Goal: Task Accomplishment & Management: Complete application form

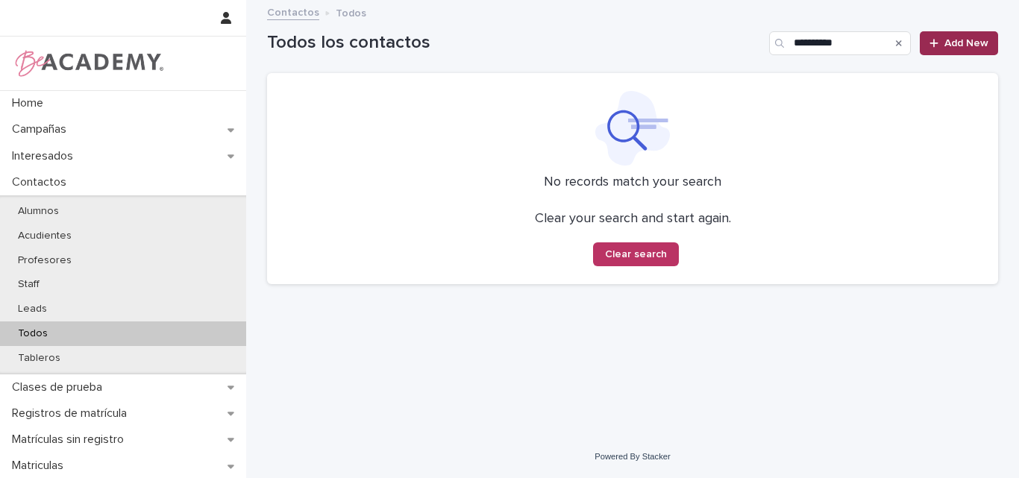
type input "**********"
click at [962, 41] on span "Add New" at bounding box center [966, 43] width 44 height 10
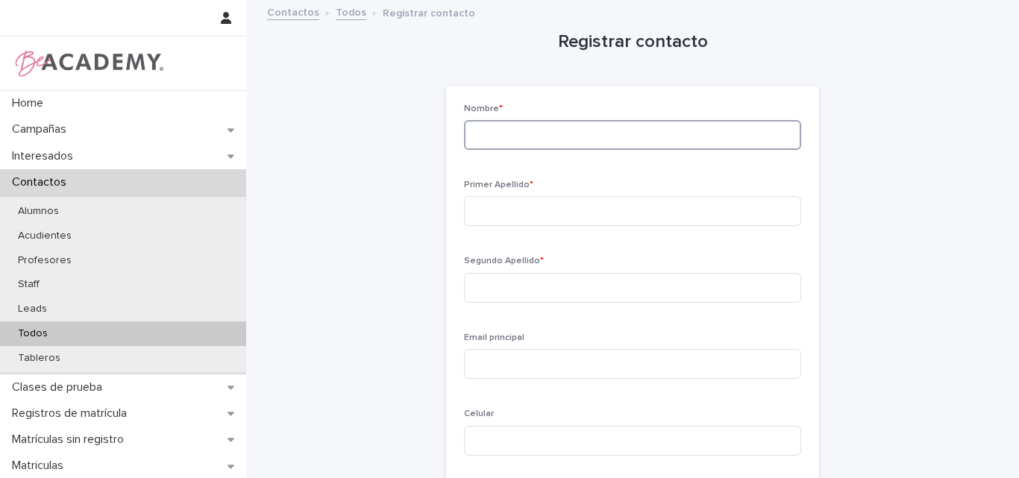
click at [588, 131] on input at bounding box center [632, 135] width 337 height 30
type input "*******"
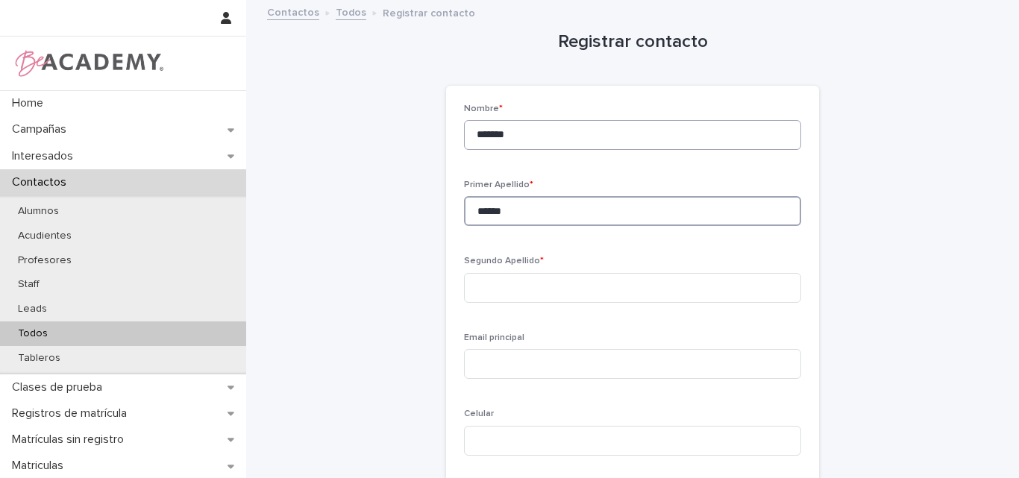
type input "******"
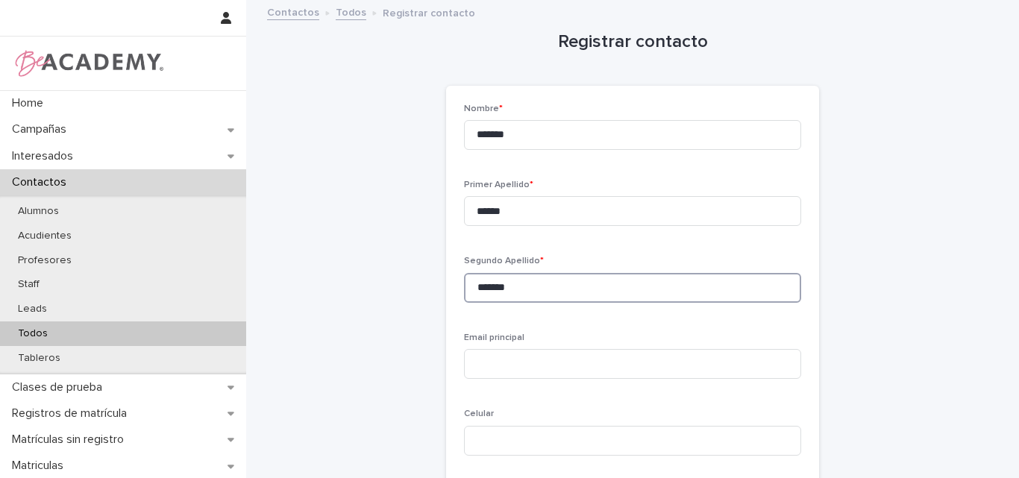
type input "*******"
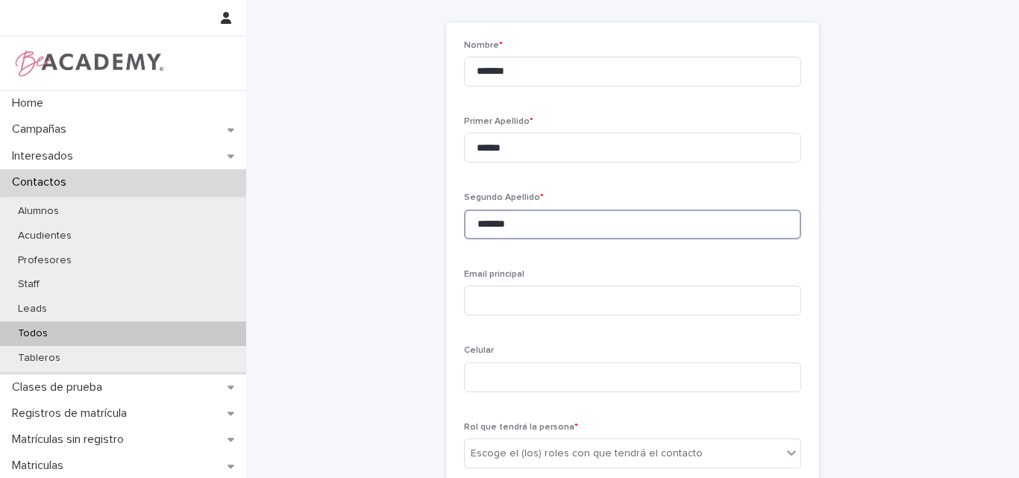
scroll to position [149, 0]
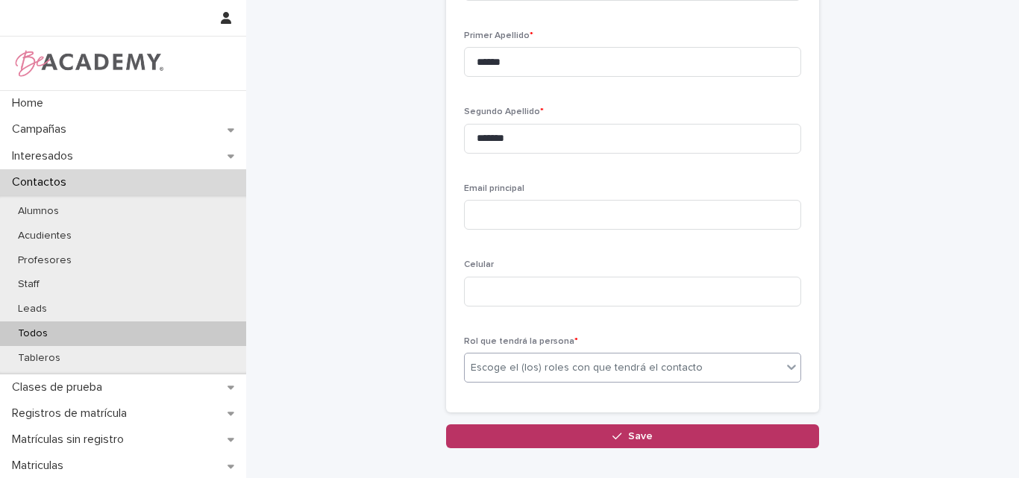
click at [602, 362] on div "Escoge el (los) roles con que tendrá el contacto" at bounding box center [587, 368] width 232 height 16
click at [482, 242] on div "Email principal" at bounding box center [632, 213] width 337 height 58
click at [508, 373] on div "Escoge el (los) roles con que tendrá el contacto" at bounding box center [587, 368] width 232 height 16
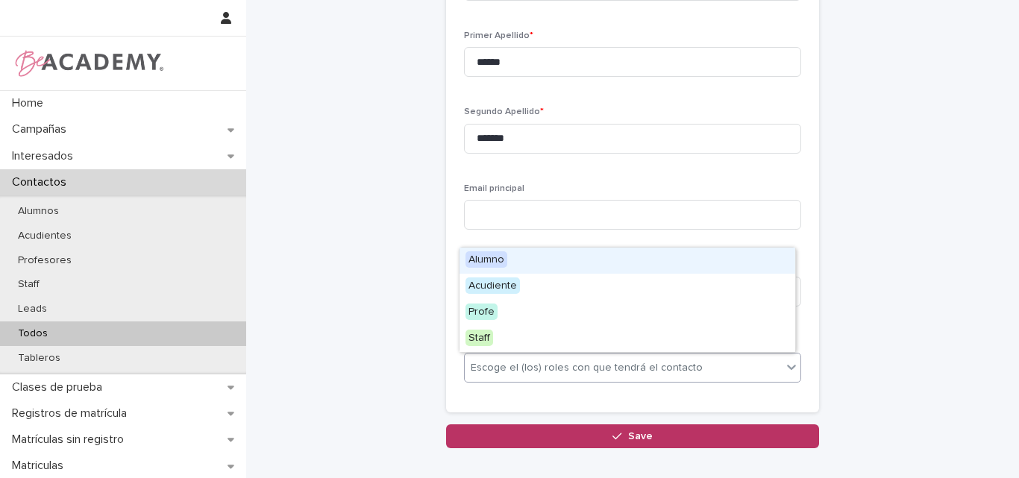
click at [484, 254] on span "Alumno" at bounding box center [486, 259] width 42 height 16
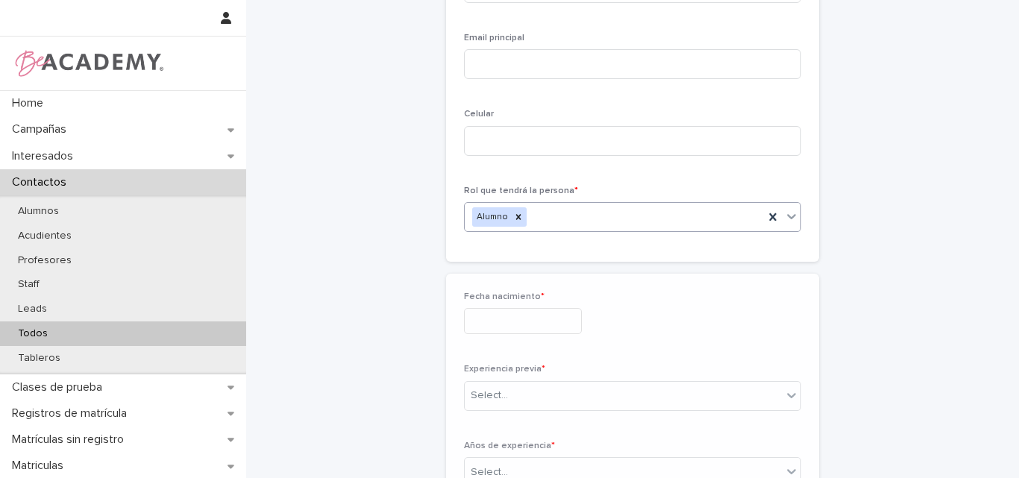
scroll to position [315, 0]
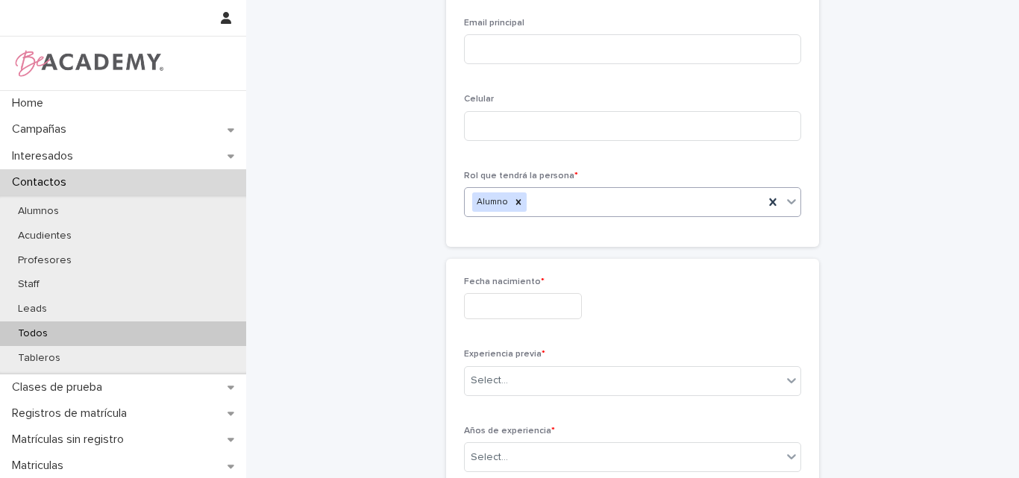
click at [507, 304] on input "text" at bounding box center [523, 306] width 118 height 26
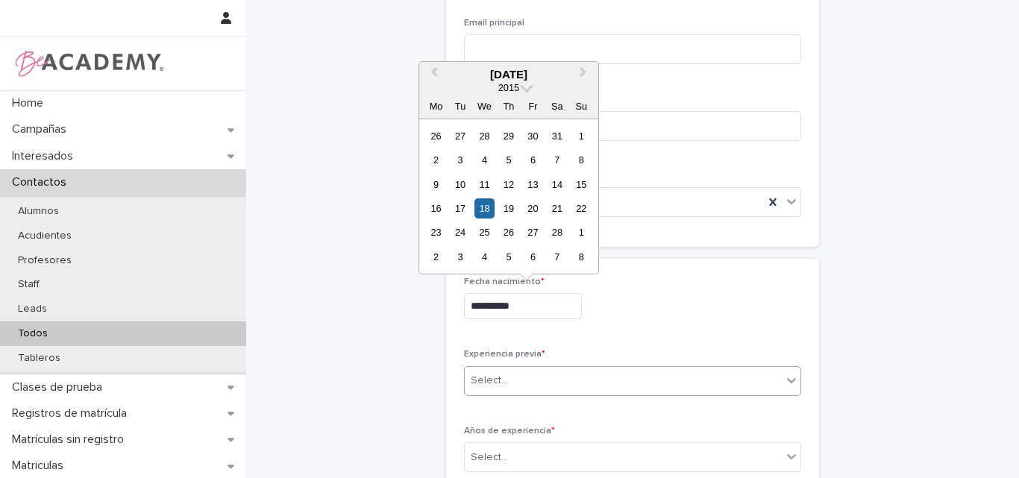
type input "**********"
click at [539, 380] on div "Select..." at bounding box center [623, 380] width 317 height 25
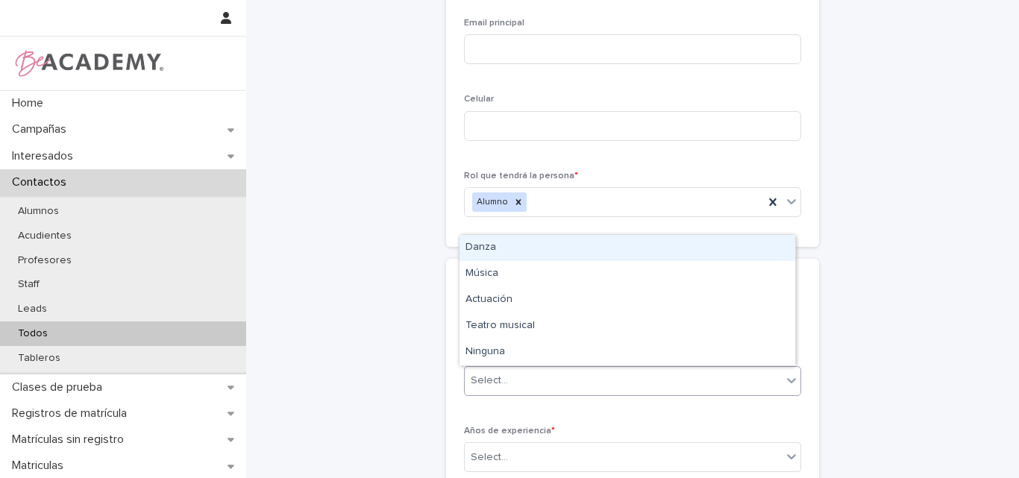
click at [504, 255] on div "Danza" at bounding box center [627, 248] width 336 height 26
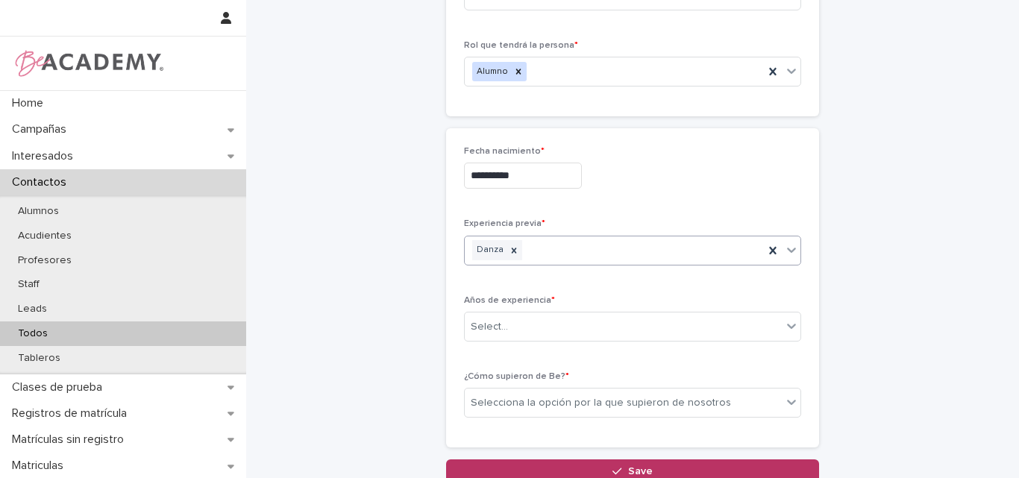
scroll to position [464, 0]
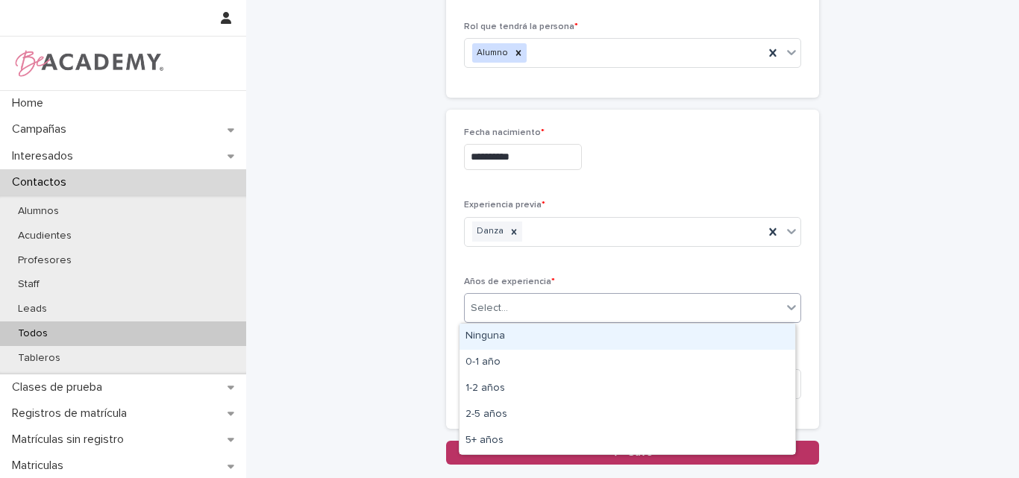
click at [518, 304] on div "Select..." at bounding box center [623, 308] width 317 height 25
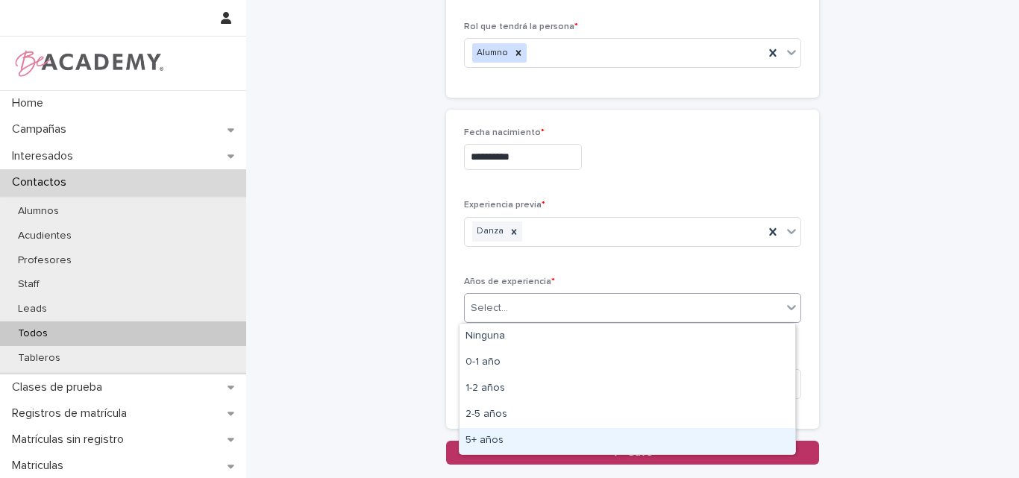
click at [505, 432] on div "5+ años" at bounding box center [627, 441] width 336 height 26
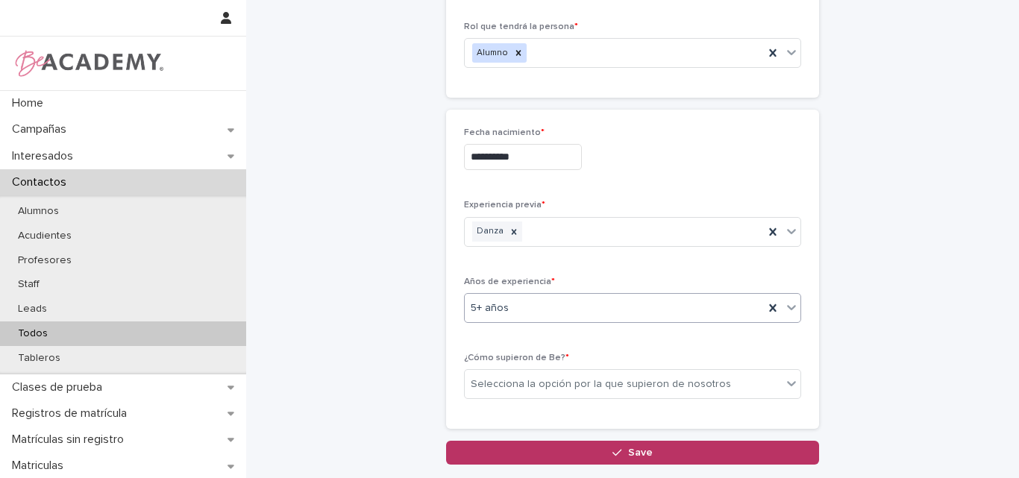
scroll to position [539, 0]
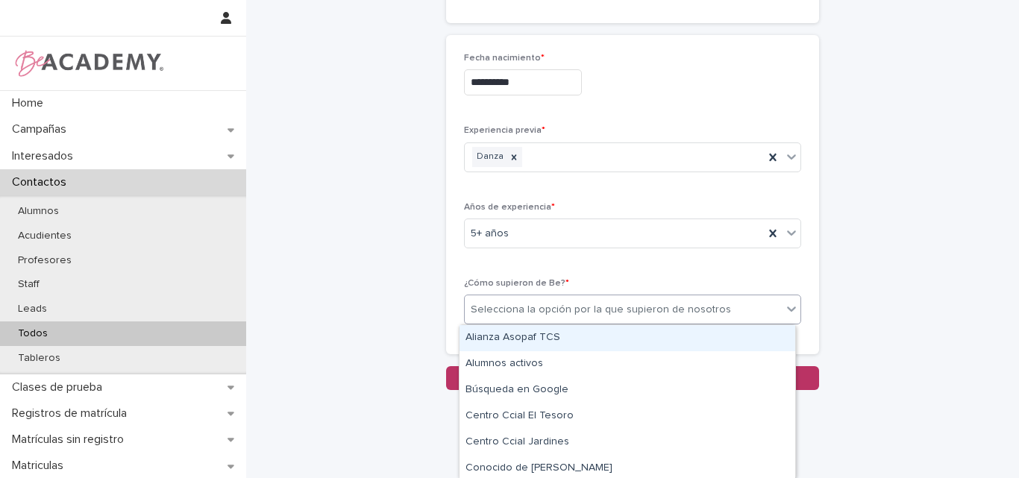
click at [583, 310] on div "Selecciona la opción por la que supieron de nosotros" at bounding box center [601, 310] width 260 height 16
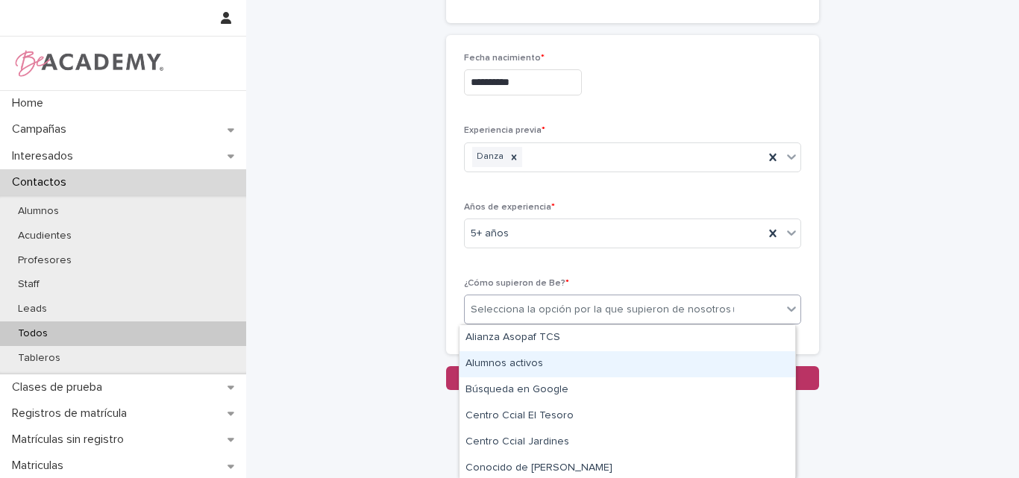
type input "**"
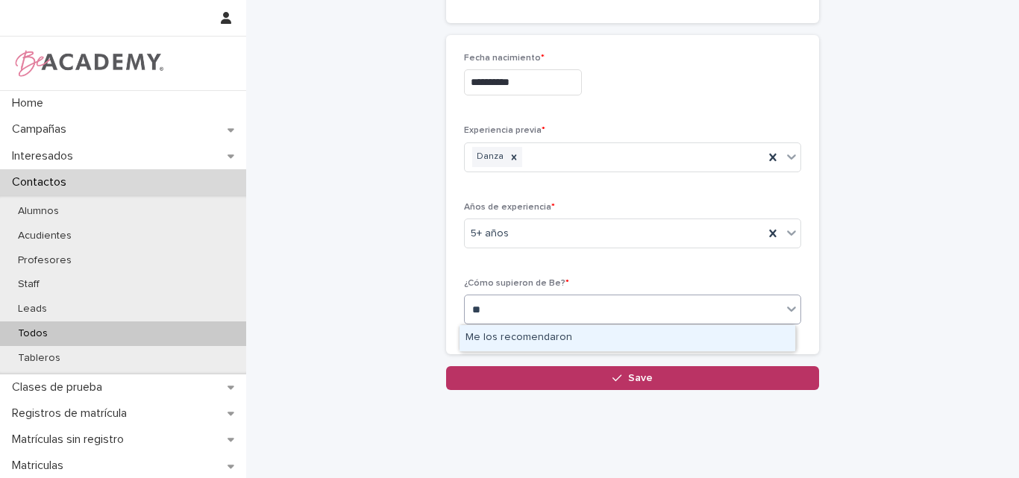
click at [541, 335] on div "Me los recomendaron" at bounding box center [627, 338] width 336 height 26
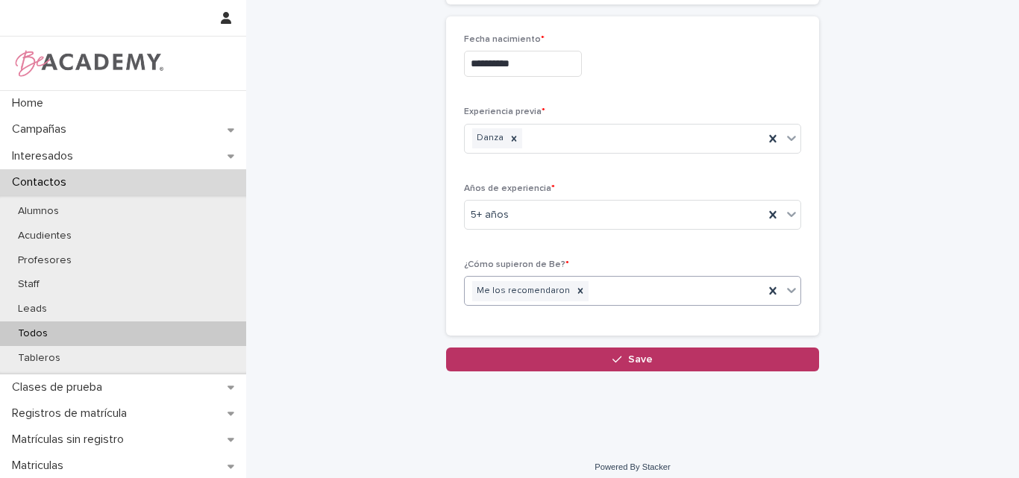
scroll to position [568, 0]
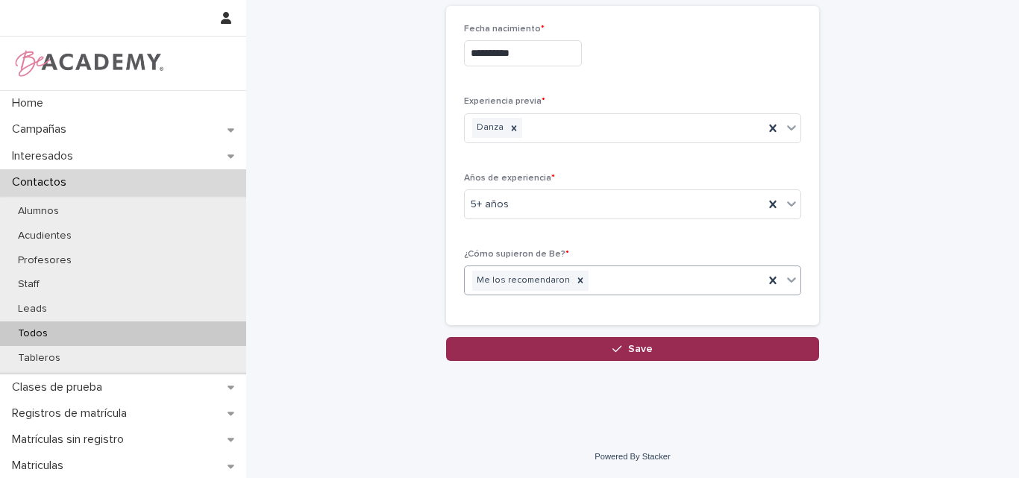
click at [639, 347] on span "Save" at bounding box center [640, 349] width 25 height 10
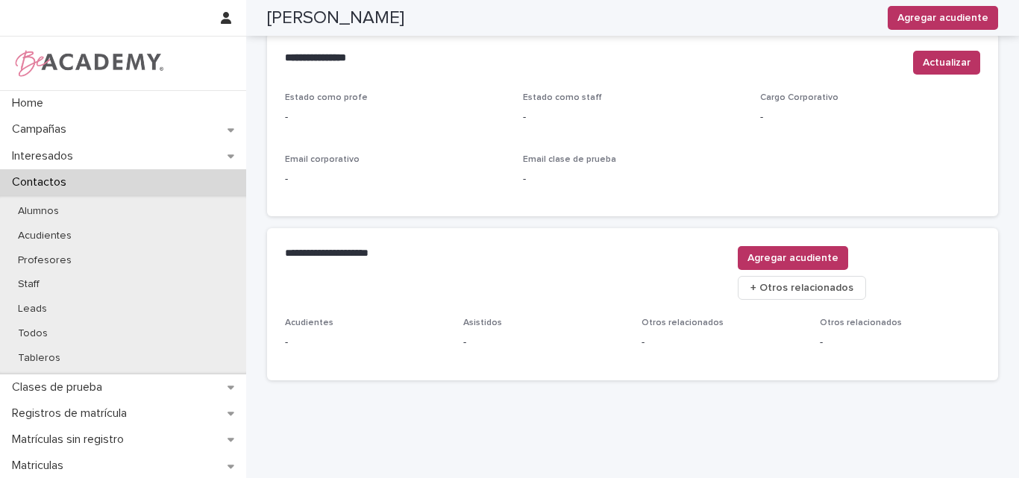
scroll to position [623, 0]
click at [838, 256] on span "Agregar acudiente" at bounding box center [792, 257] width 91 height 15
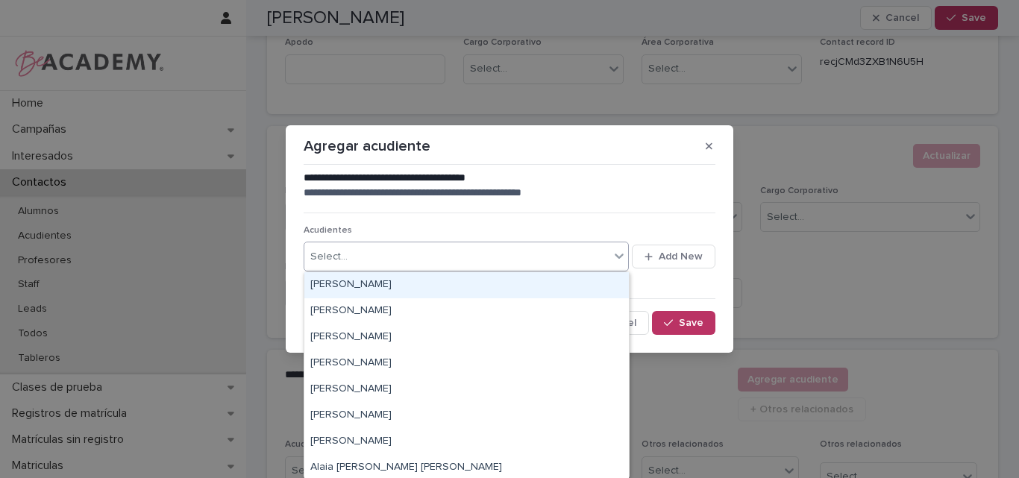
click at [574, 251] on div "Select..." at bounding box center [456, 257] width 305 height 25
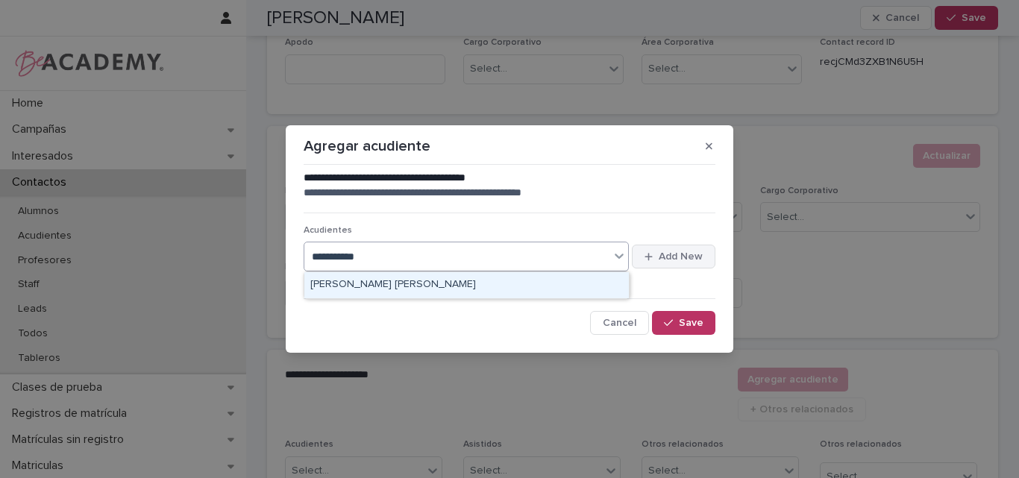
type input "**********"
click at [665, 250] on button "Add New" at bounding box center [674, 257] width 84 height 24
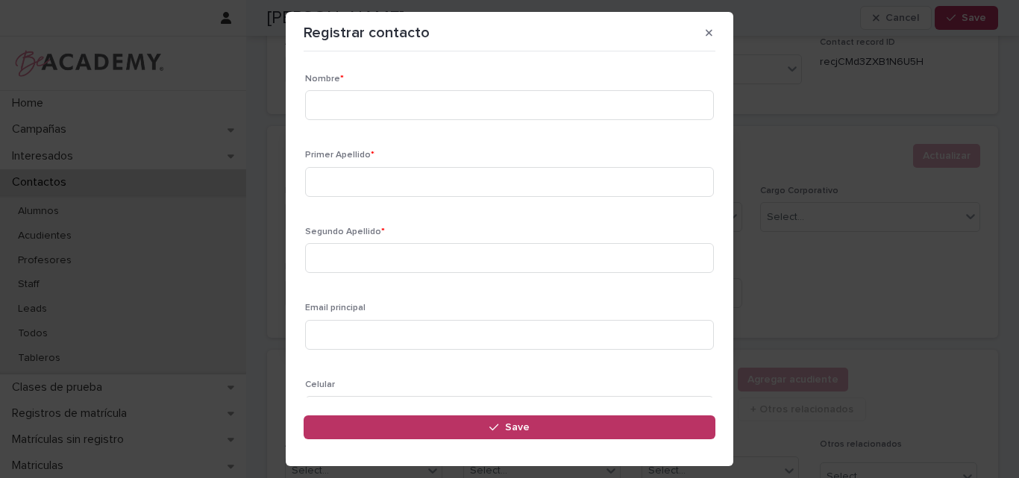
click at [369, 89] on div "Nombre *" at bounding box center [509, 103] width 409 height 58
click at [366, 103] on input at bounding box center [509, 105] width 409 height 30
type input "********"
type input "*******"
type input "*****"
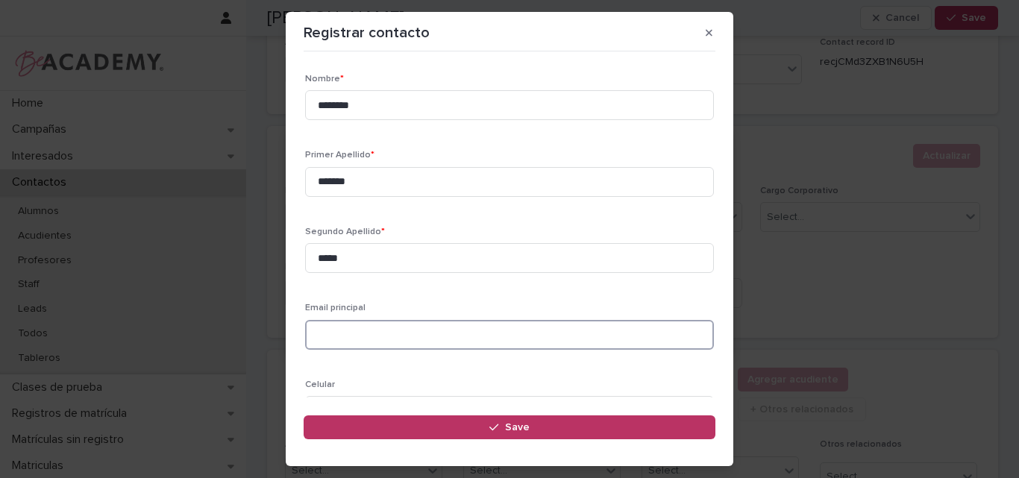
scroll to position [149, 0]
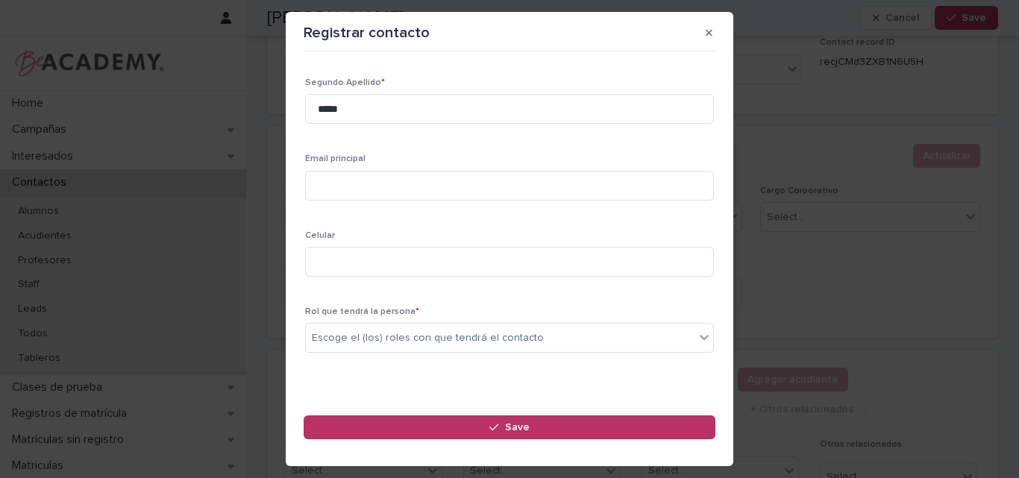
click at [295, 254] on section "Registrar contacto Loading... Saving… Loading... Saving… Loading... Saving… Nom…" at bounding box center [510, 239] width 448 height 454
click at [369, 260] on input at bounding box center [509, 262] width 409 height 30
paste input "**********"
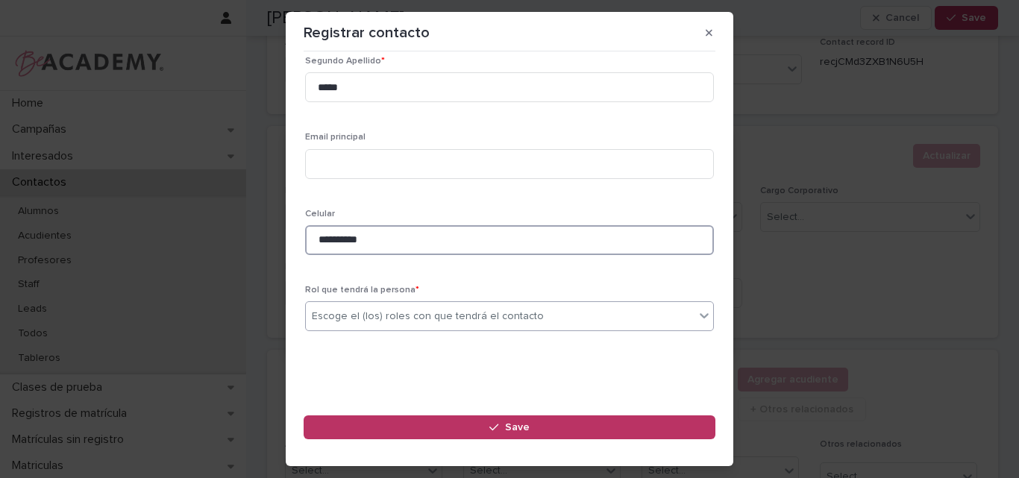
type input "**********"
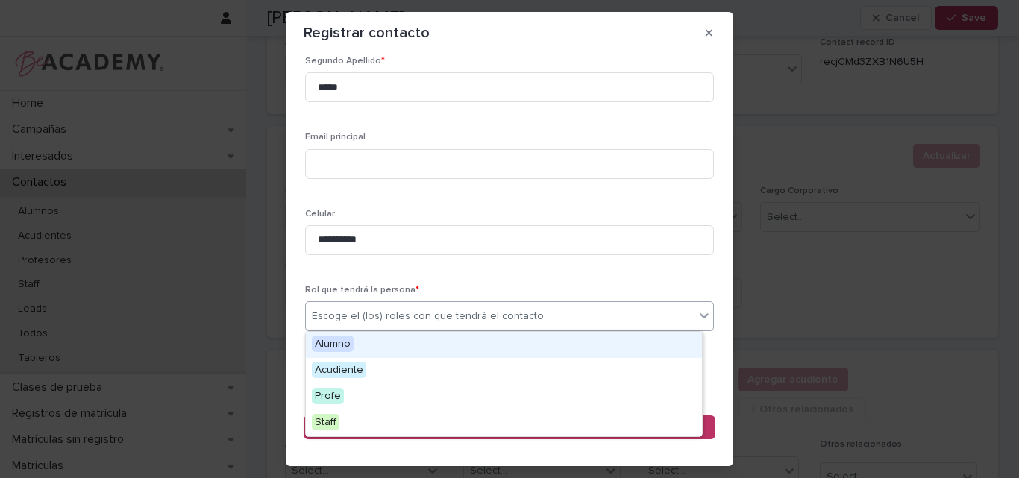
click at [504, 316] on div "Escoge el (los) roles con que tendrá el contacto" at bounding box center [428, 317] width 232 height 16
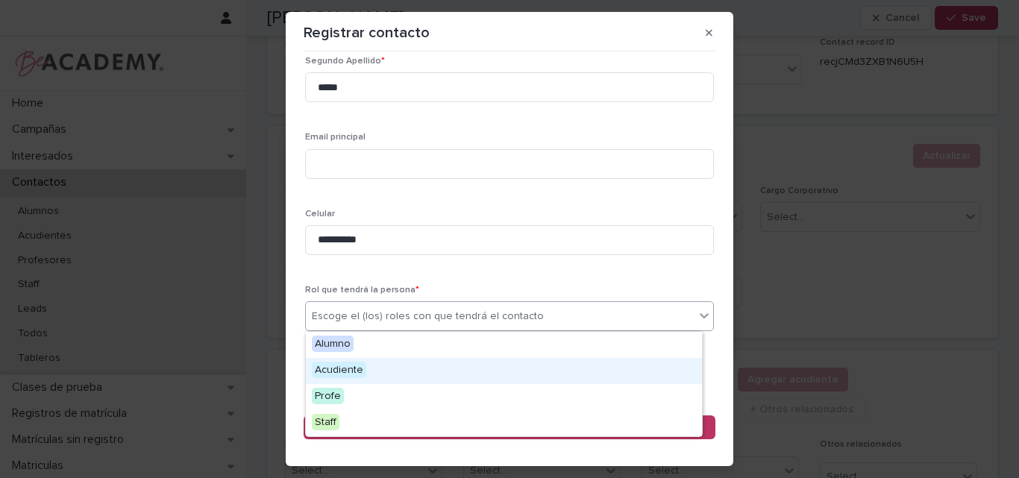
click at [366, 374] on div "Acudiente" at bounding box center [504, 371] width 396 height 26
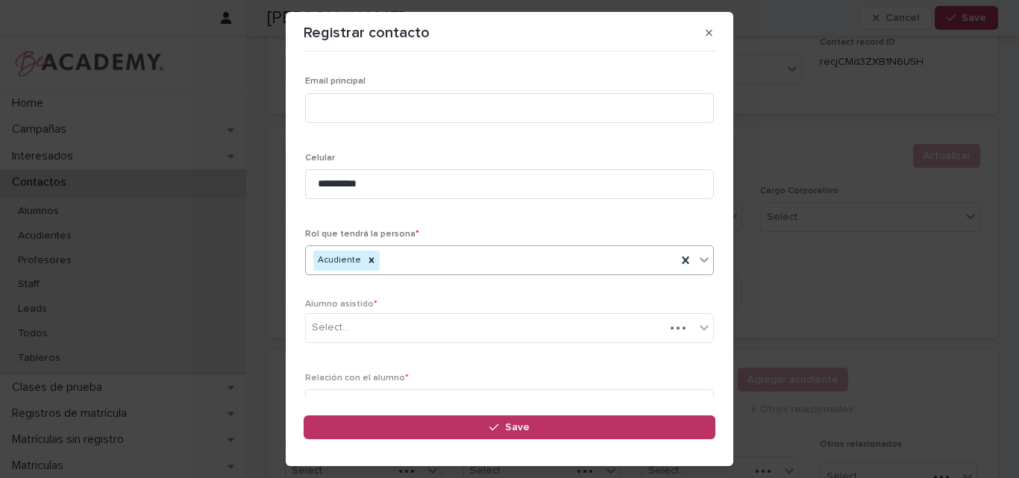
scroll to position [242, 0]
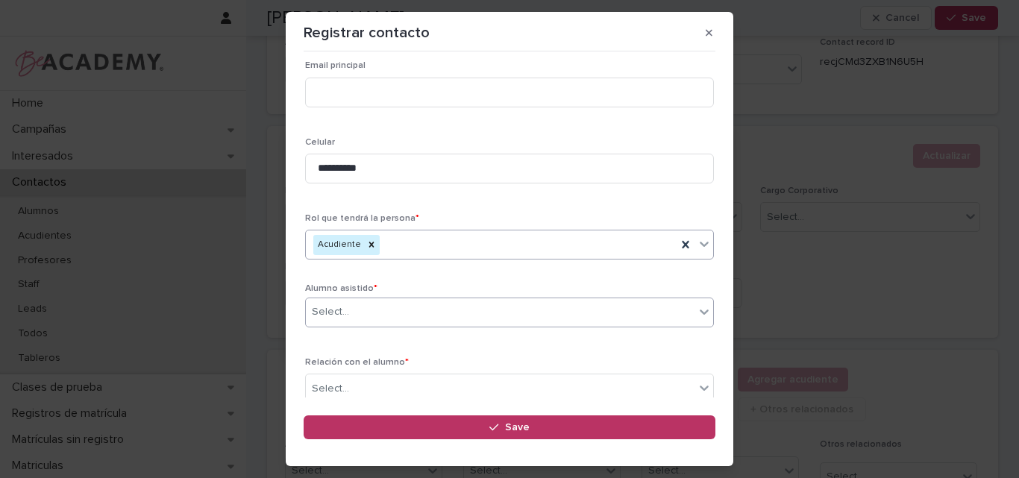
click at [390, 315] on div "Select..." at bounding box center [500, 312] width 389 height 25
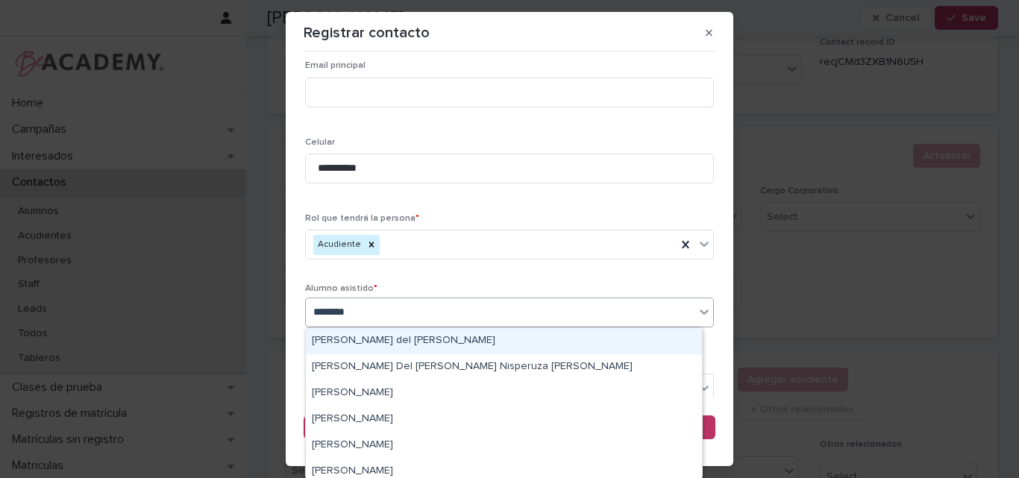
type input "*******"
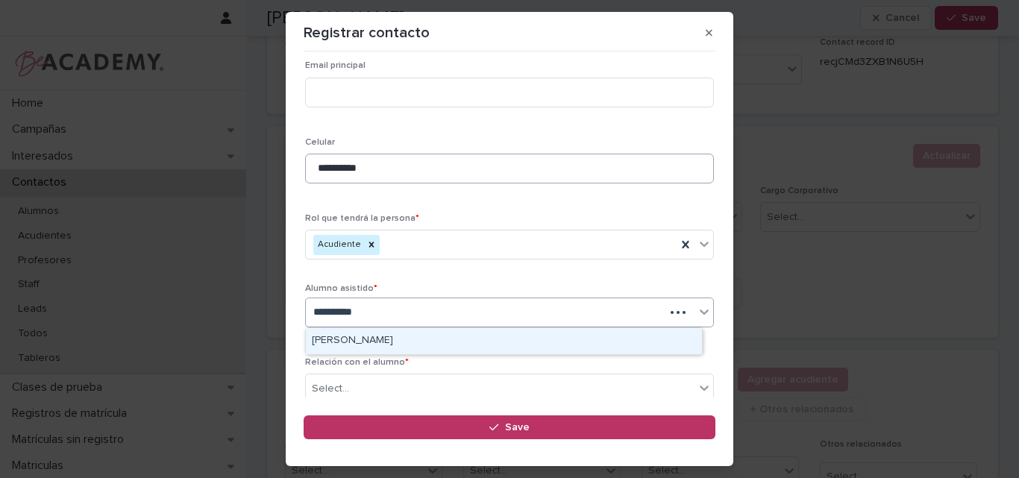
type input "**********"
click at [420, 339] on div "Rosario Loaiza Rengifo" at bounding box center [504, 341] width 396 height 26
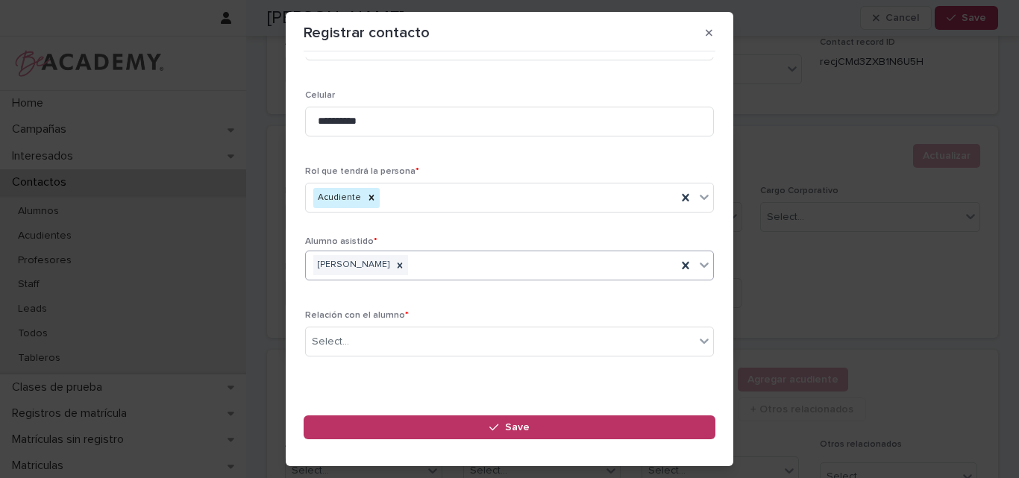
scroll to position [315, 0]
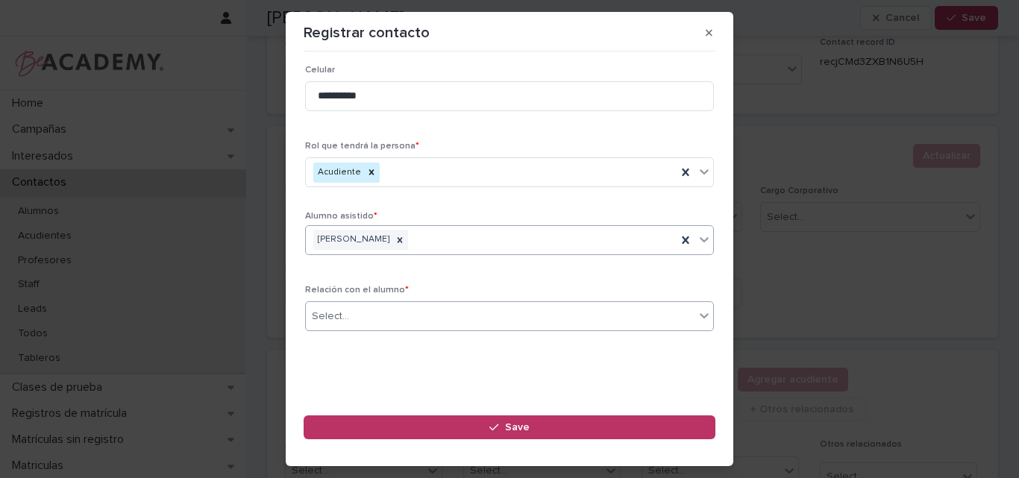
click at [389, 317] on div "Select..." at bounding box center [500, 316] width 389 height 25
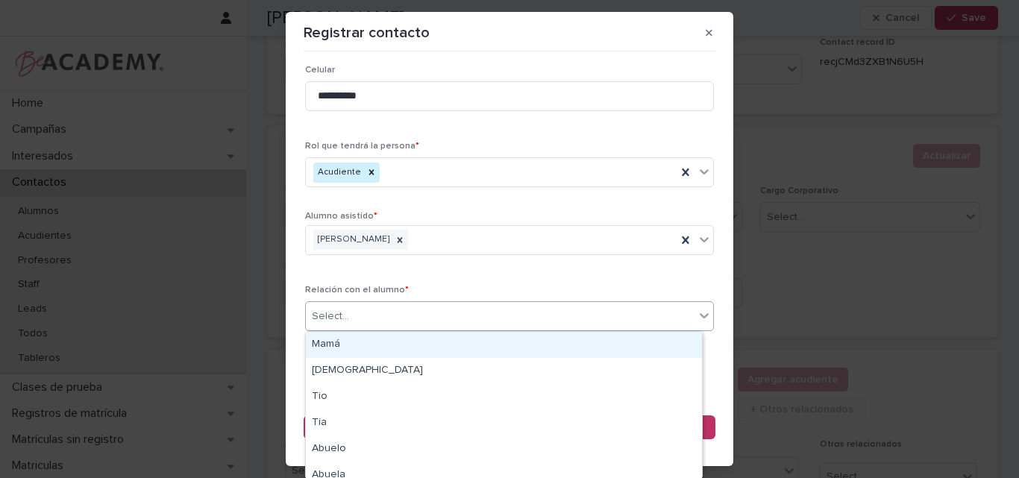
click at [376, 342] on div "Mamá" at bounding box center [504, 345] width 396 height 26
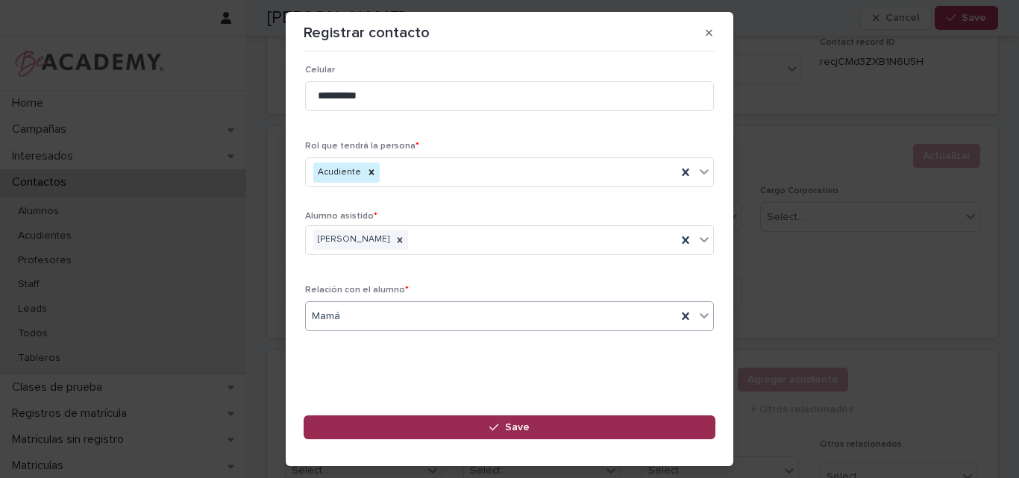
click at [536, 423] on button "Save" at bounding box center [510, 427] width 412 height 24
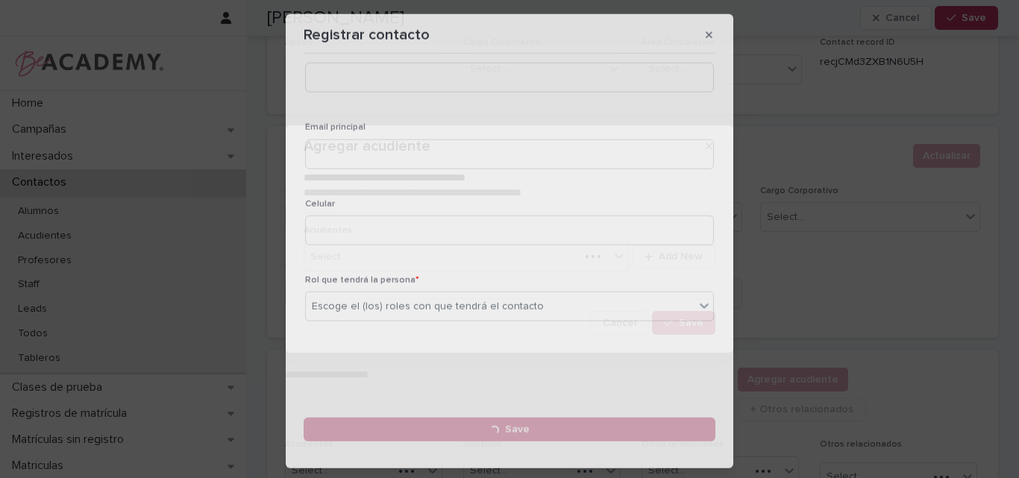
scroll to position [0, 0]
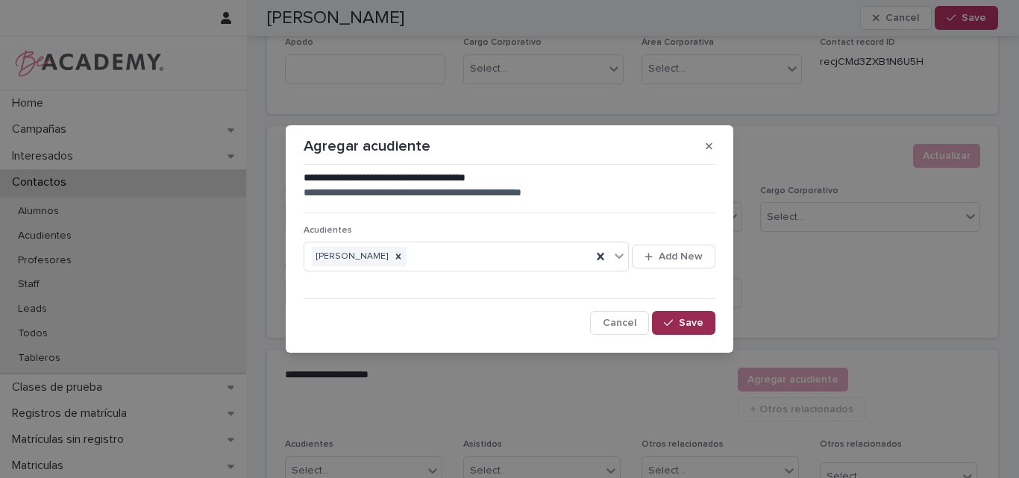
click at [685, 319] on span "Save" at bounding box center [691, 323] width 25 height 10
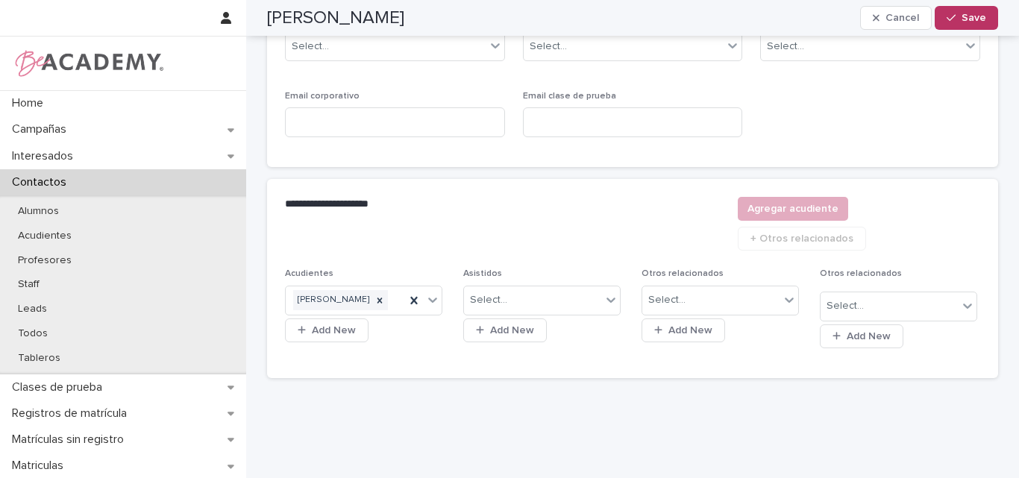
scroll to position [806, 0]
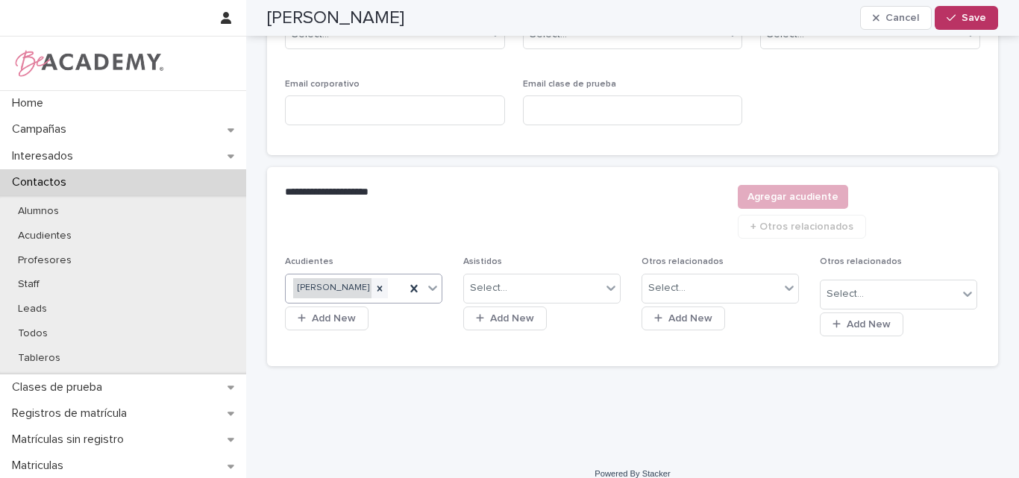
click at [329, 278] on div "Mercedes Rengifo Henao" at bounding box center [332, 288] width 78 height 20
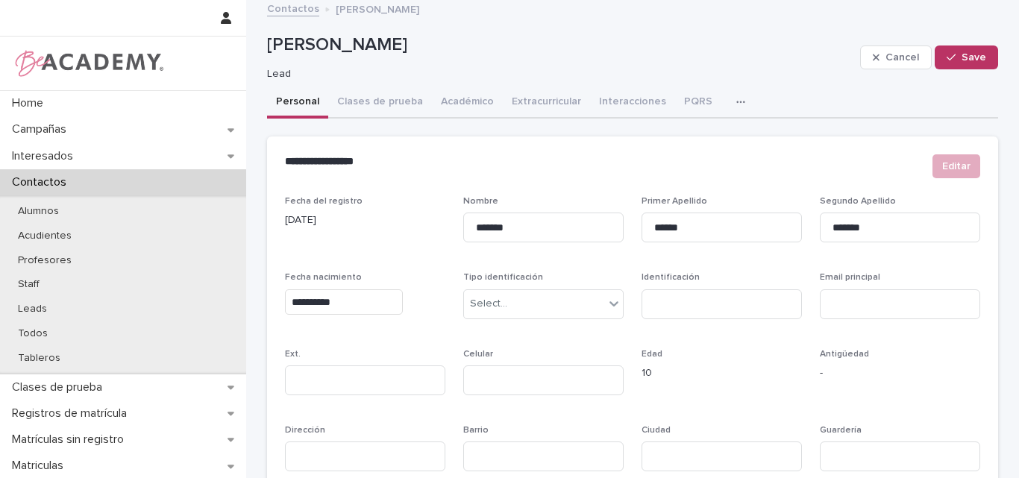
scroll to position [0, 0]
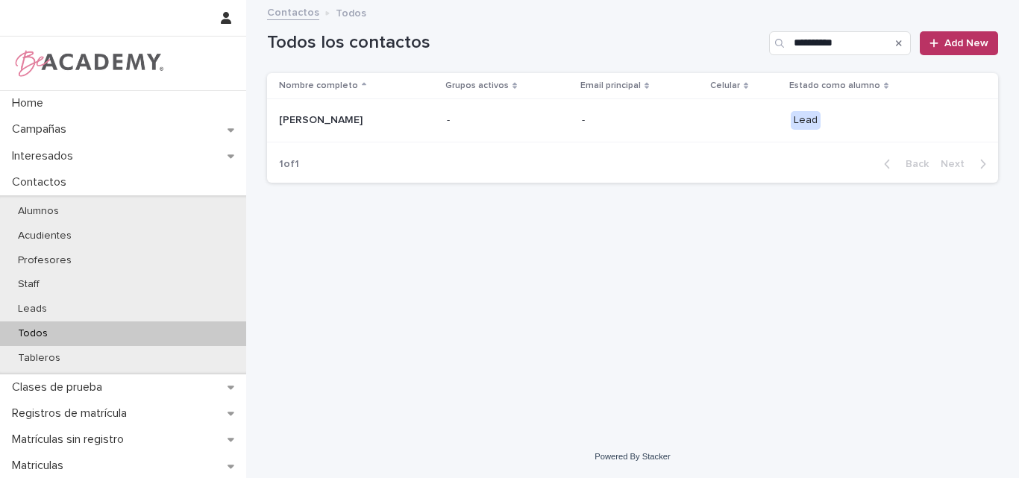
click at [335, 113] on div "Rosario Loaiza Rengifo" at bounding box center [353, 119] width 149 height 16
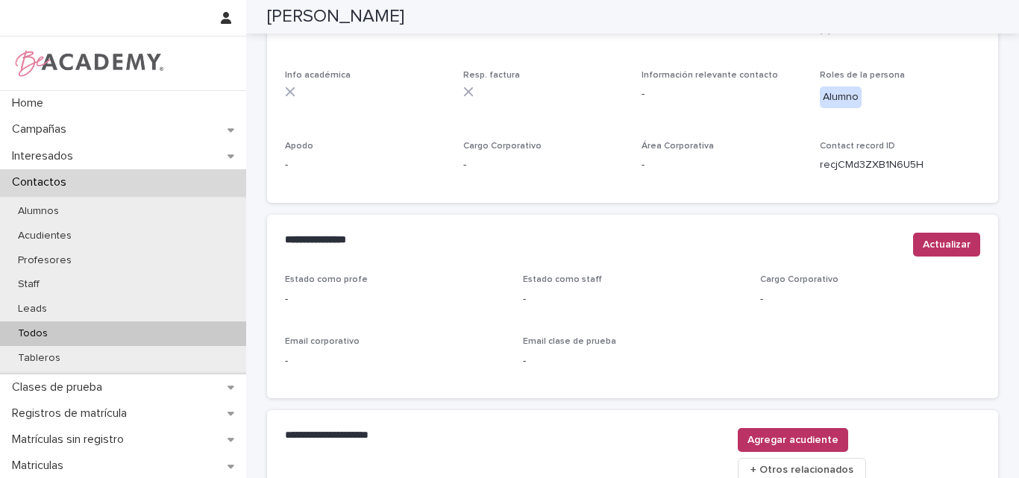
scroll to position [632, 0]
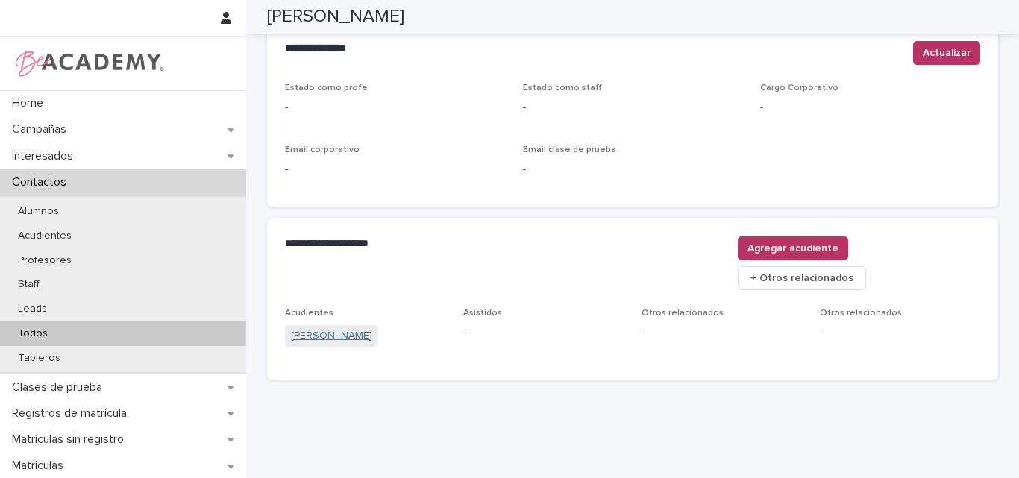
click at [341, 328] on link "Mercedes Rengifo Henao" at bounding box center [331, 336] width 81 height 16
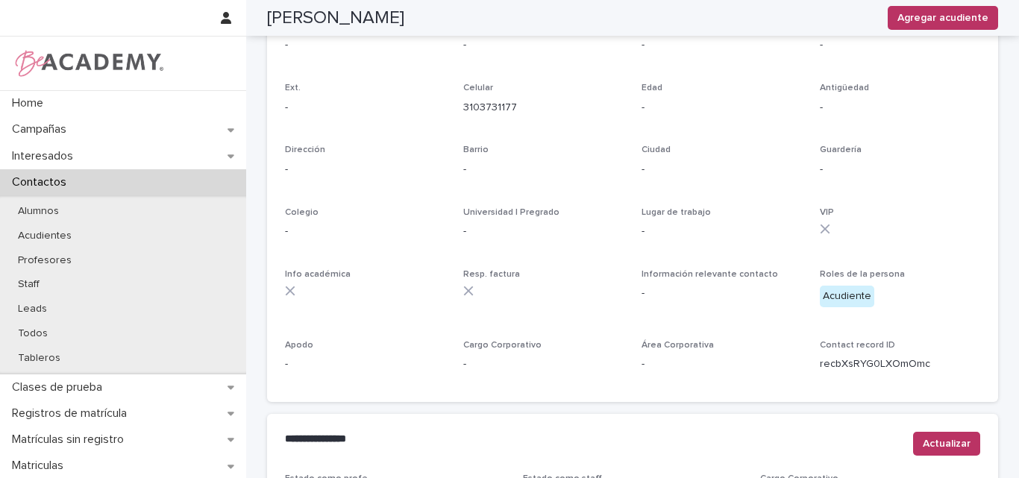
scroll to position [26, 0]
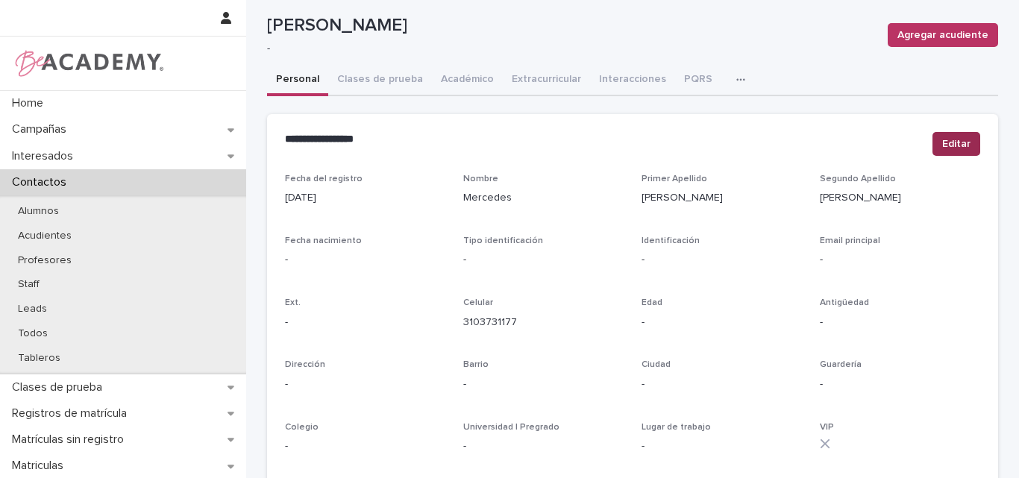
click at [950, 142] on span "Editar" at bounding box center [956, 144] width 28 height 15
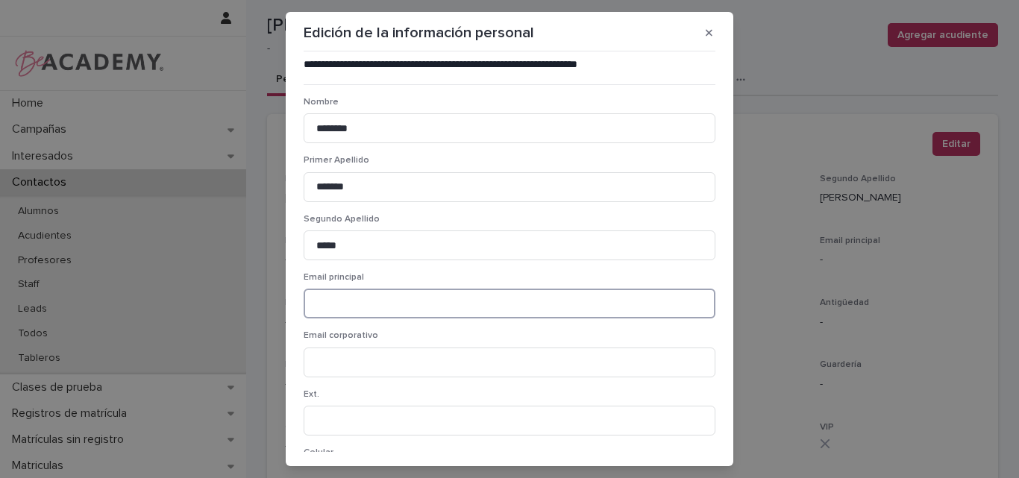
click at [400, 307] on input at bounding box center [510, 304] width 412 height 30
paste input "**********"
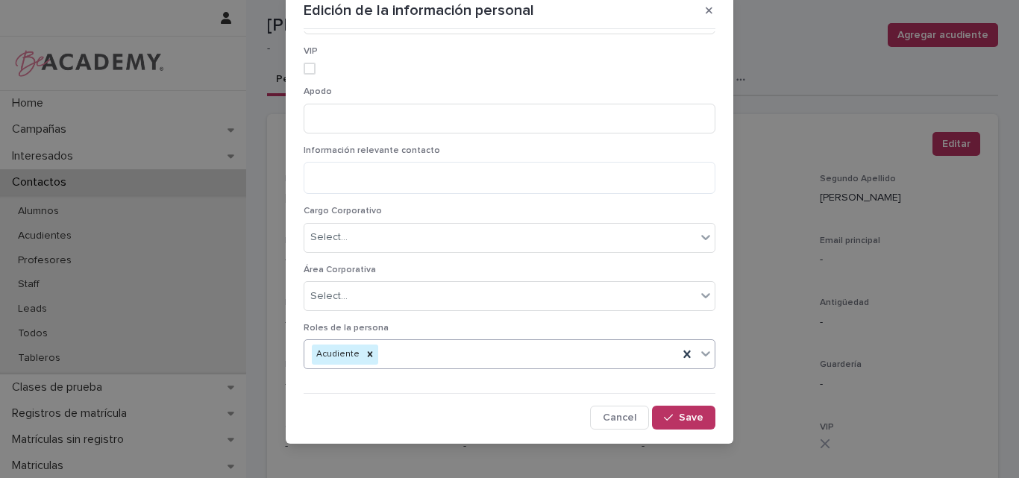
scroll to position [33, 0]
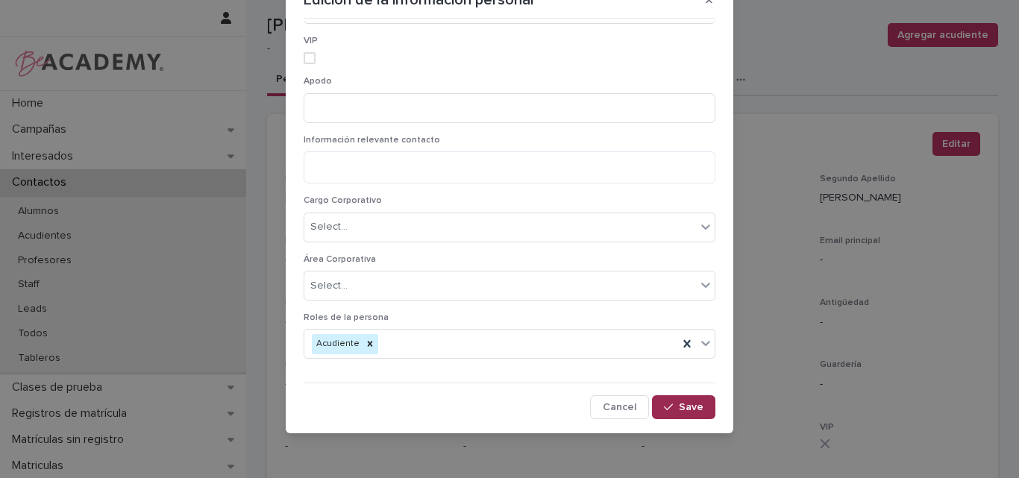
type input "**********"
click at [679, 409] on span "Save" at bounding box center [691, 407] width 25 height 10
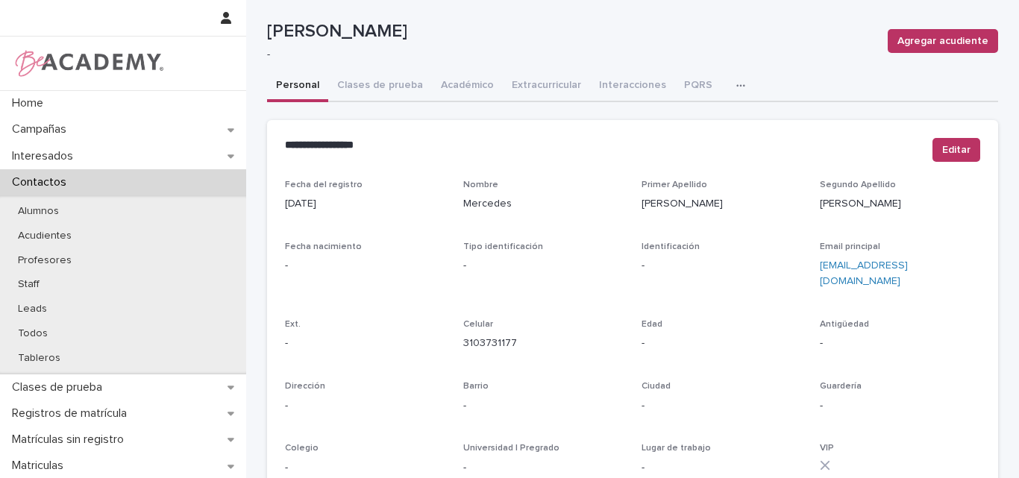
scroll to position [0, 0]
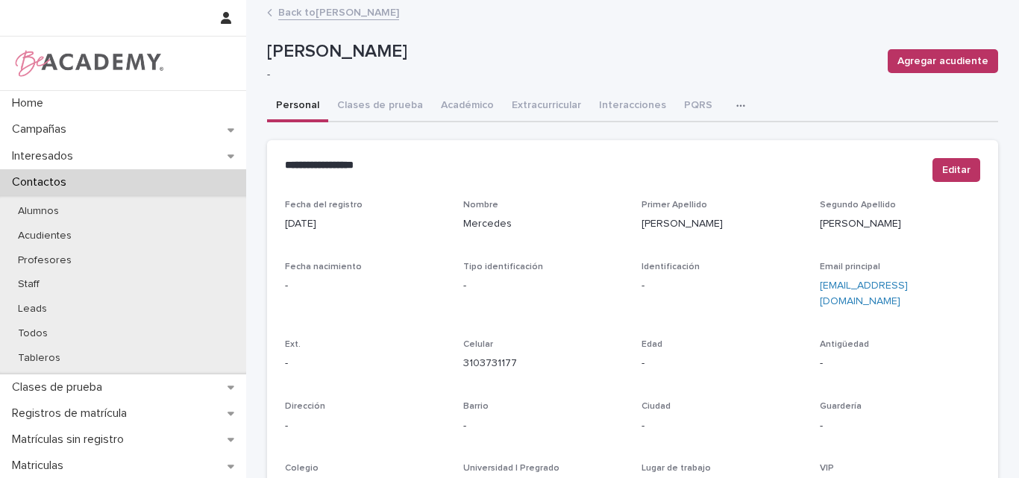
click at [342, 7] on link "Back to Rosario Loaiza Rengifo" at bounding box center [338, 11] width 121 height 17
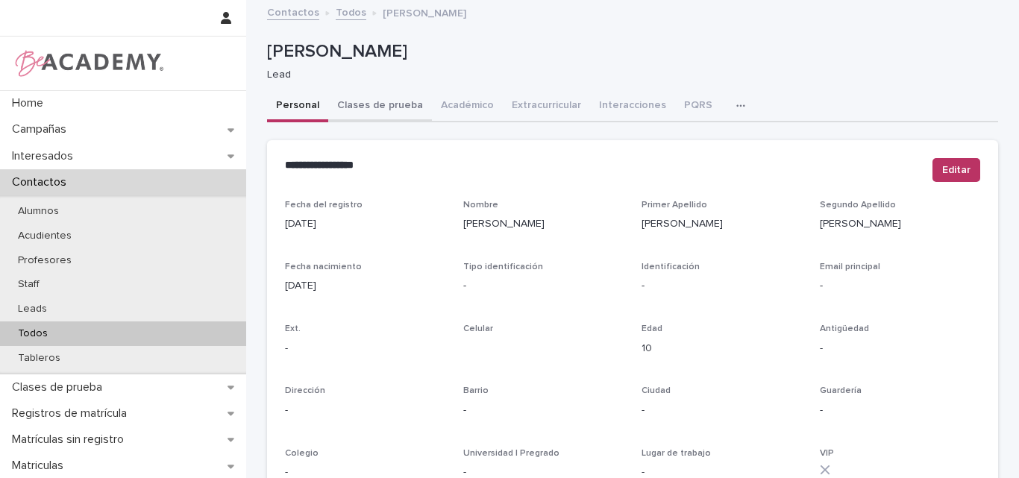
click at [391, 98] on button "Clases de prueba" at bounding box center [380, 106] width 104 height 31
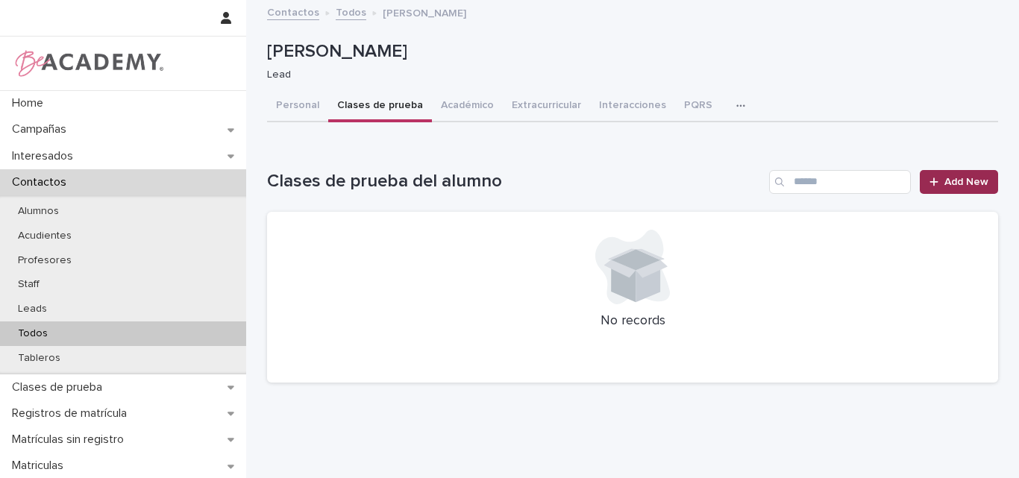
click at [941, 175] on link "Add New" at bounding box center [959, 182] width 78 height 24
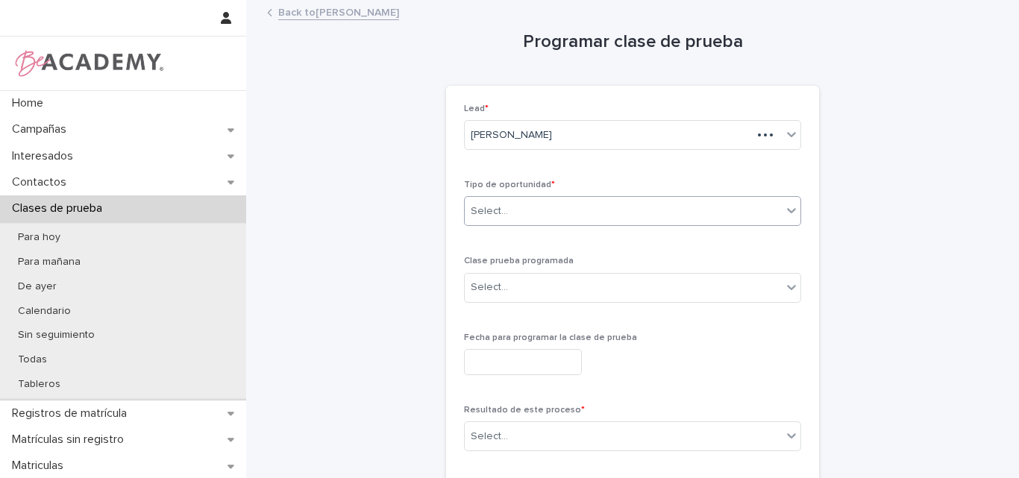
click at [586, 204] on div "Select..." at bounding box center [623, 211] width 317 height 25
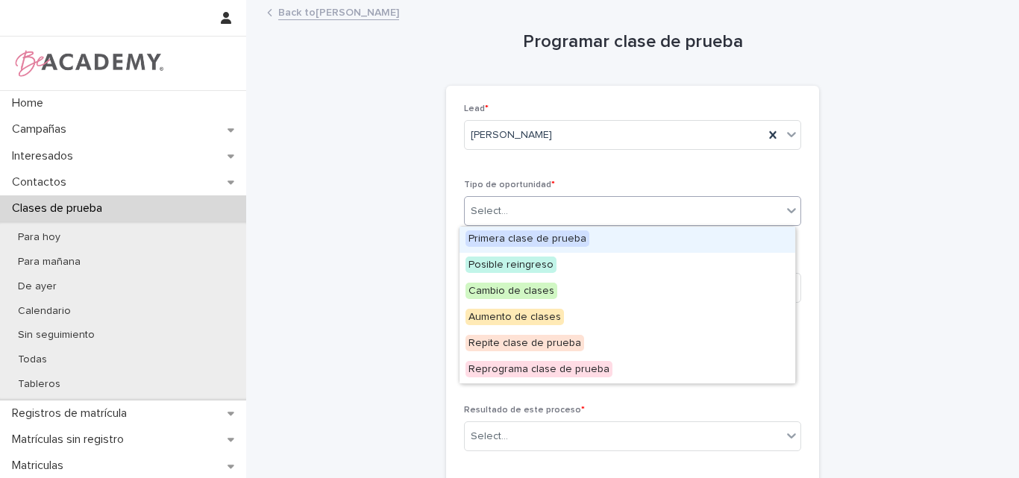
click at [561, 233] on span "Primera clase de prueba" at bounding box center [527, 238] width 124 height 16
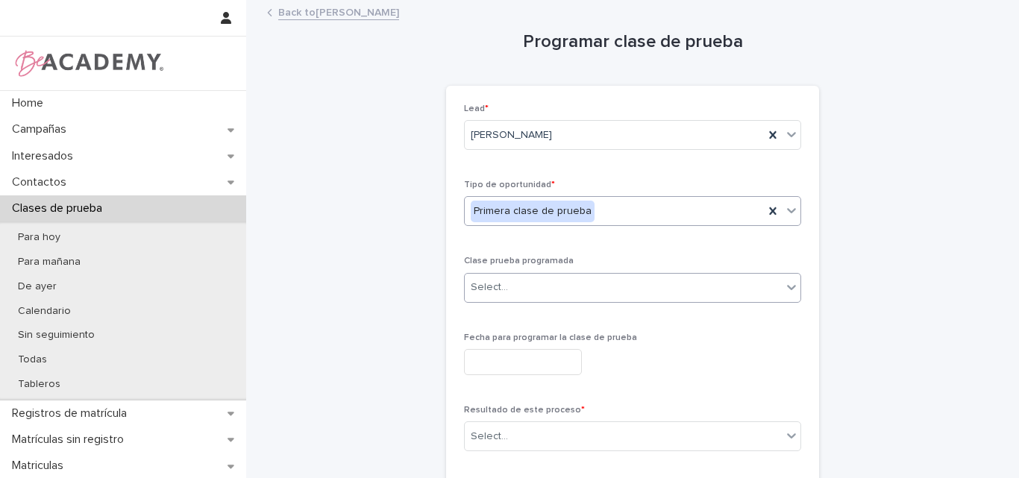
click at [564, 289] on div "Select..." at bounding box center [623, 287] width 317 height 25
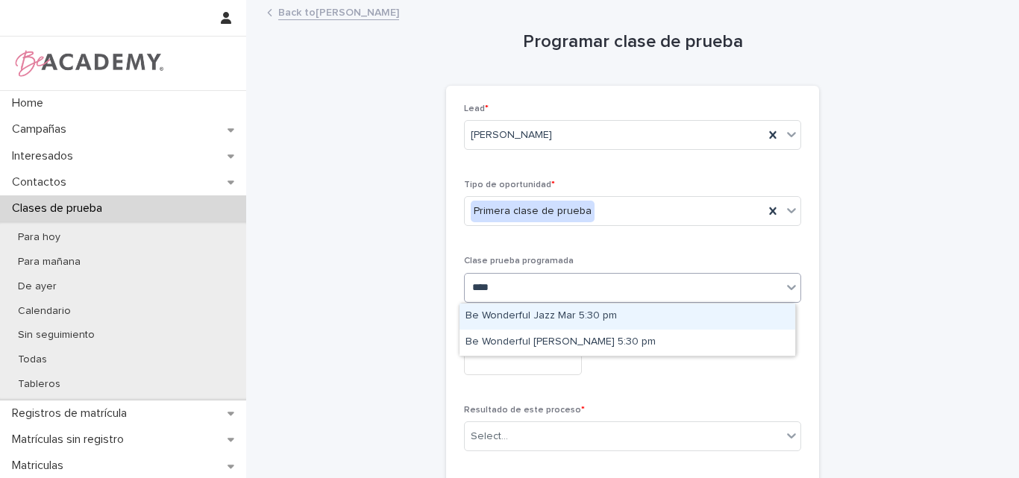
type input "*****"
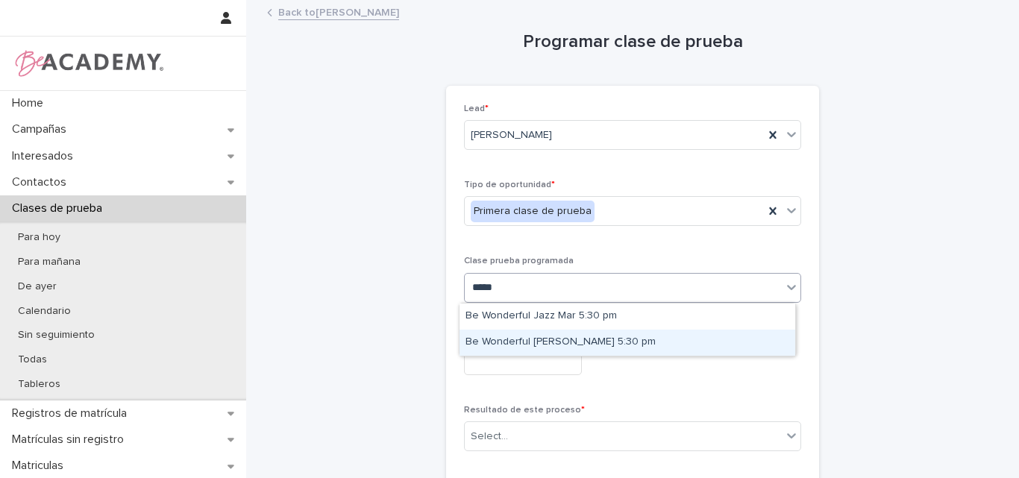
click at [600, 350] on div "Be Wonderful Urbano Jue 5:30 pm" at bounding box center [627, 343] width 336 height 26
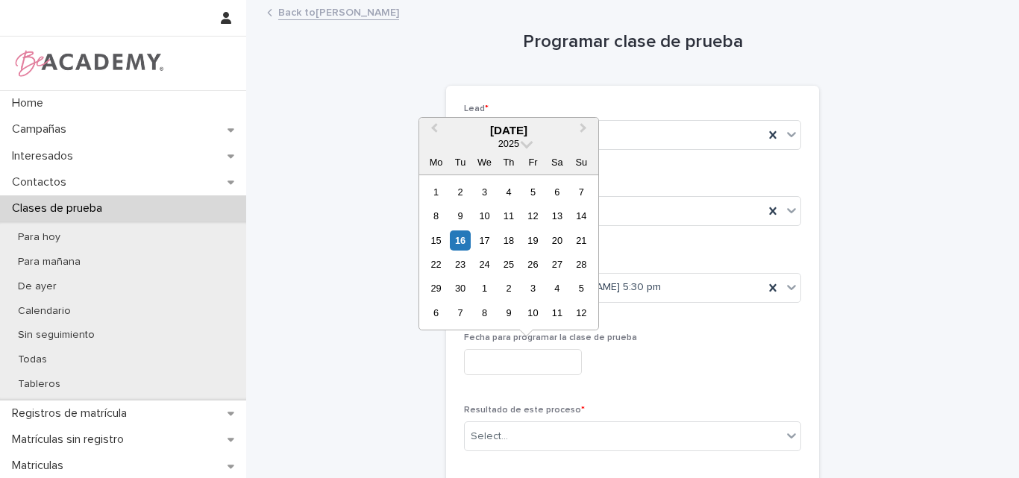
click at [521, 363] on input "text" at bounding box center [523, 362] width 118 height 26
click at [509, 241] on div "18" at bounding box center [508, 240] width 20 height 20
type input "**********"
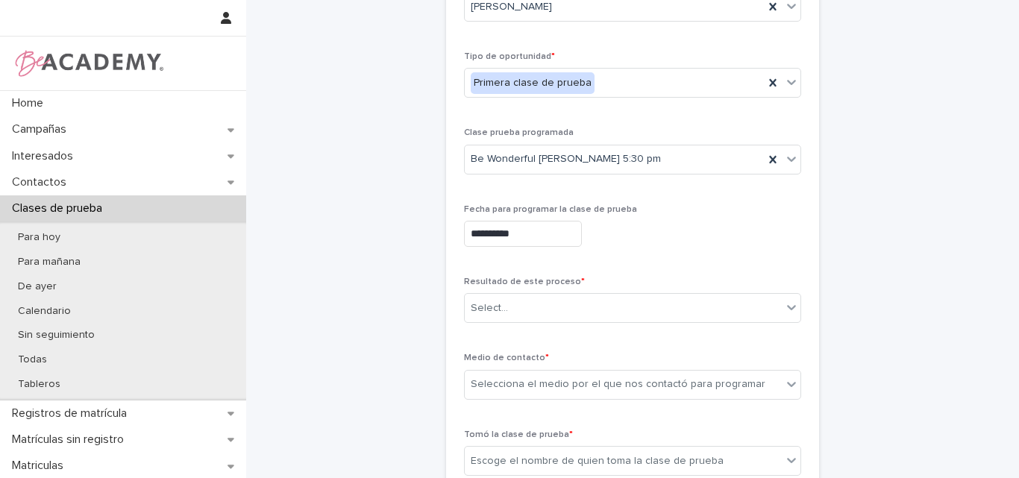
scroll to position [149, 0]
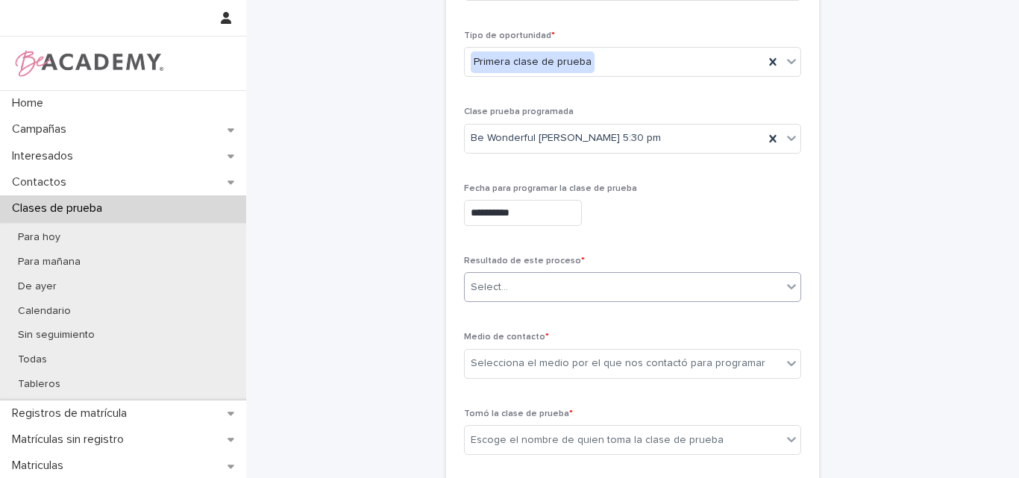
click at [568, 286] on div "Select..." at bounding box center [623, 287] width 317 height 25
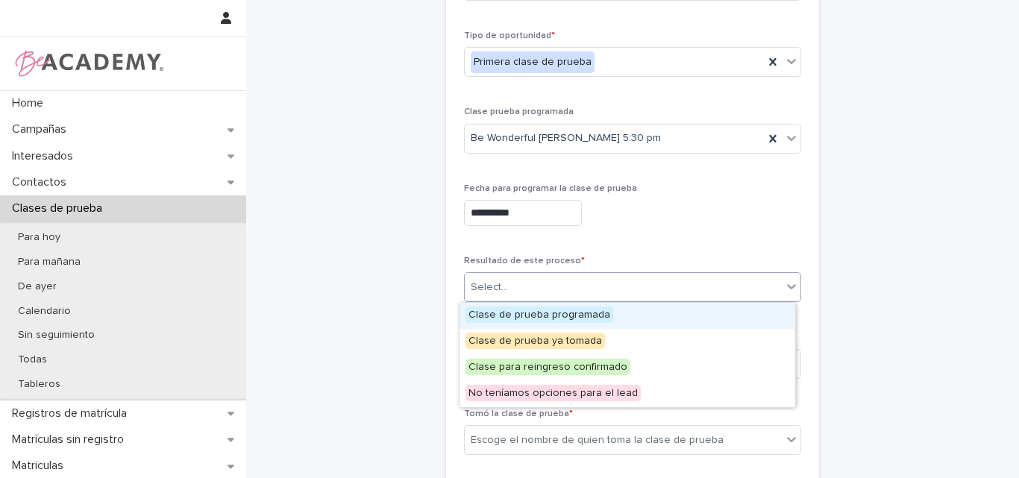
click at [543, 321] on span "Clase de prueba programada" at bounding box center [539, 315] width 148 height 16
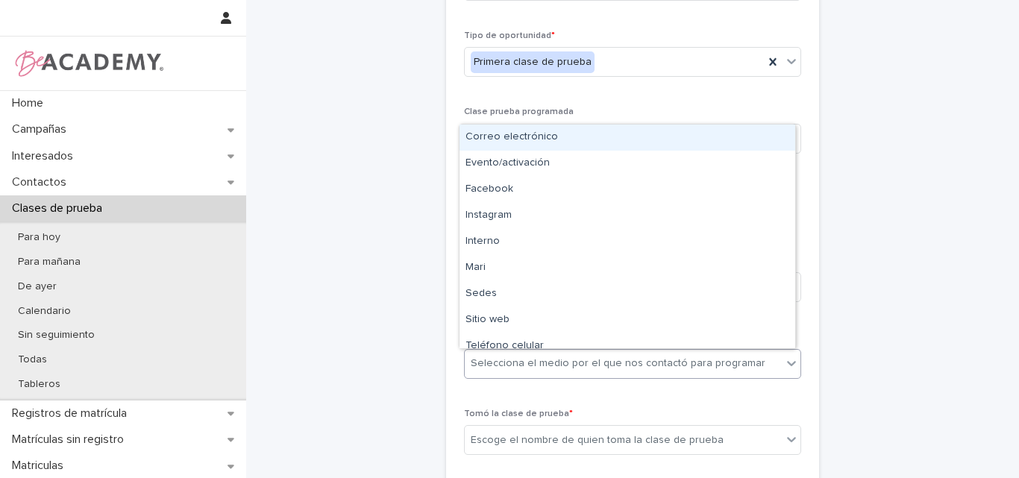
click at [575, 357] on div "Selecciona el medio por el que nos contactó para programar" at bounding box center [618, 364] width 295 height 16
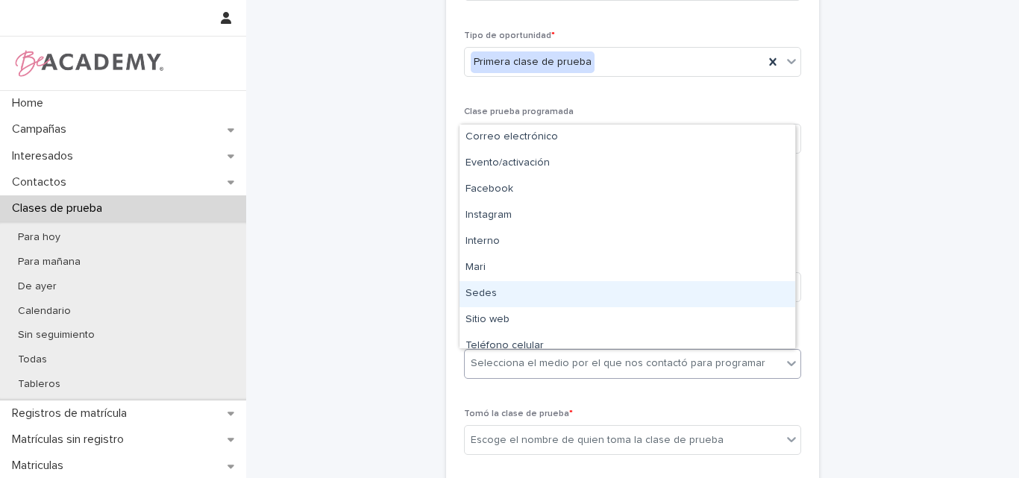
type input "*"
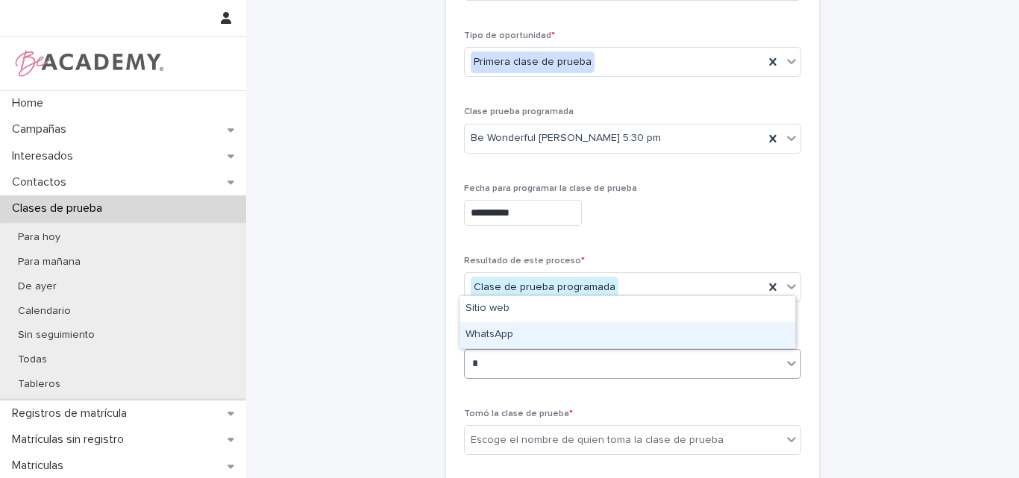
click at [524, 333] on div "WhatsApp" at bounding box center [627, 335] width 336 height 26
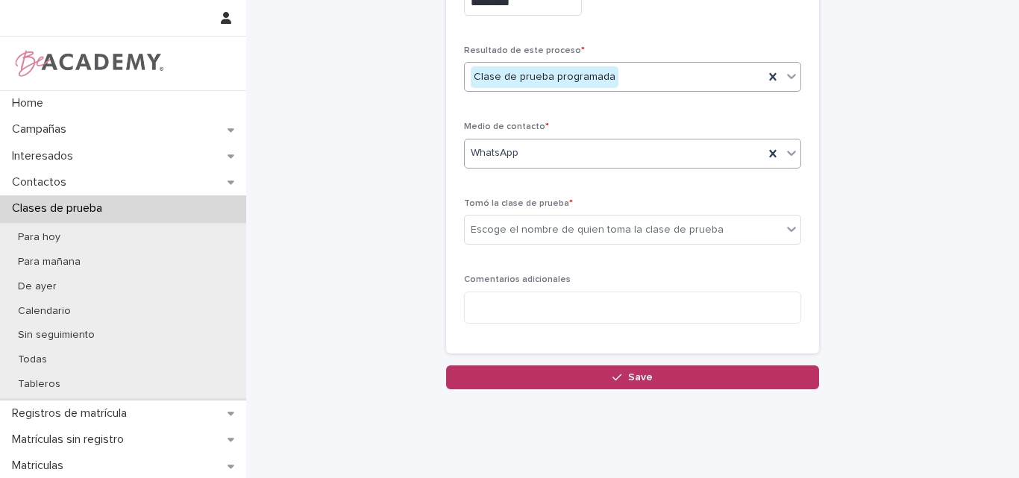
scroll to position [373, 0]
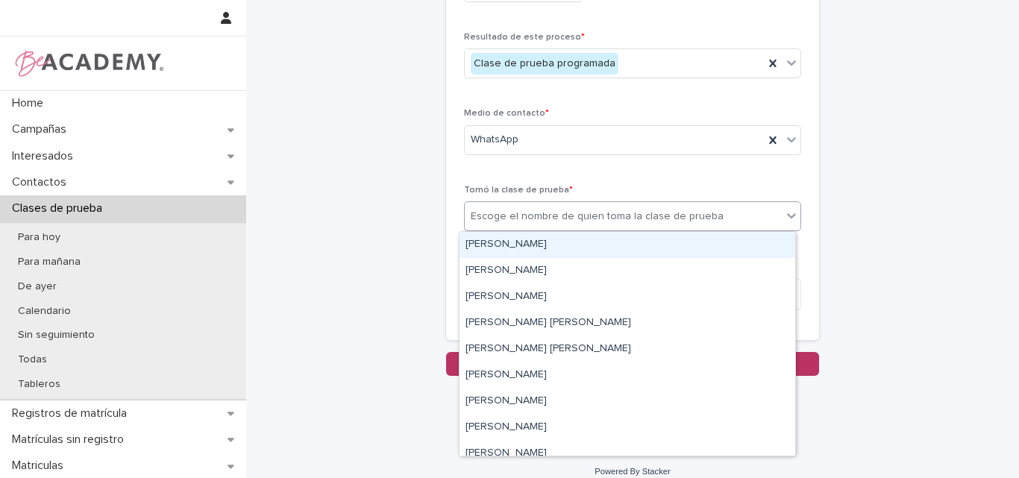
click at [586, 214] on div "Escoge el nombre de quien toma la clase de prueba" at bounding box center [597, 217] width 253 height 16
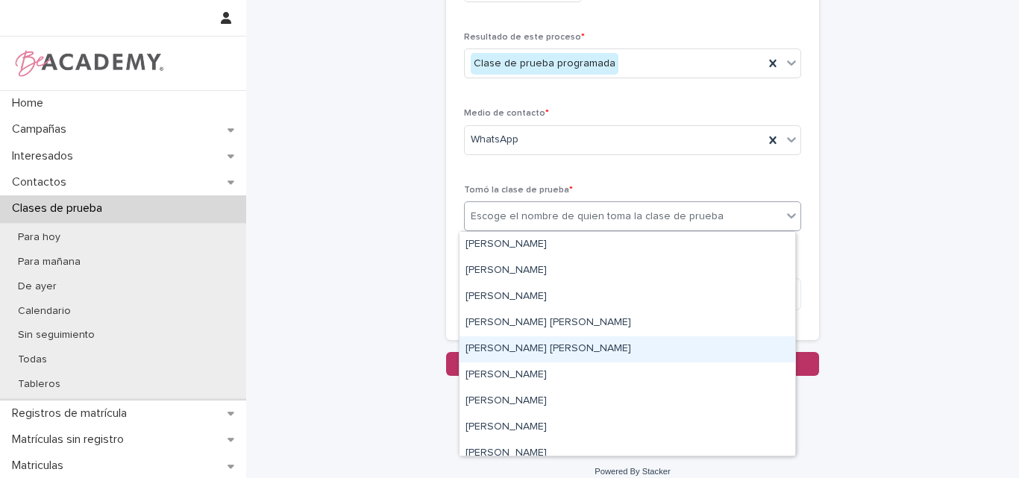
click at [518, 348] on div "Lina Rico Montoya" at bounding box center [627, 349] width 336 height 26
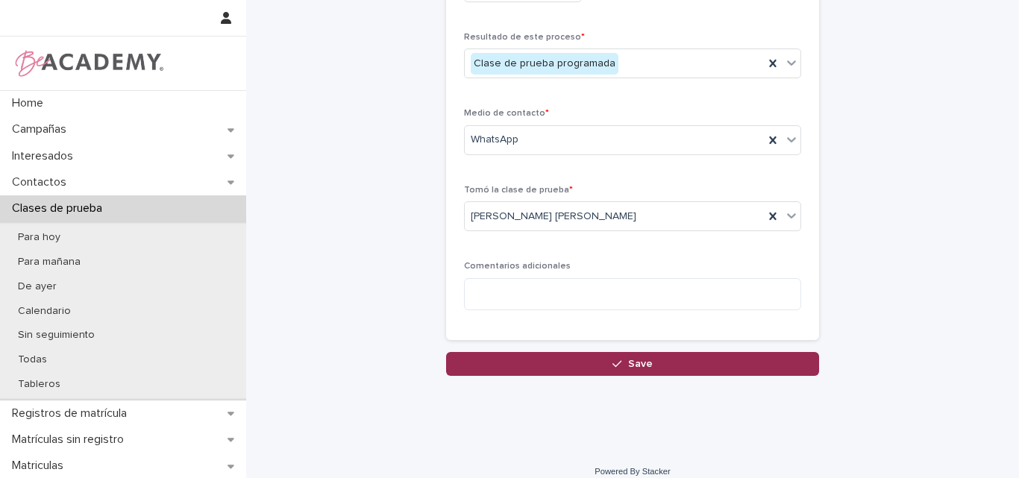
click at [631, 365] on span "Save" at bounding box center [640, 364] width 25 height 10
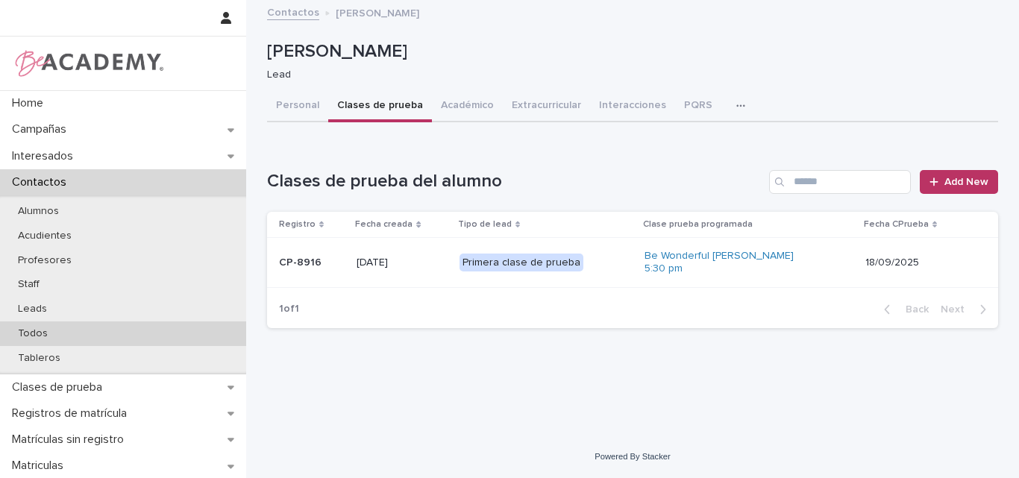
click at [31, 336] on p "Todos" at bounding box center [33, 333] width 54 height 13
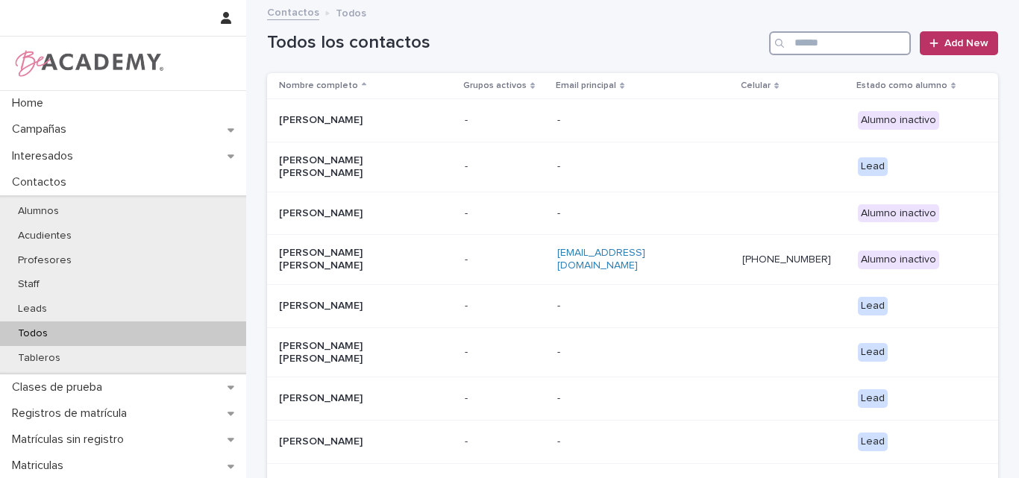
click at [816, 37] on input "Search" at bounding box center [840, 43] width 142 height 24
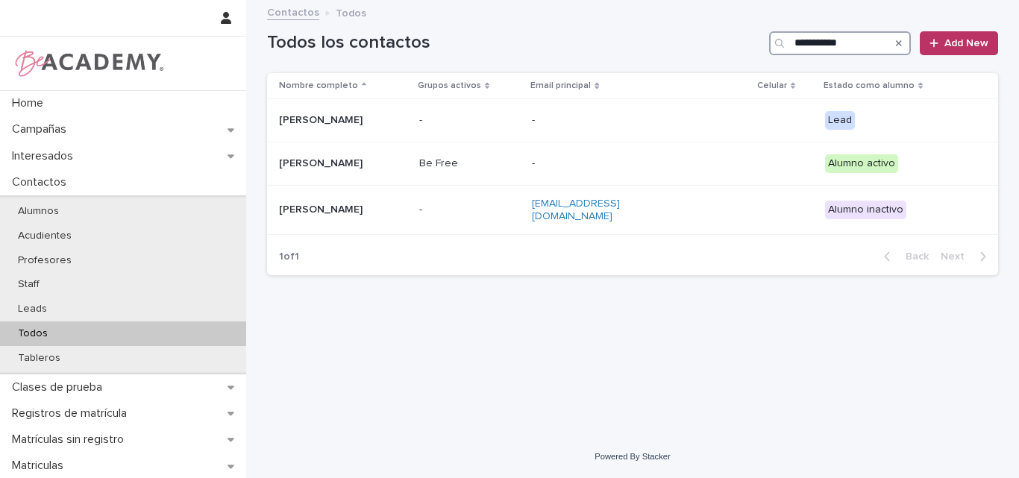
type input "**********"
click at [902, 42] on icon "Search" at bounding box center [899, 43] width 6 height 9
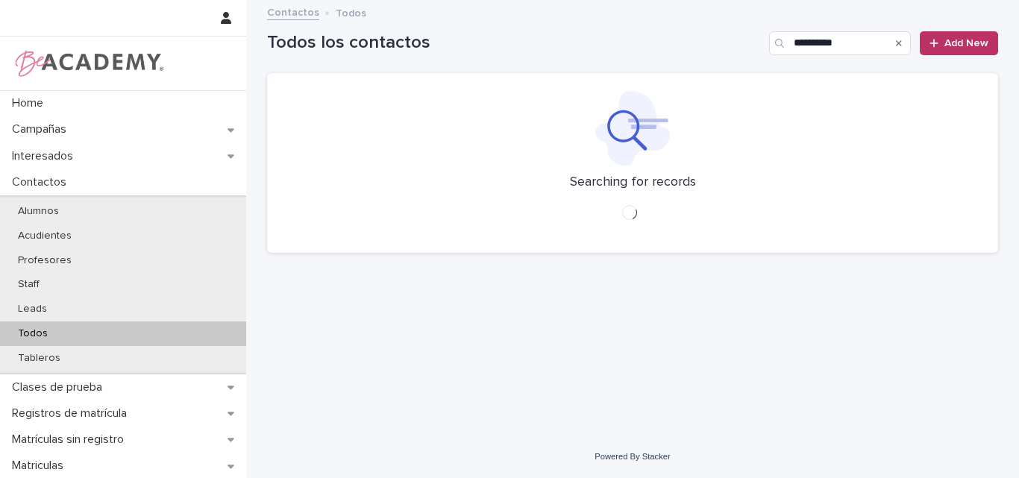
click at [791, 43] on div "**********" at bounding box center [840, 43] width 142 height 24
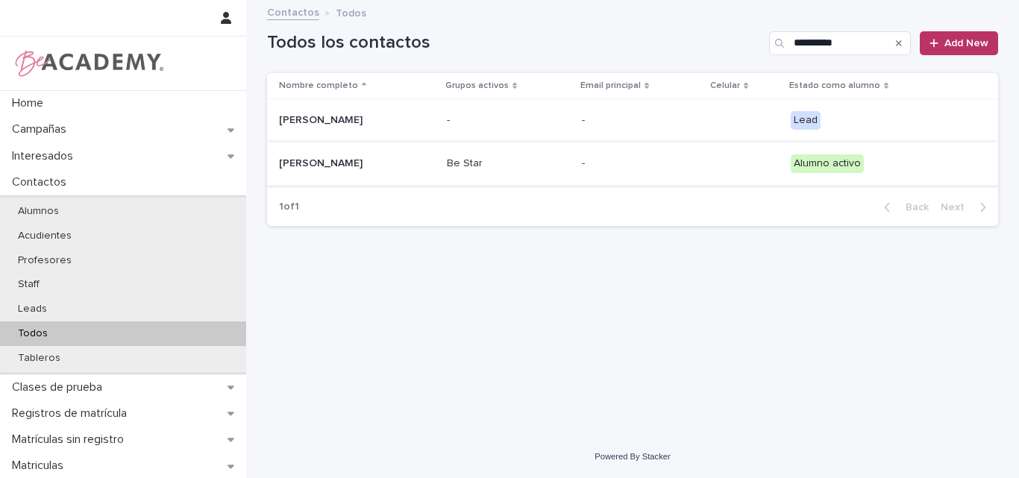
type input "**********"
click at [351, 169] on p "Emma Bedoya Kratc" at bounding box center [353, 163] width 149 height 13
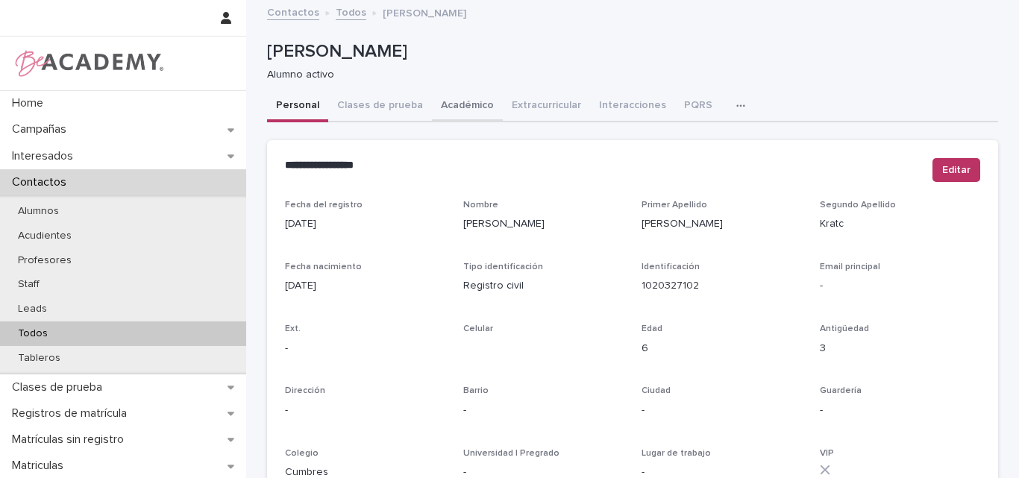
click at [458, 113] on button "Académico" at bounding box center [467, 106] width 71 height 31
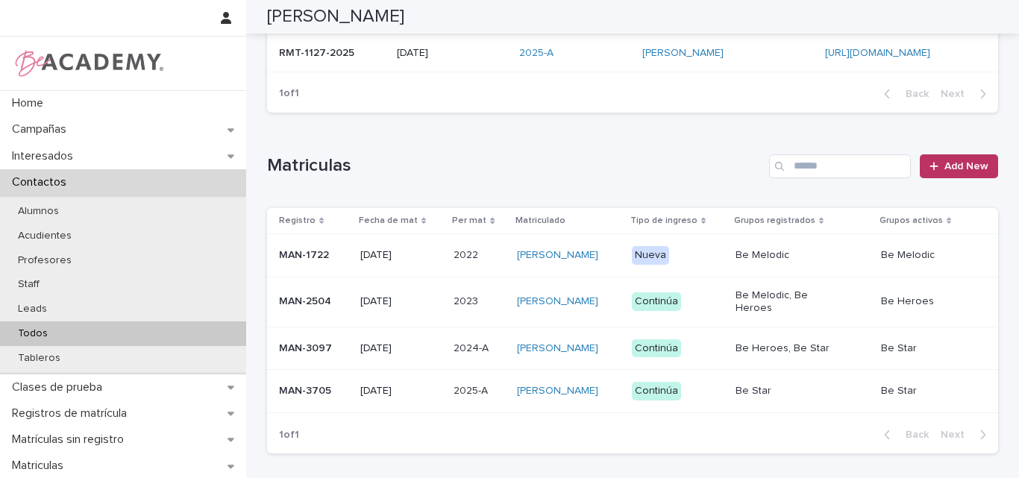
scroll to position [298, 0]
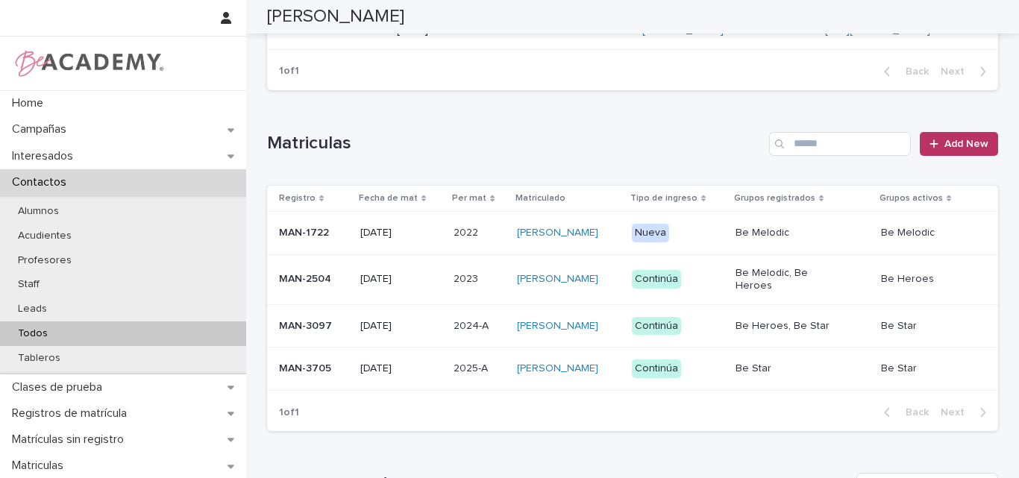
click at [307, 371] on div "MAN-3705" at bounding box center [313, 369] width 69 height 25
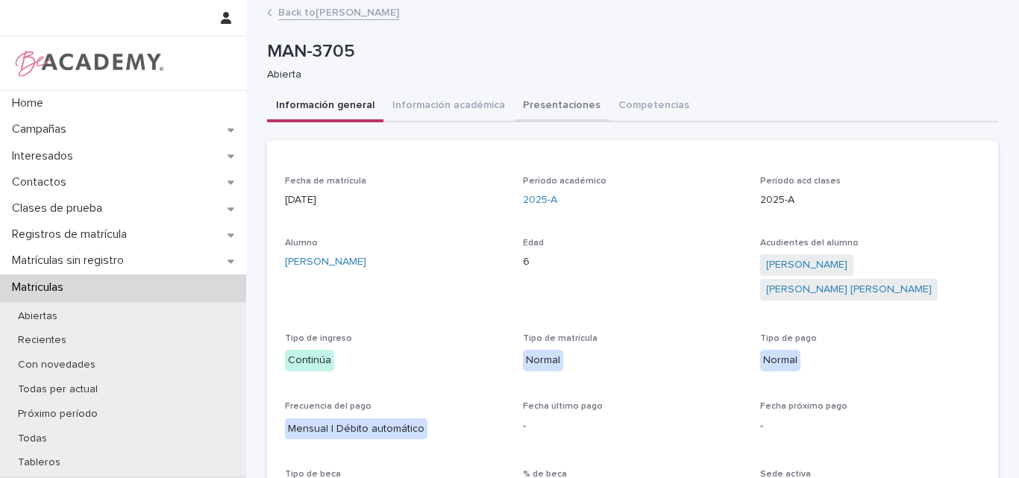
click at [539, 98] on button "Presentaciones" at bounding box center [561, 106] width 95 height 31
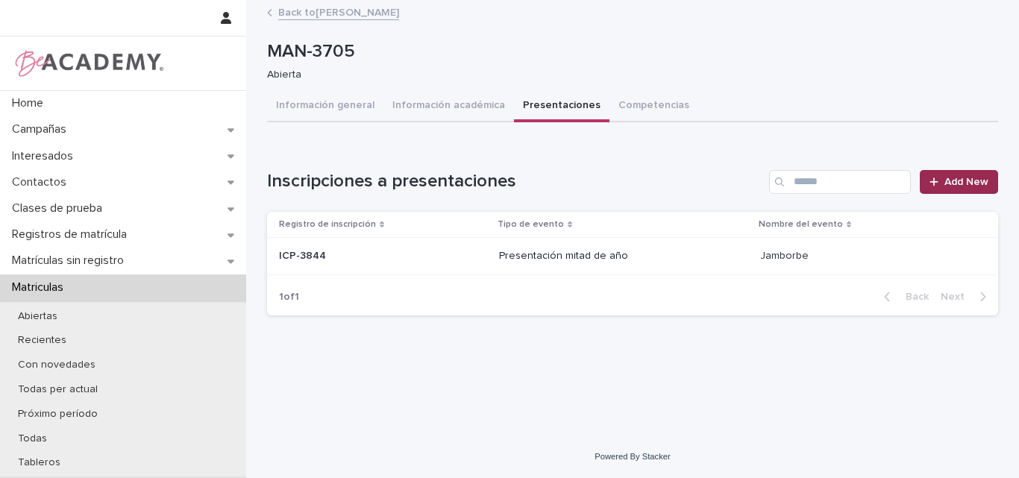
click at [941, 175] on link "Add New" at bounding box center [959, 182] width 78 height 24
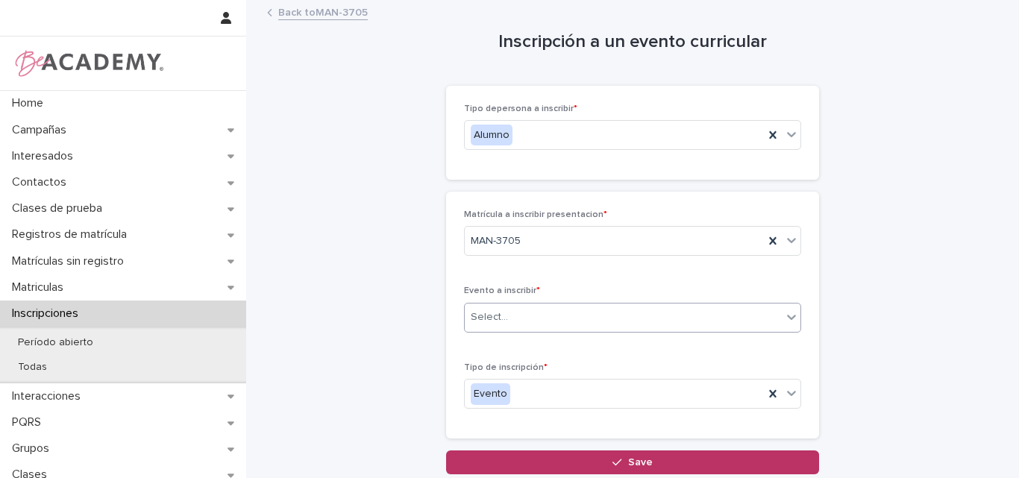
click at [572, 316] on div "Select..." at bounding box center [623, 317] width 317 height 25
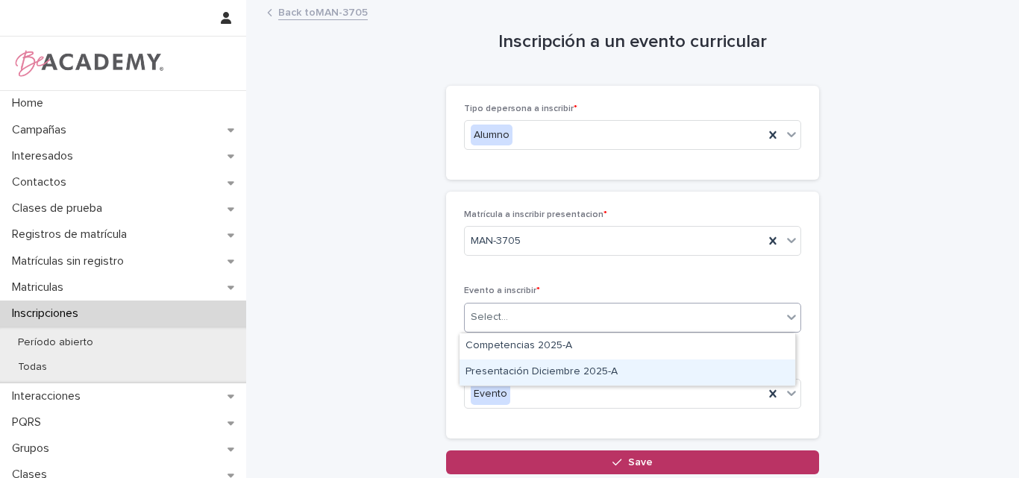
click at [539, 371] on div "Presentación Diciembre 2025-A" at bounding box center [627, 373] width 336 height 26
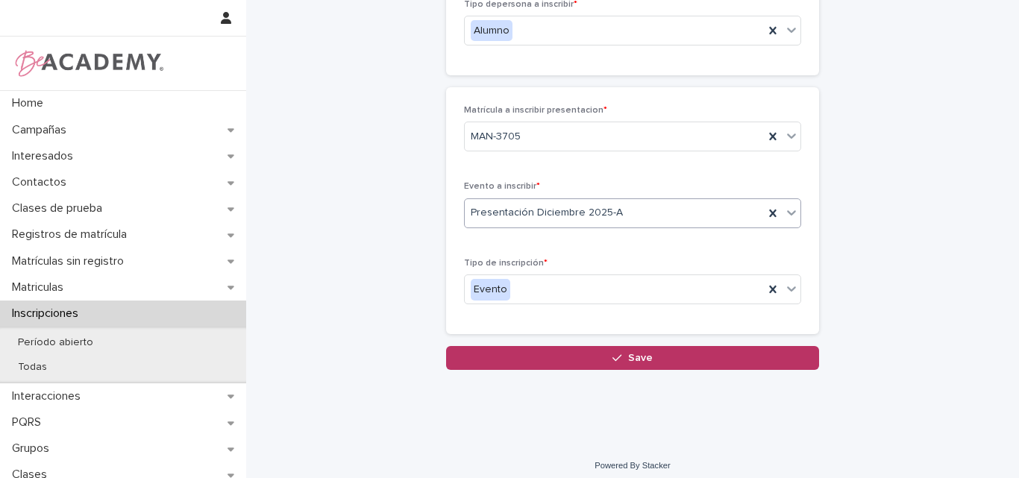
scroll to position [113, 0]
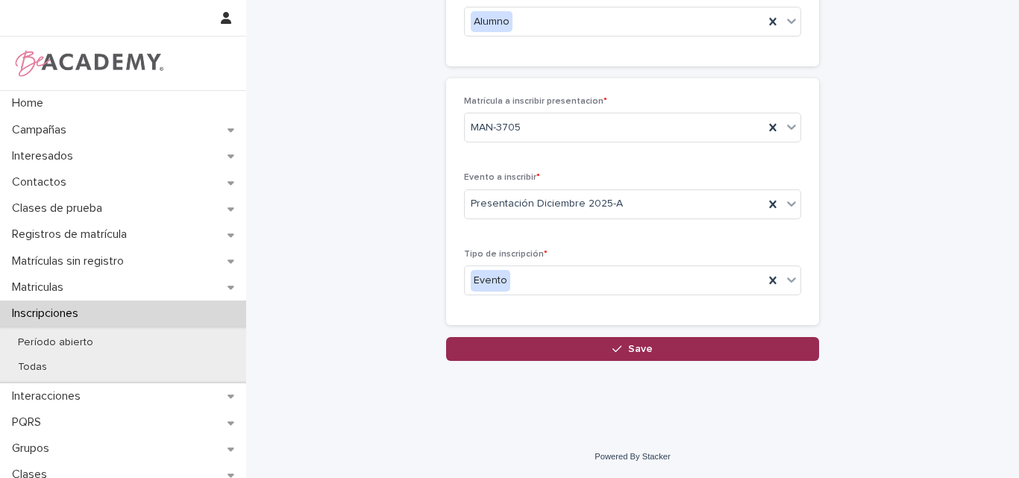
click at [627, 343] on button "Save" at bounding box center [632, 349] width 373 height 24
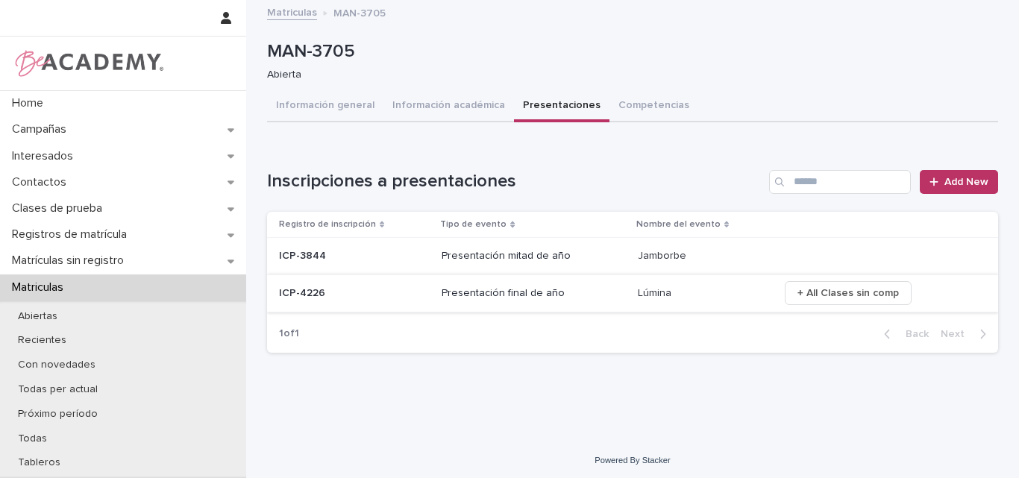
click at [856, 292] on span "+ All Clases sin comp" at bounding box center [847, 293] width 101 height 15
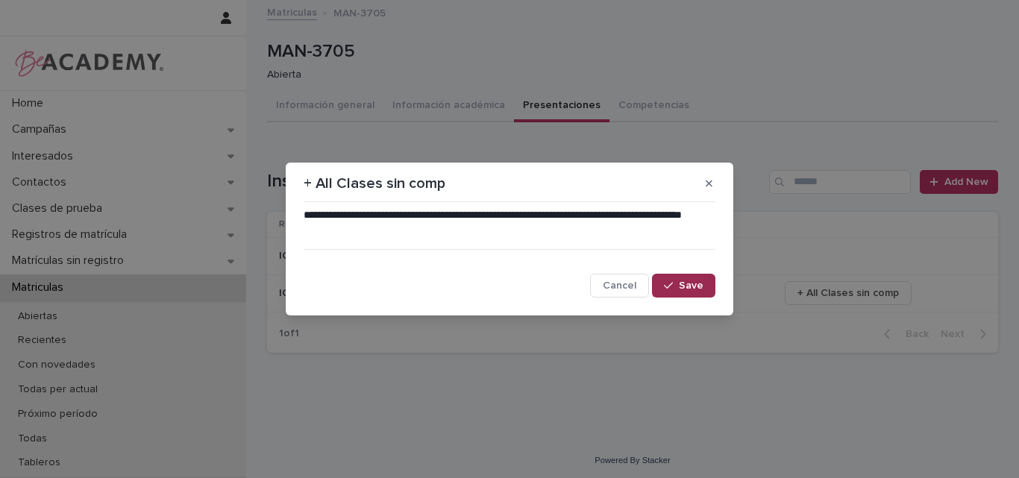
click at [686, 284] on span "Save" at bounding box center [691, 285] width 25 height 10
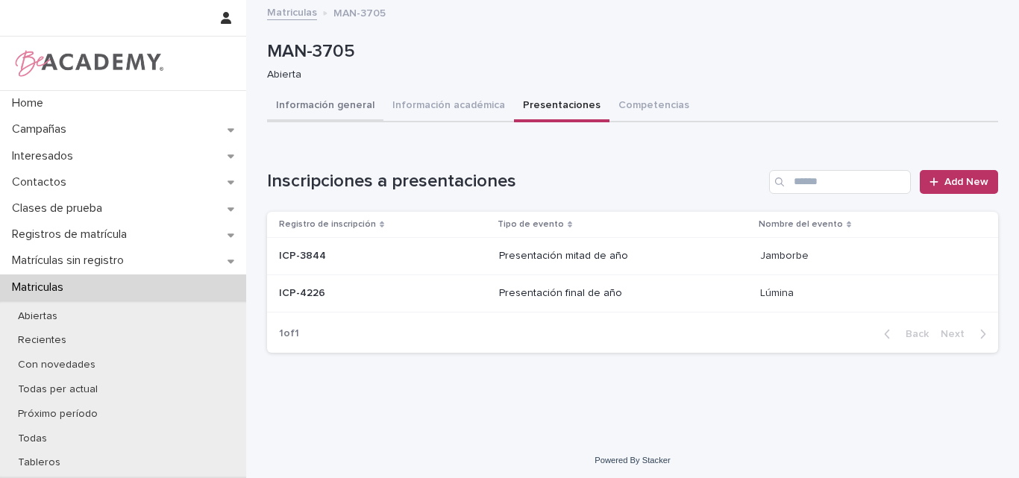
click at [324, 97] on button "Información general" at bounding box center [325, 106] width 116 height 31
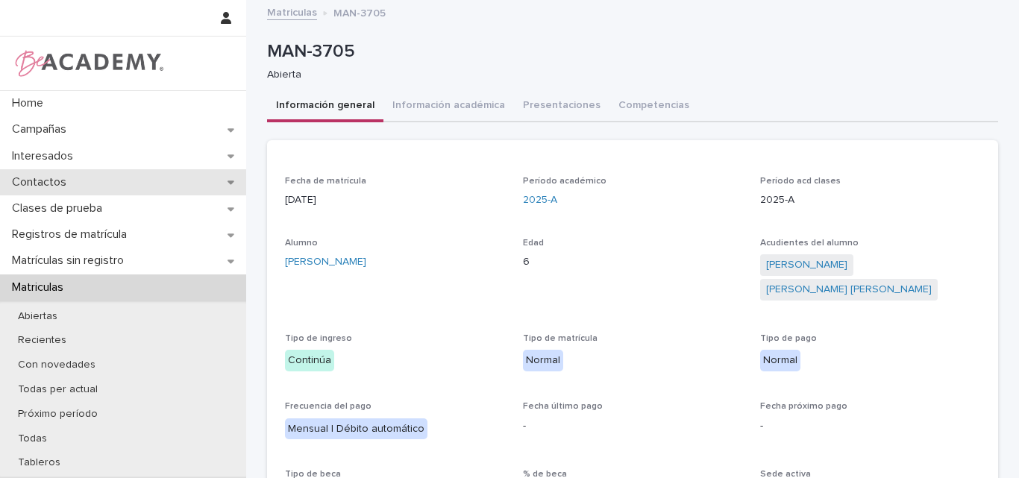
click at [58, 181] on p "Contactos" at bounding box center [42, 182] width 72 height 14
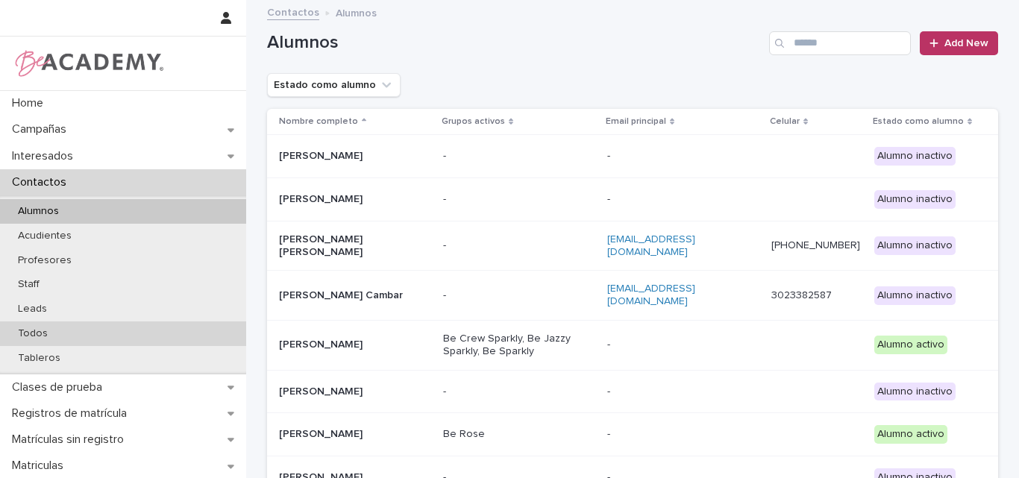
click at [48, 330] on p "Todos" at bounding box center [33, 333] width 54 height 13
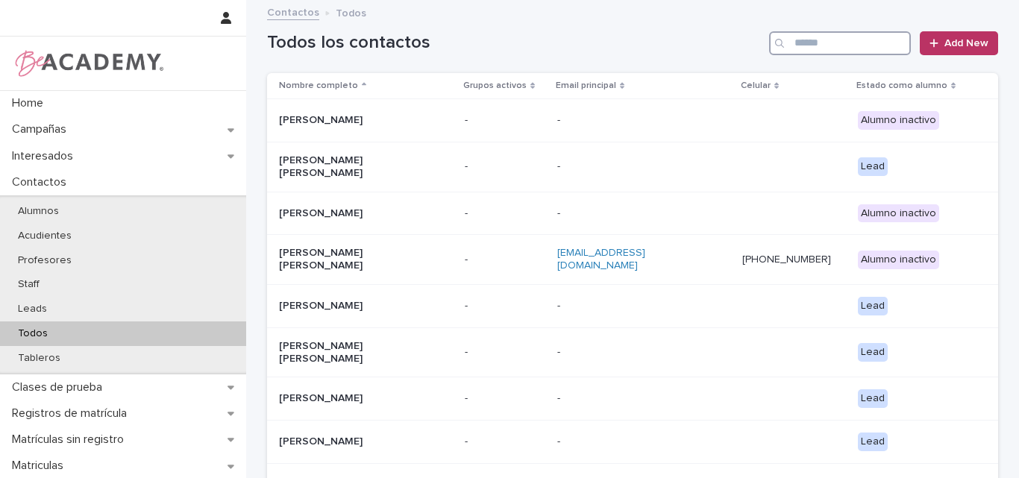
click at [809, 45] on input "Search" at bounding box center [840, 43] width 142 height 24
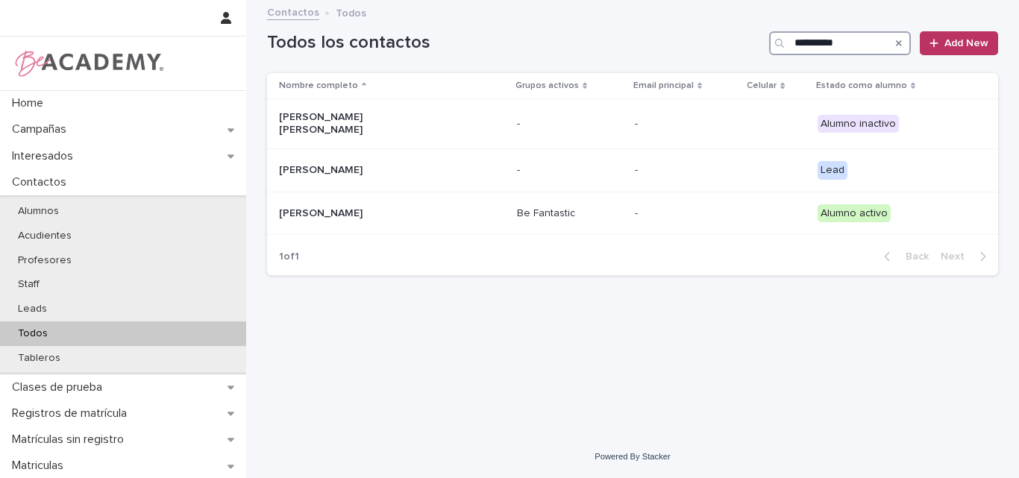
type input "**********"
click at [57, 328] on p "Todos" at bounding box center [33, 333] width 54 height 13
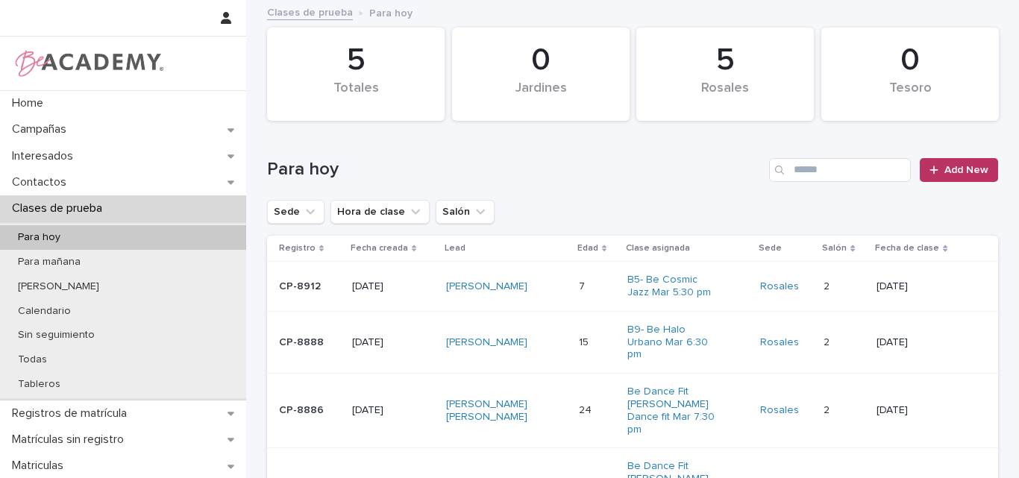
click at [661, 162] on h1 "Para hoy" at bounding box center [515, 170] width 496 height 22
click at [713, 193] on div "Para hoy Add New" at bounding box center [632, 164] width 731 height 72
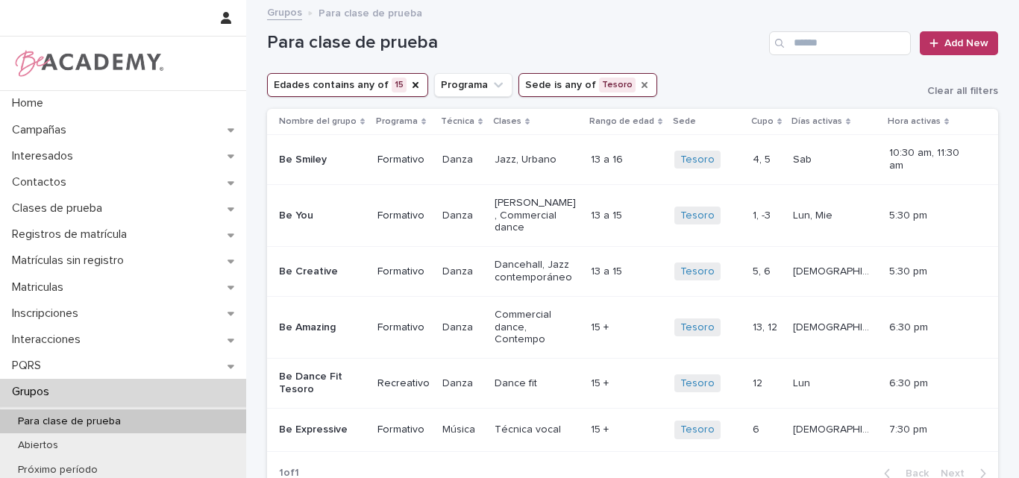
click at [639, 84] on icon "Sede" at bounding box center [645, 85] width 12 height 12
click at [554, 87] on icon "Sede" at bounding box center [561, 85] width 15 height 15
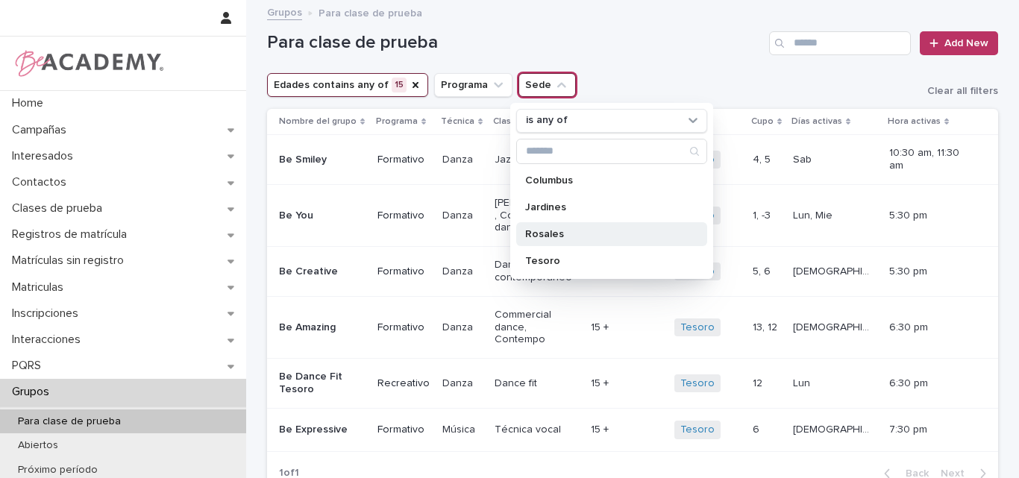
click at [545, 230] on p "Rosales" at bounding box center [604, 234] width 158 height 10
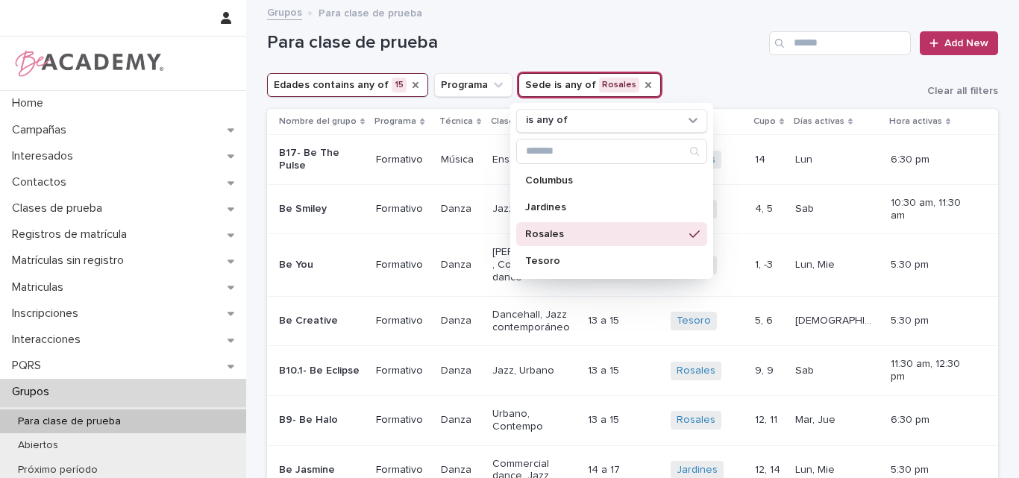
drag, startPoint x: 407, startPoint y: 82, endPoint x: 352, endPoint y: 89, distance: 55.6
click at [410, 82] on icon "Edades" at bounding box center [416, 85] width 12 height 12
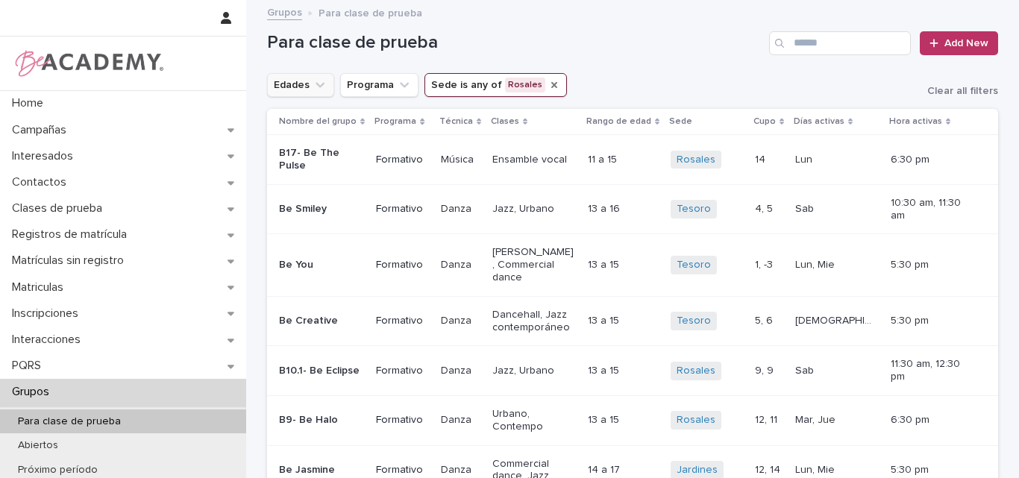
click at [313, 83] on icon "Edades" at bounding box center [320, 85] width 15 height 15
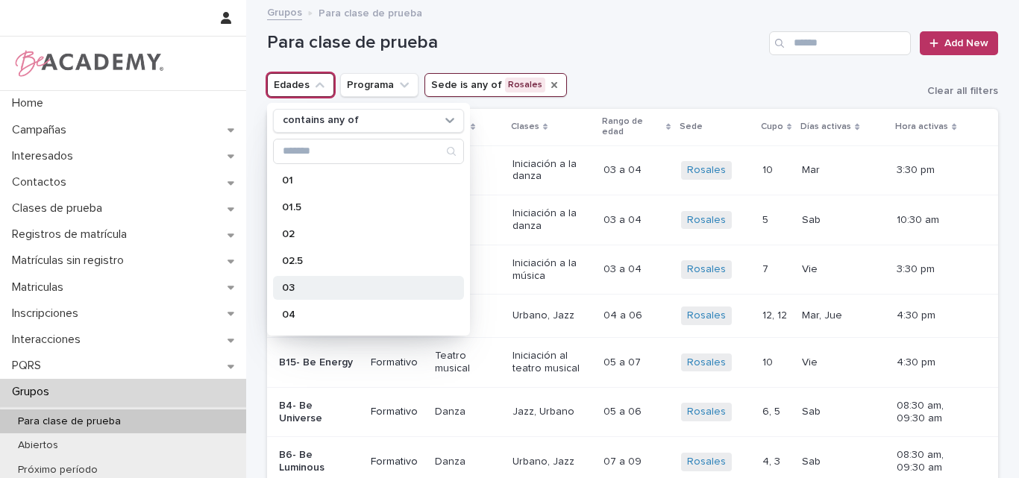
click at [301, 283] on p "03" at bounding box center [361, 288] width 158 height 10
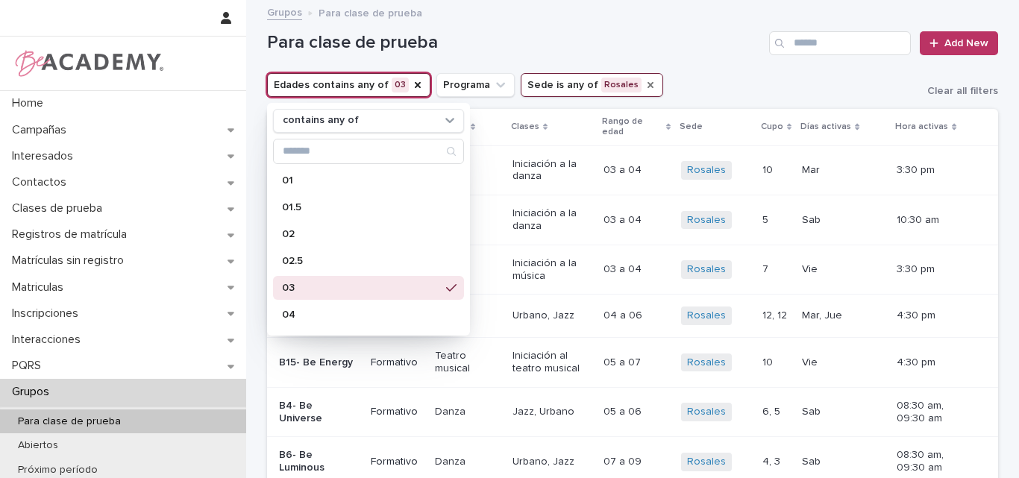
click at [712, 66] on div "Para clase de prueba Add New" at bounding box center [632, 37] width 731 height 72
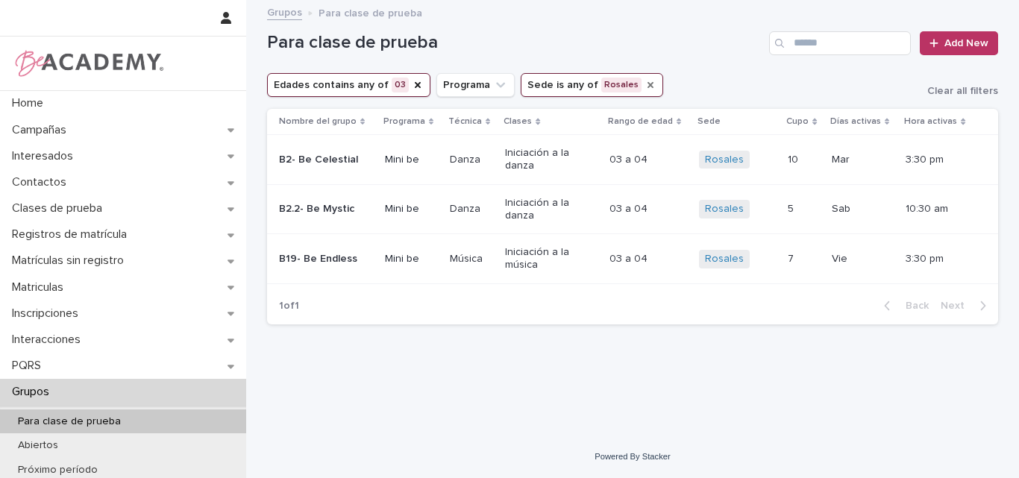
click at [644, 87] on icon "Sede" at bounding box center [650, 85] width 12 height 12
click at [412, 84] on icon "Edades" at bounding box center [418, 85] width 12 height 12
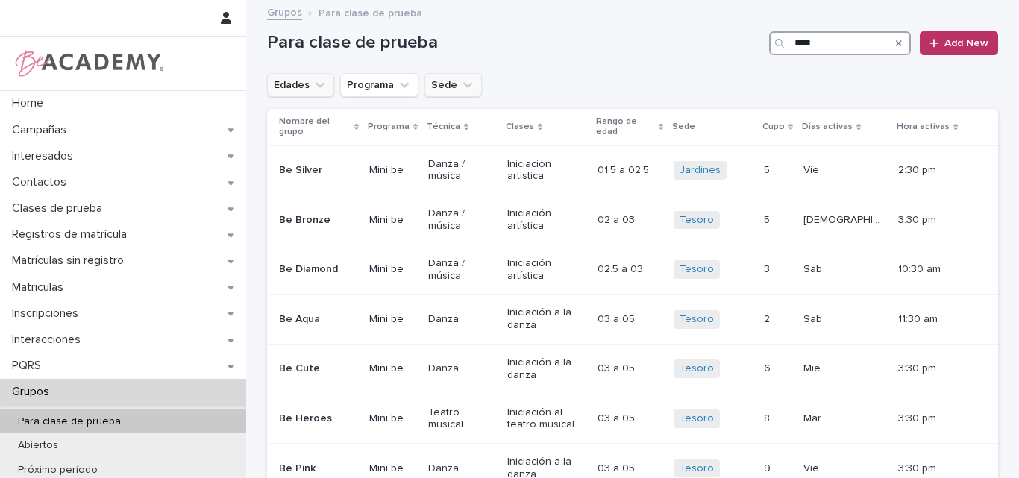
drag, startPoint x: 803, startPoint y: 40, endPoint x: 853, endPoint y: 131, distance: 102.8
click at [804, 40] on input "****" at bounding box center [840, 43] width 142 height 24
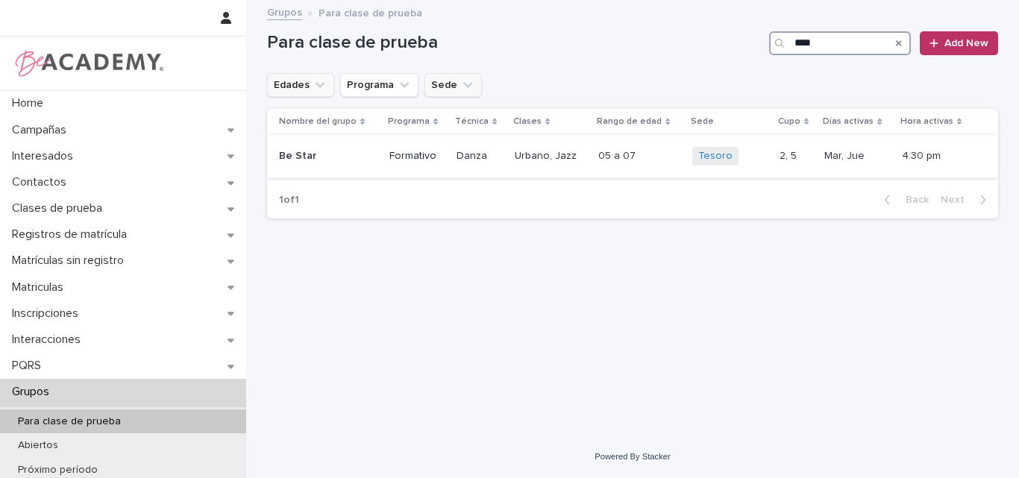
type input "****"
click at [339, 159] on p "Be Star" at bounding box center [320, 156] width 83 height 13
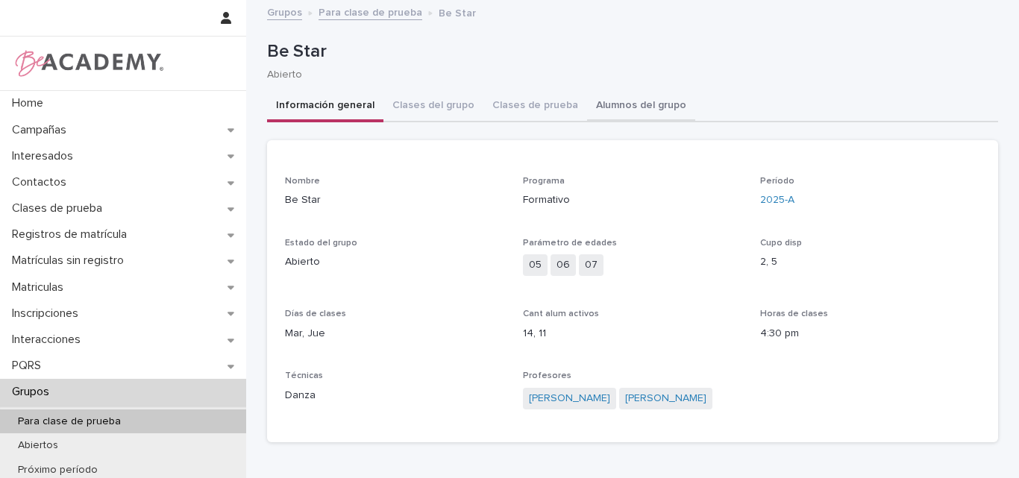
click at [615, 98] on button "Alumnos del grupo" at bounding box center [641, 106] width 108 height 31
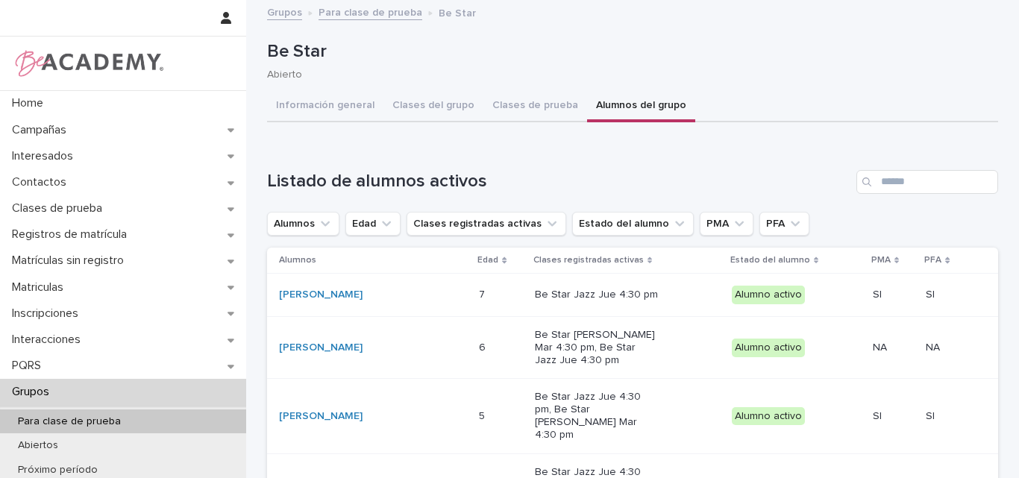
click at [355, 13] on link "Para clase de prueba" at bounding box center [371, 11] width 104 height 17
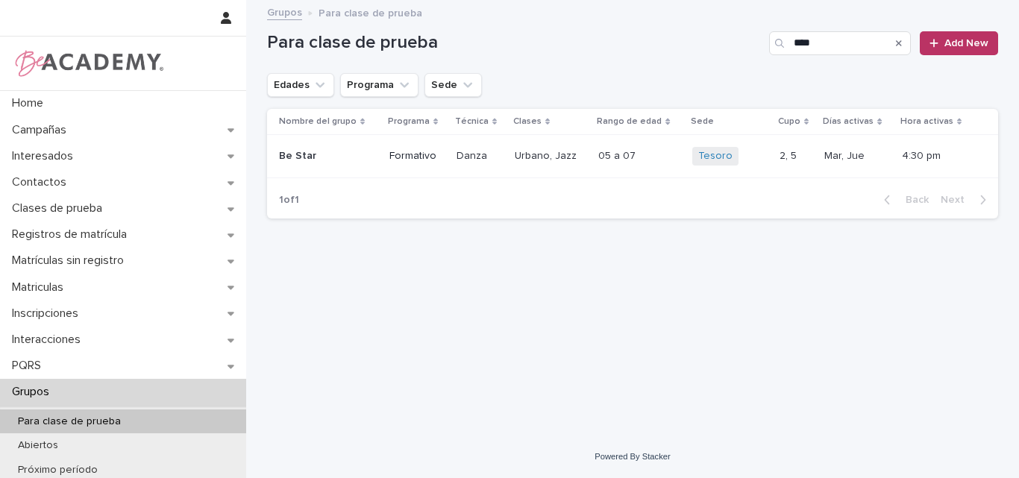
click at [702, 67] on div "Para clase de prueba **** Add New" at bounding box center [632, 37] width 731 height 72
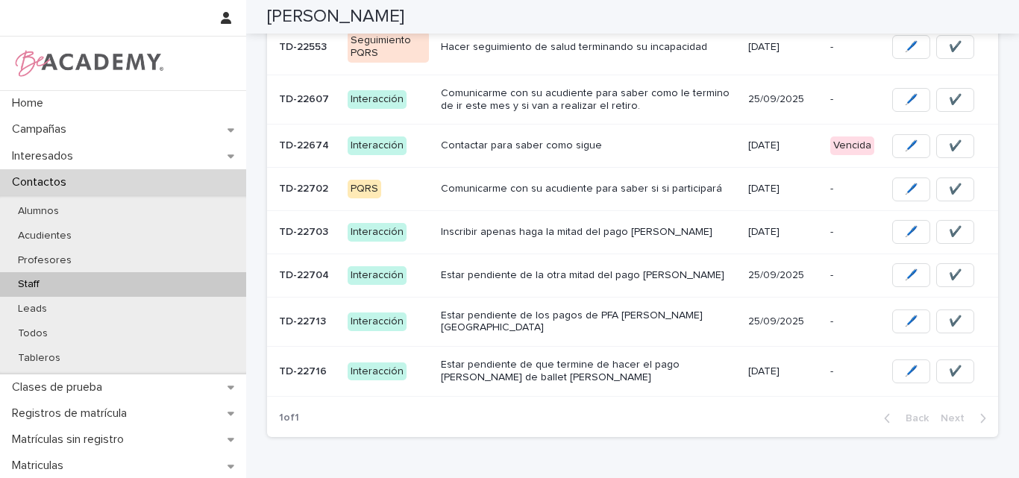
scroll to position [240, 0]
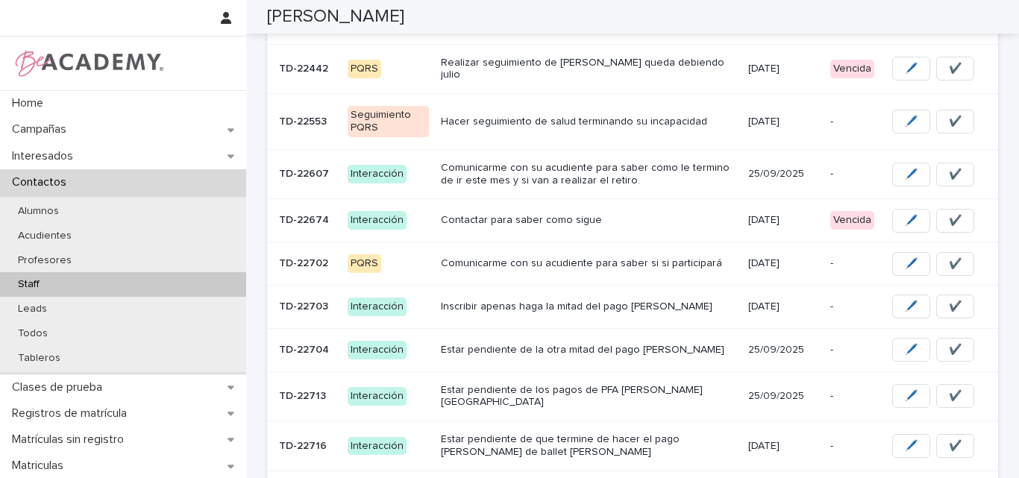
click at [557, 216] on p "Contactar para saber como sigue" at bounding box center [588, 220] width 295 height 13
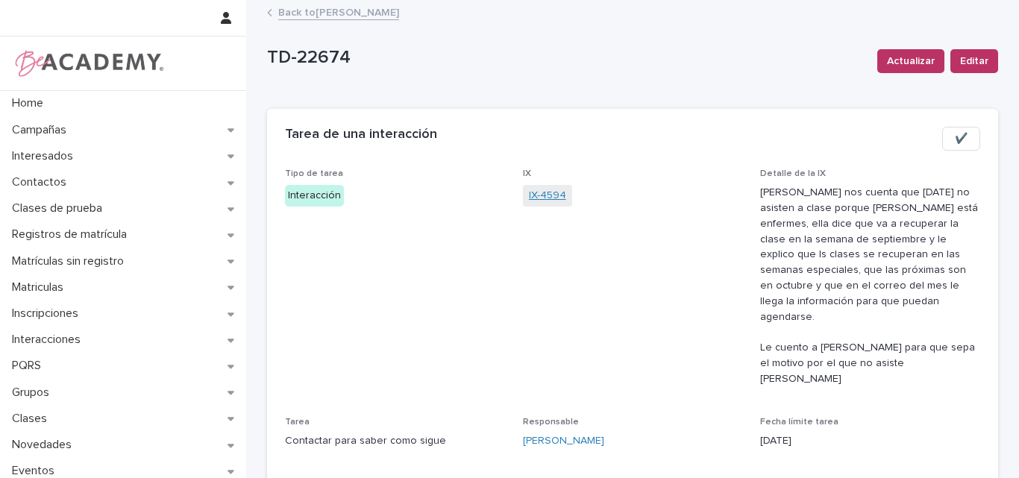
click at [539, 194] on link "IX-4594" at bounding box center [547, 196] width 37 height 16
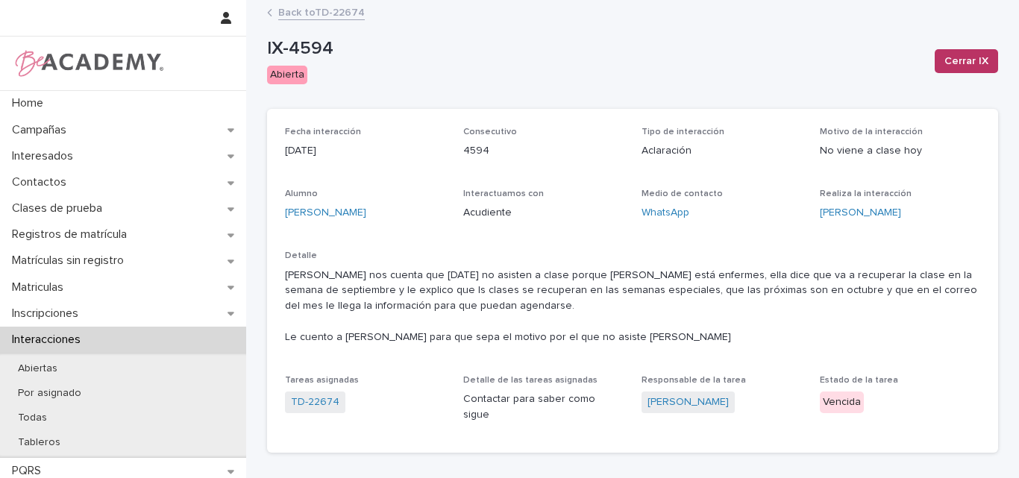
click at [321, 14] on link "Back to TD-22674" at bounding box center [321, 11] width 87 height 17
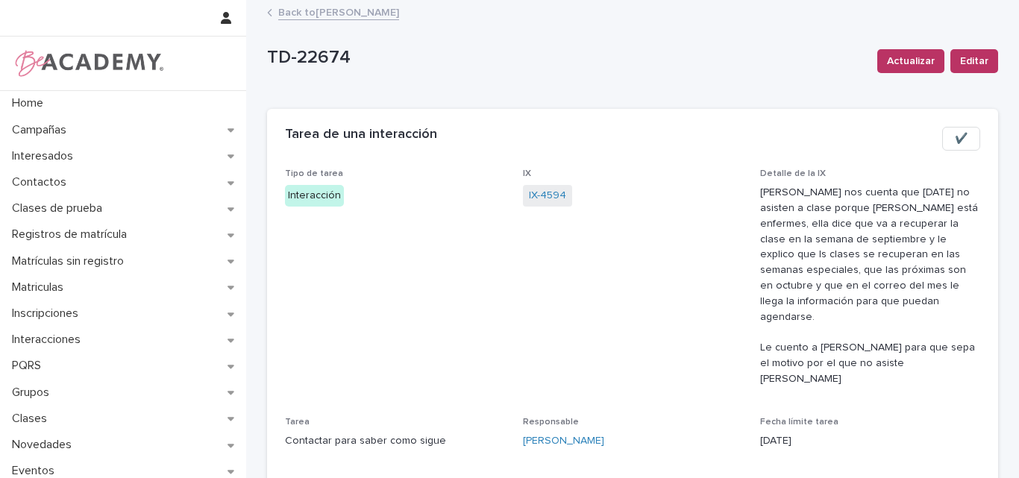
click at [321, 13] on link "Back to Lina Rico Montoya" at bounding box center [338, 11] width 121 height 17
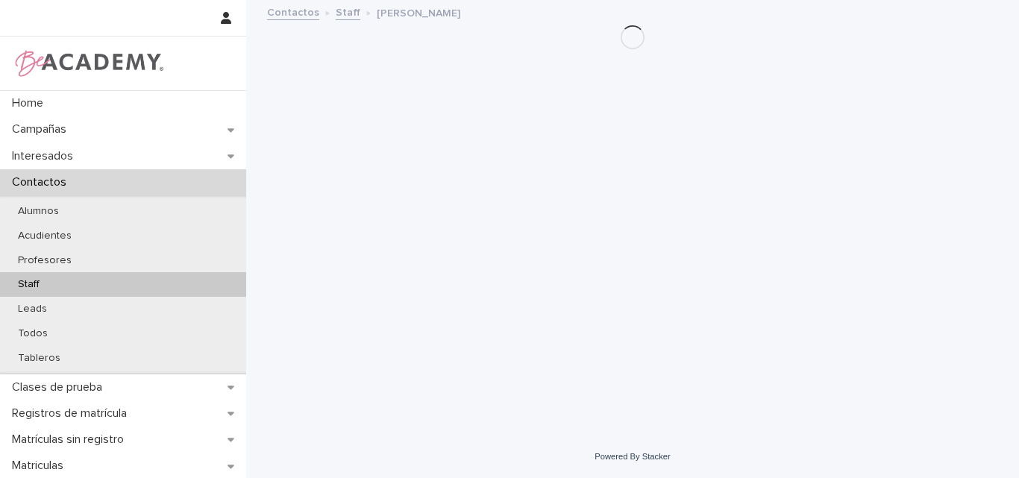
click at [64, 280] on div "Staff" at bounding box center [123, 284] width 246 height 25
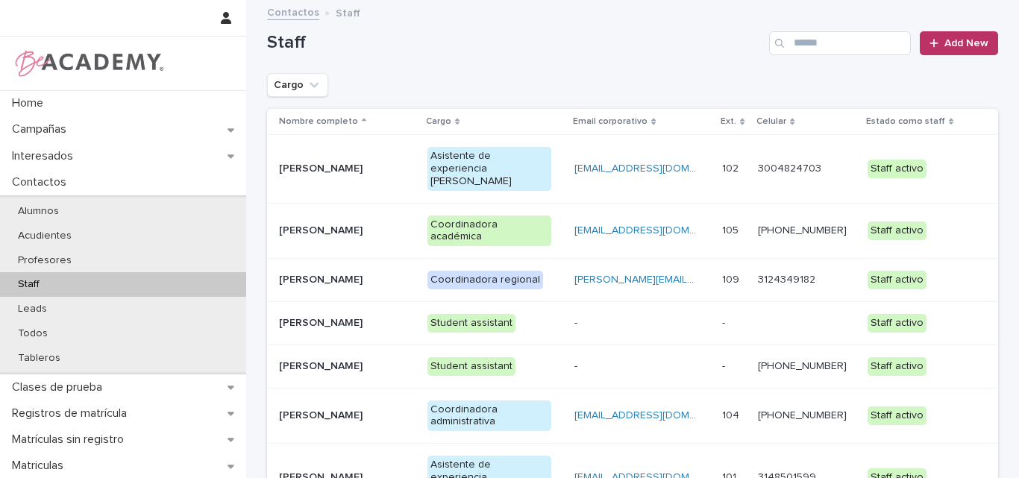
click at [377, 163] on p "[PERSON_NAME]" at bounding box center [341, 169] width 125 height 13
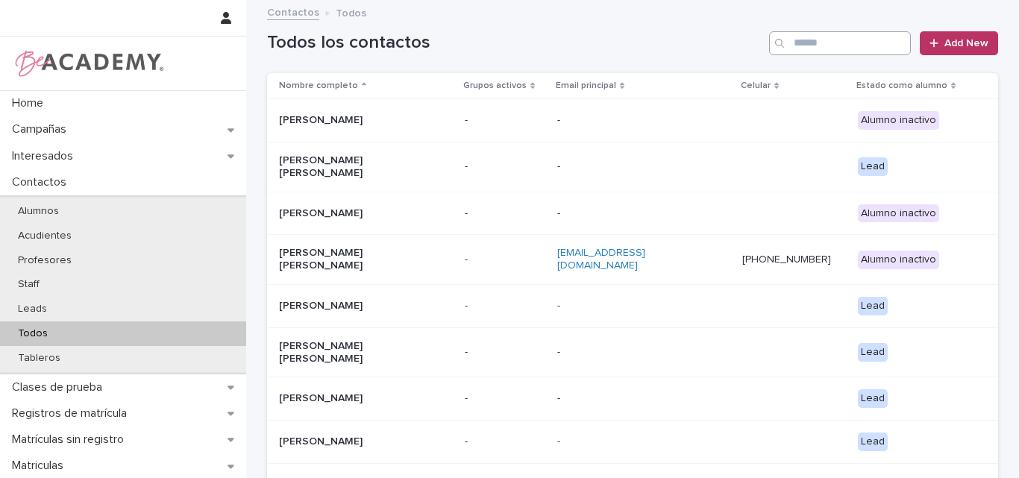
click at [809, 43] on input "Search" at bounding box center [840, 43] width 142 height 24
click at [816, 38] on input "Search" at bounding box center [840, 43] width 142 height 24
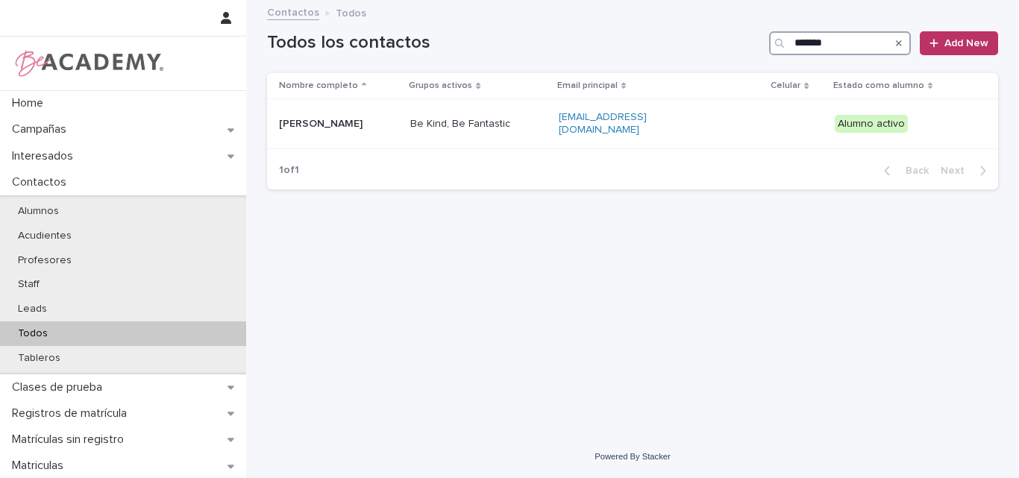
type input "******"
drag, startPoint x: 840, startPoint y: 46, endPoint x: 784, endPoint y: 46, distance: 55.9
click at [784, 46] on div "******" at bounding box center [840, 43] width 142 height 24
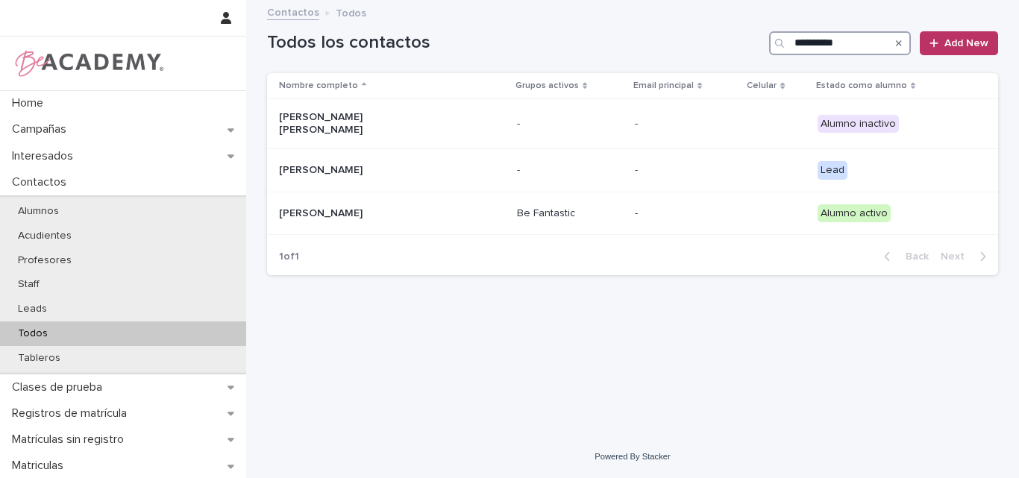
drag, startPoint x: 857, startPoint y: 45, endPoint x: 777, endPoint y: 45, distance: 80.6
click at [777, 45] on div "**********" at bounding box center [840, 43] width 142 height 24
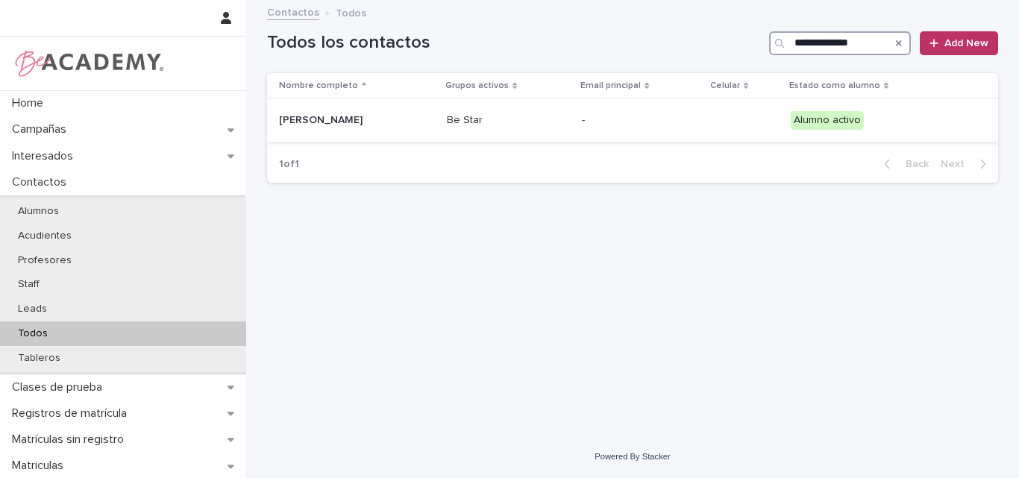
type input "**********"
click at [323, 128] on div "Guadalupe Lopez Yepes" at bounding box center [357, 120] width 156 height 25
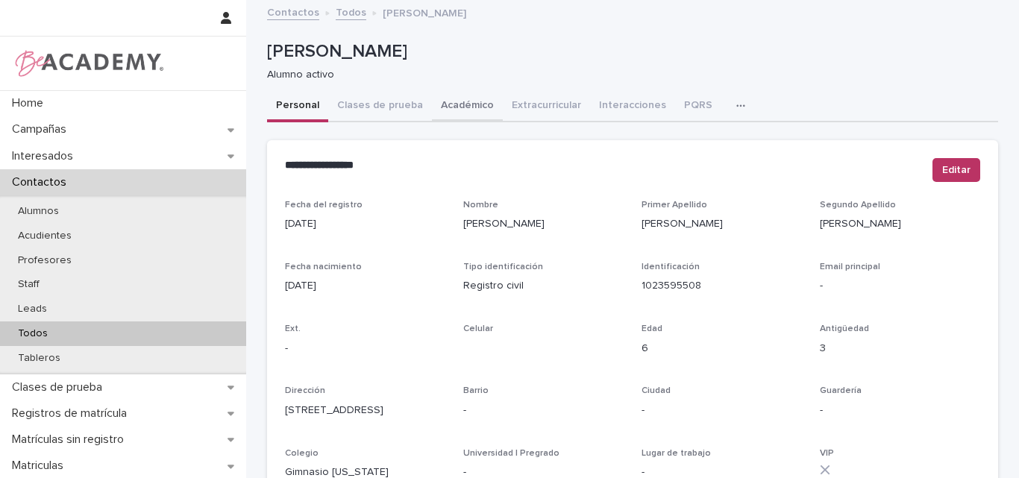
click at [455, 104] on button "Académico" at bounding box center [467, 106] width 71 height 31
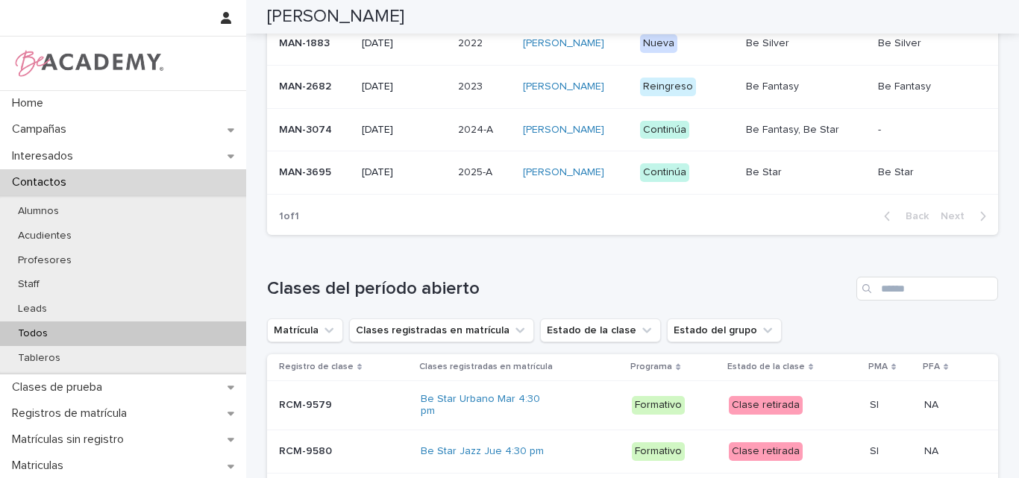
scroll to position [522, 0]
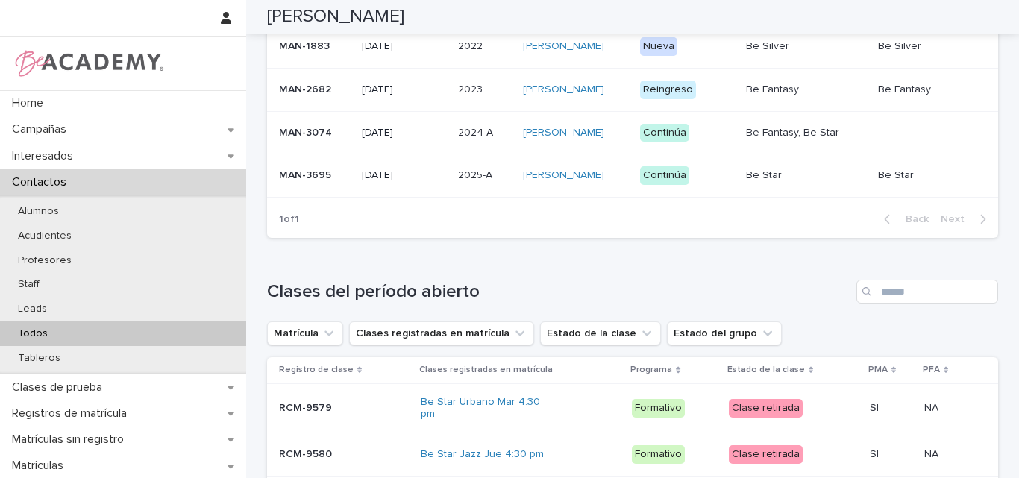
click at [296, 188] on div "MAN-3695" at bounding box center [314, 175] width 71 height 25
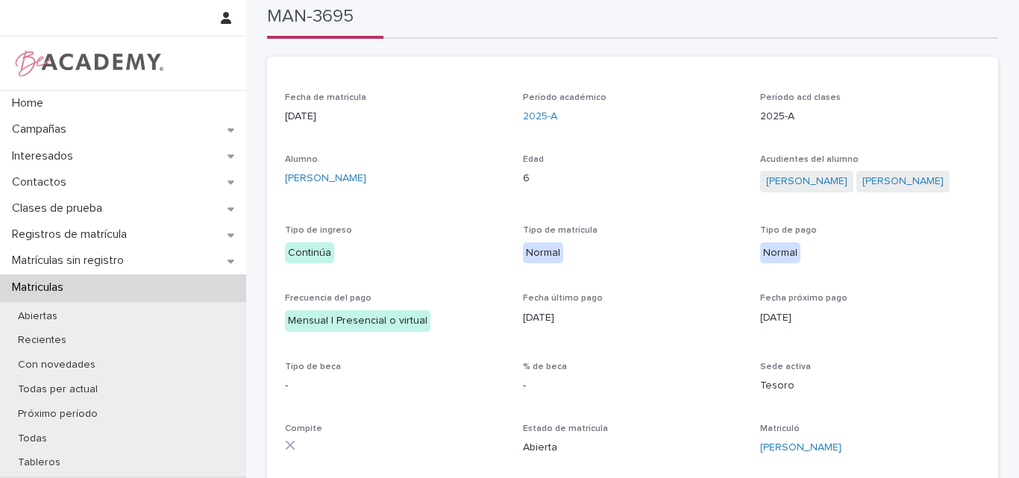
scroll to position [16, 0]
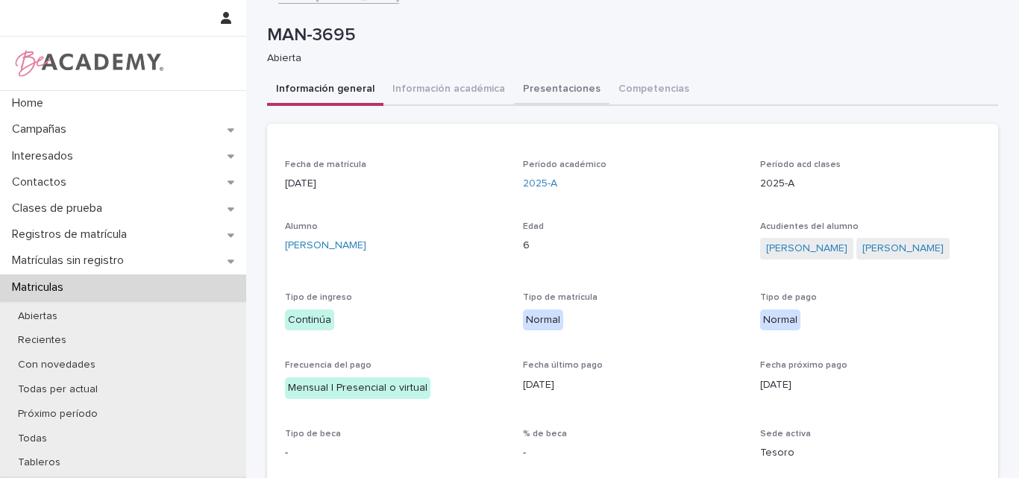
click at [535, 84] on div "**********" at bounding box center [632, 323] width 731 height 677
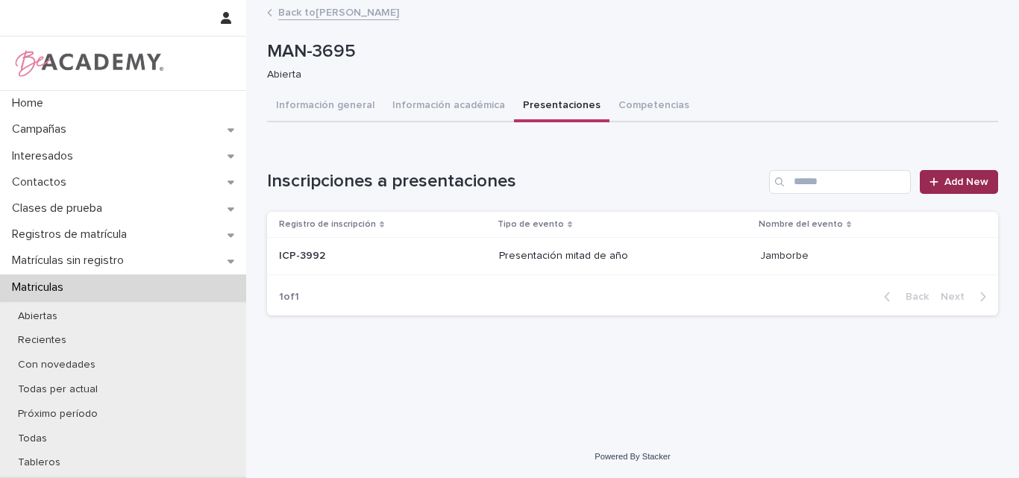
click at [956, 179] on span "Add New" at bounding box center [966, 182] width 44 height 10
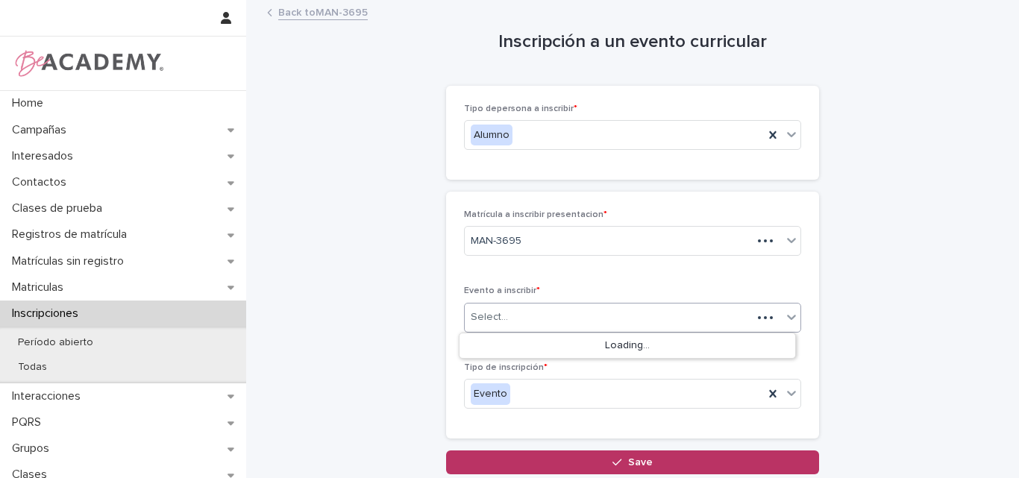
drag, startPoint x: 609, startPoint y: 324, endPoint x: 592, endPoint y: 350, distance: 30.6
click at [609, 324] on div "Select..." at bounding box center [608, 317] width 287 height 25
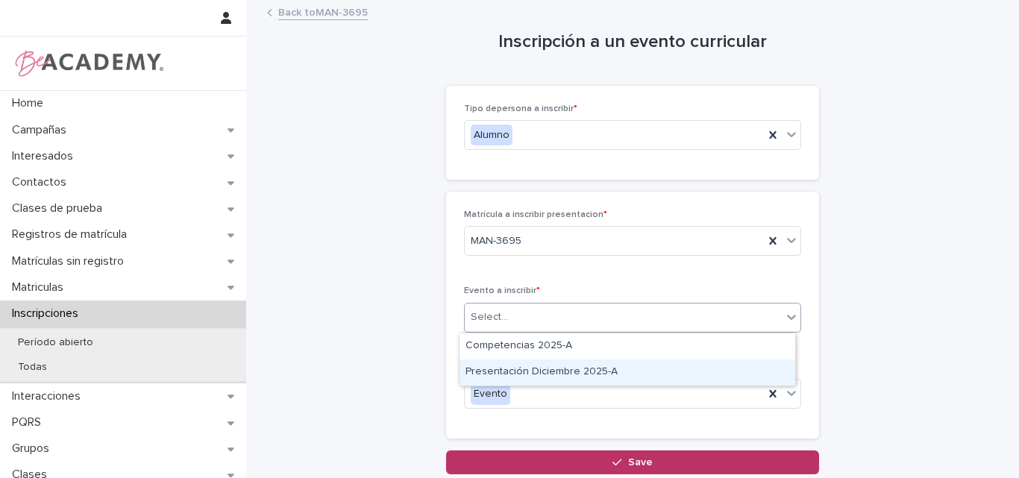
click at [573, 372] on div "Presentación Diciembre 2025-A" at bounding box center [627, 373] width 336 height 26
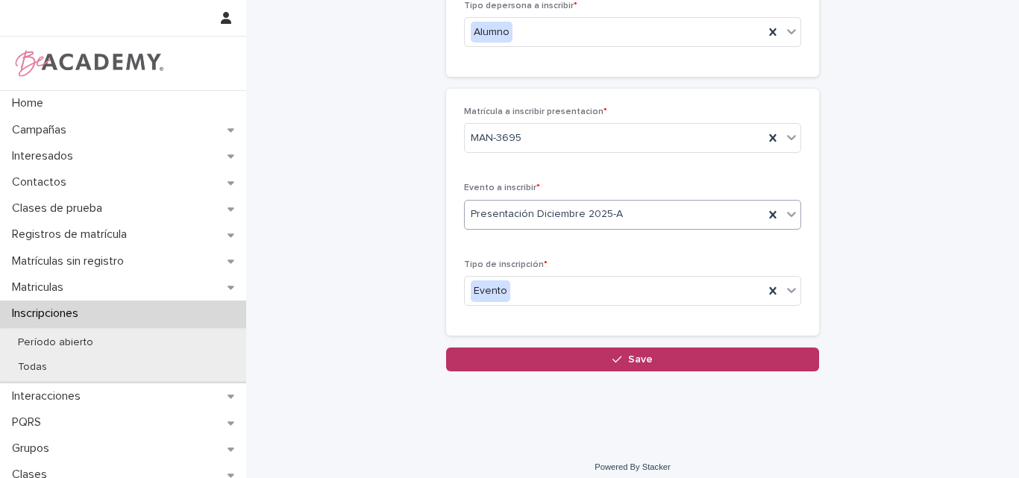
scroll to position [113, 0]
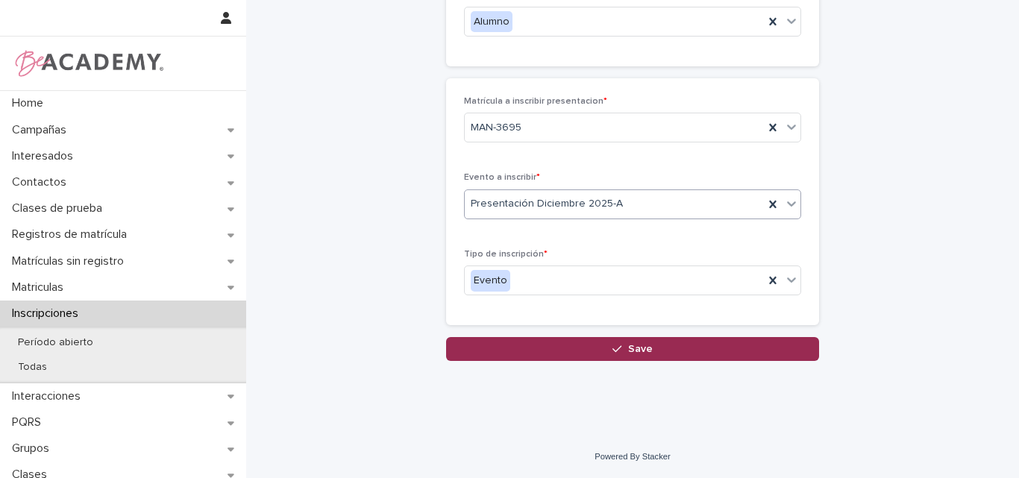
click at [628, 351] on span "Save" at bounding box center [640, 349] width 25 height 10
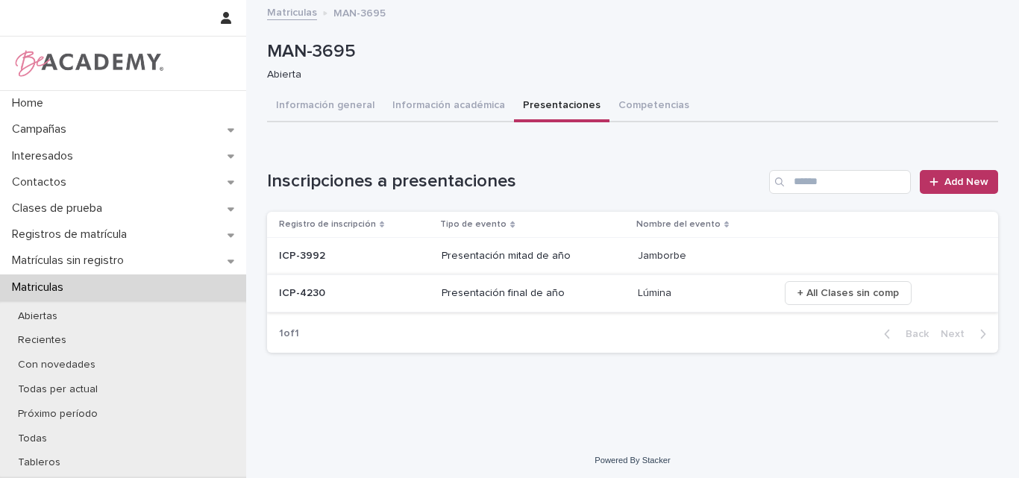
click at [828, 292] on span "+ All Clases sin comp" at bounding box center [847, 293] width 101 height 15
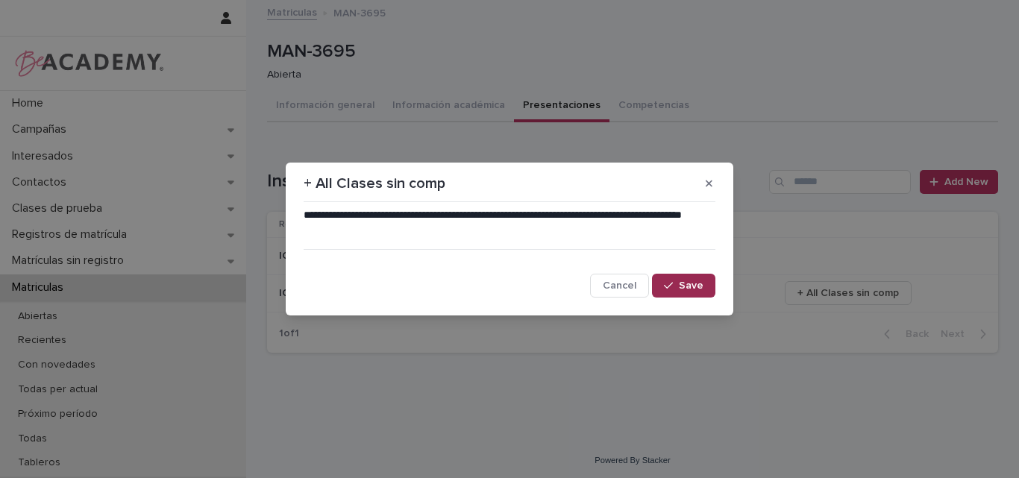
click at [675, 287] on div "button" at bounding box center [671, 285] width 15 height 10
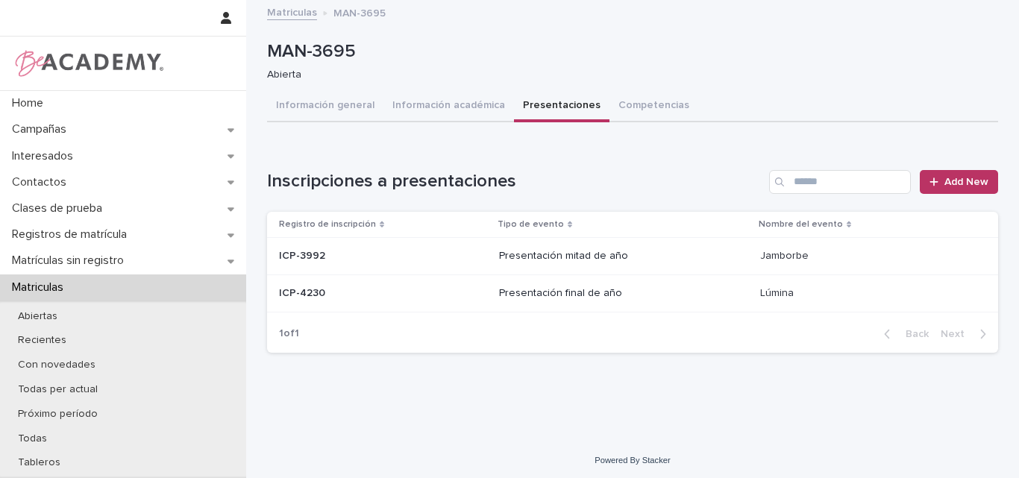
click at [342, 281] on div "ICP-4230 ICP-4230" at bounding box center [383, 293] width 208 height 25
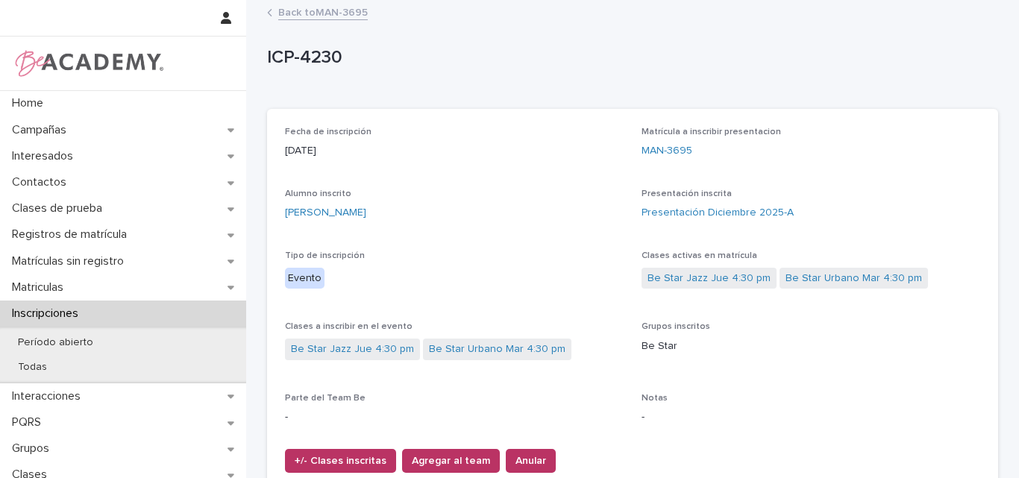
click at [324, 13] on link "Back to MAN-3695" at bounding box center [323, 11] width 90 height 17
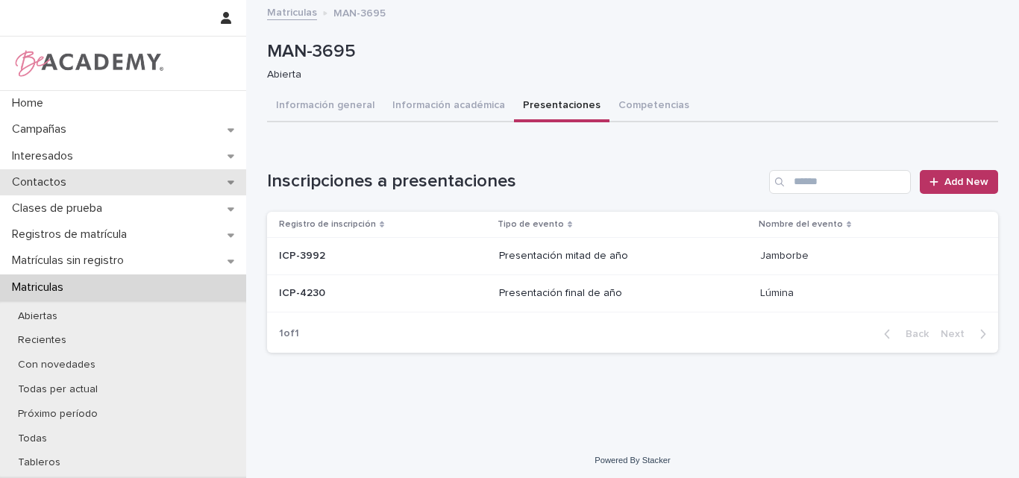
click at [69, 178] on p "Contactos" at bounding box center [42, 182] width 72 height 14
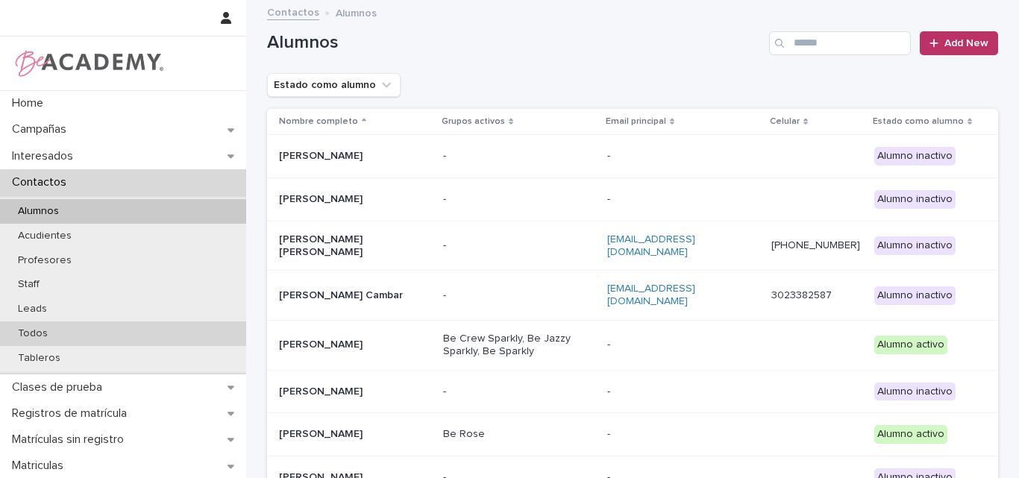
click at [74, 335] on div "Todos" at bounding box center [123, 333] width 246 height 25
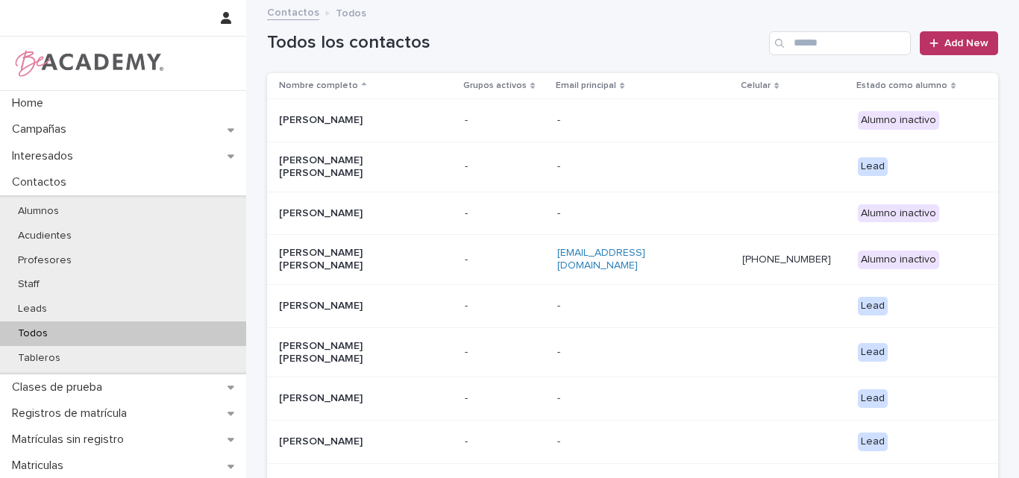
click at [81, 336] on div "Todos" at bounding box center [123, 333] width 246 height 25
click at [826, 45] on input "Search" at bounding box center [840, 43] width 142 height 24
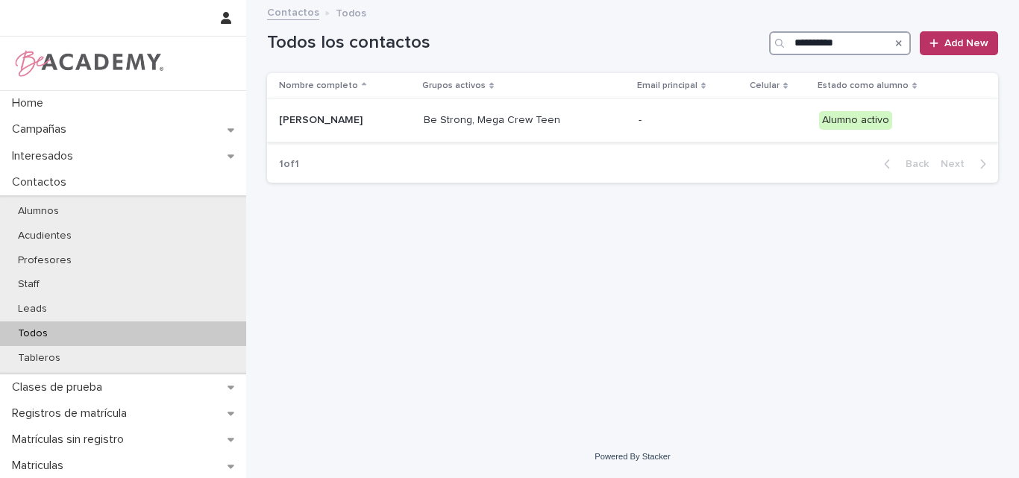
type input "**********"
click at [367, 120] on p "[PERSON_NAME]" at bounding box center [345, 120] width 133 height 13
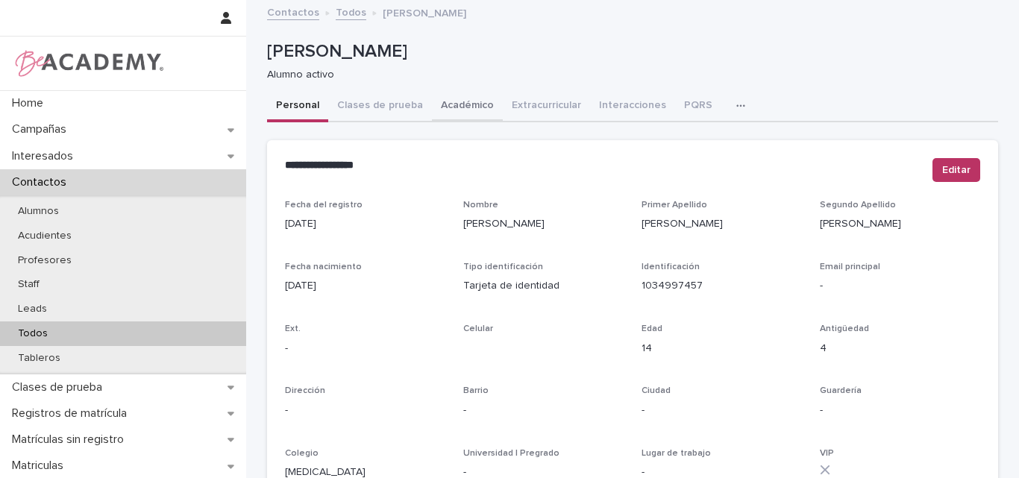
click at [466, 104] on button "Académico" at bounding box center [467, 106] width 71 height 31
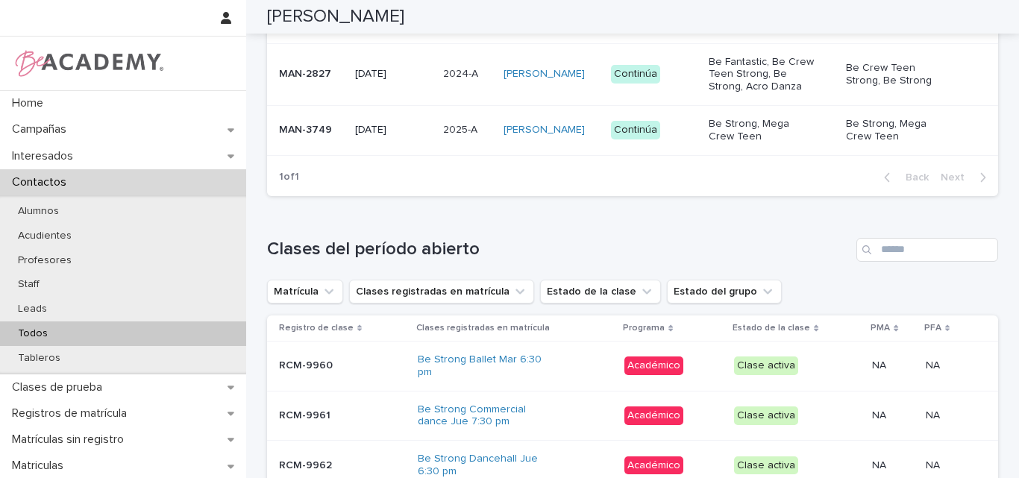
scroll to position [597, 0]
click at [290, 142] on div "MAN-3749" at bounding box center [311, 129] width 64 height 25
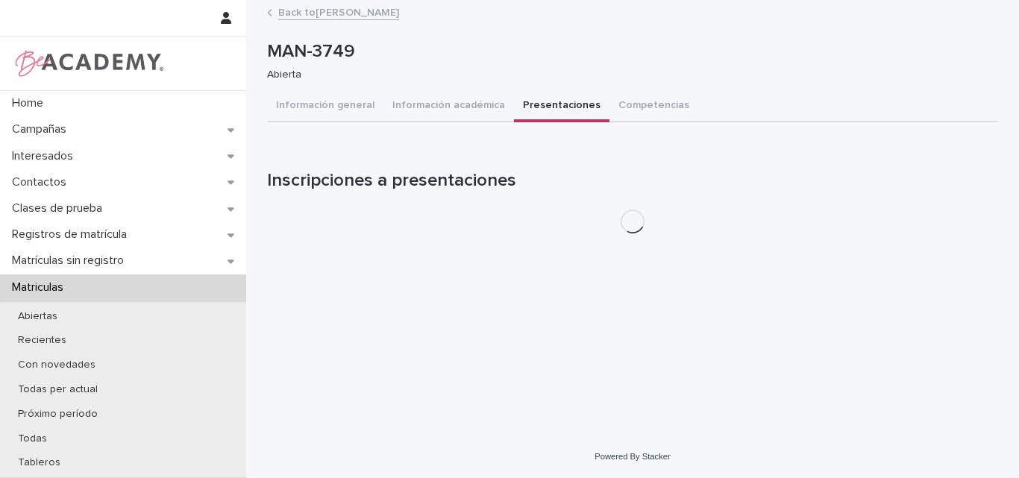
drag, startPoint x: 555, startPoint y: 102, endPoint x: 592, endPoint y: 186, distance: 91.2
click at [555, 101] on button "Presentaciones" at bounding box center [561, 106] width 95 height 31
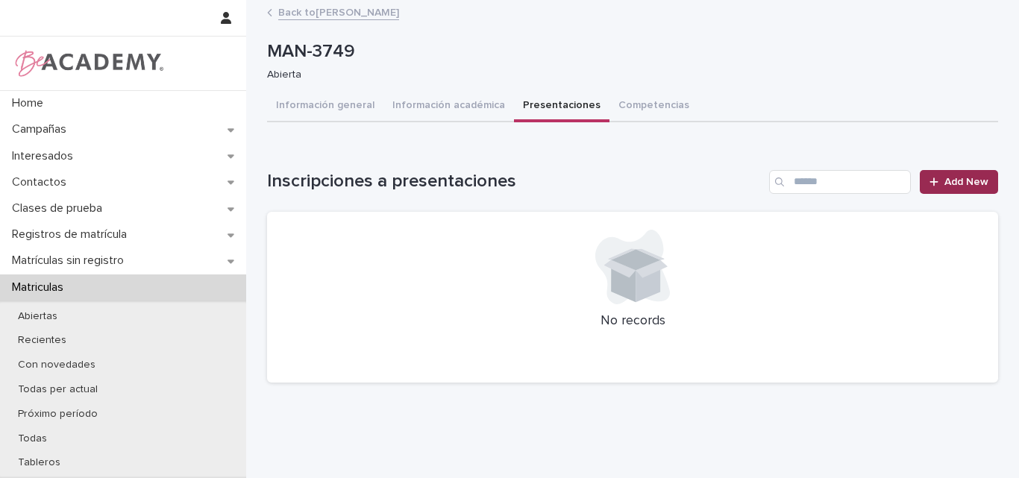
click at [948, 180] on span "Add New" at bounding box center [966, 182] width 44 height 10
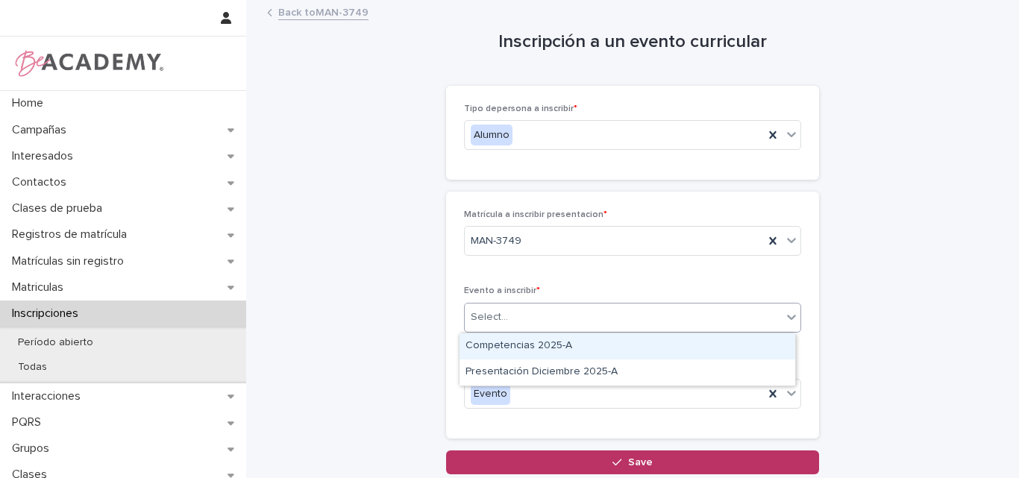
click at [564, 321] on div "Select..." at bounding box center [623, 317] width 317 height 25
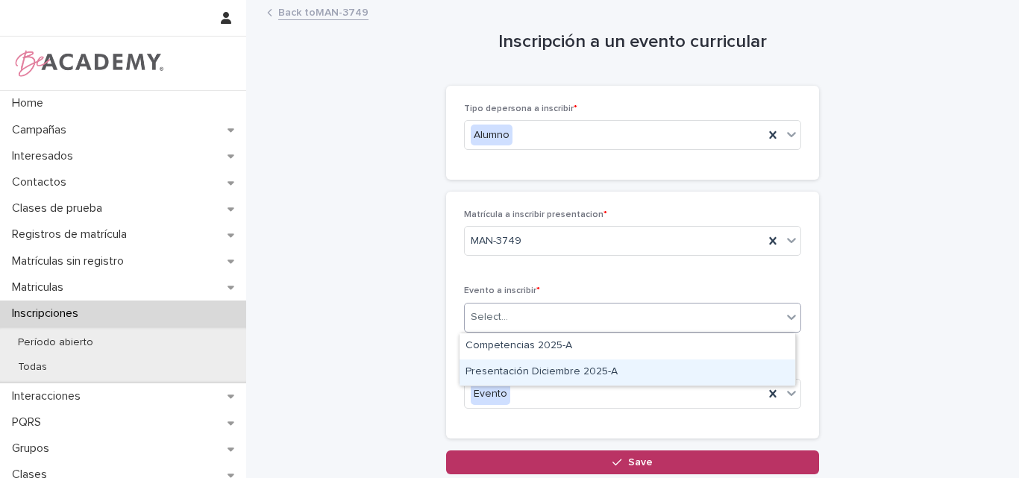
click at [561, 374] on div "Presentación Diciembre 2025-A" at bounding box center [627, 373] width 336 height 26
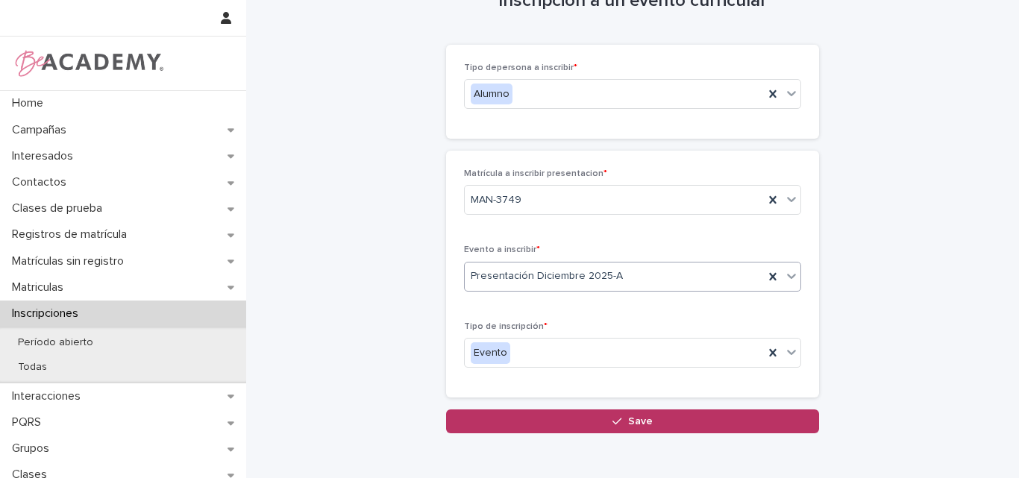
scroll to position [75, 0]
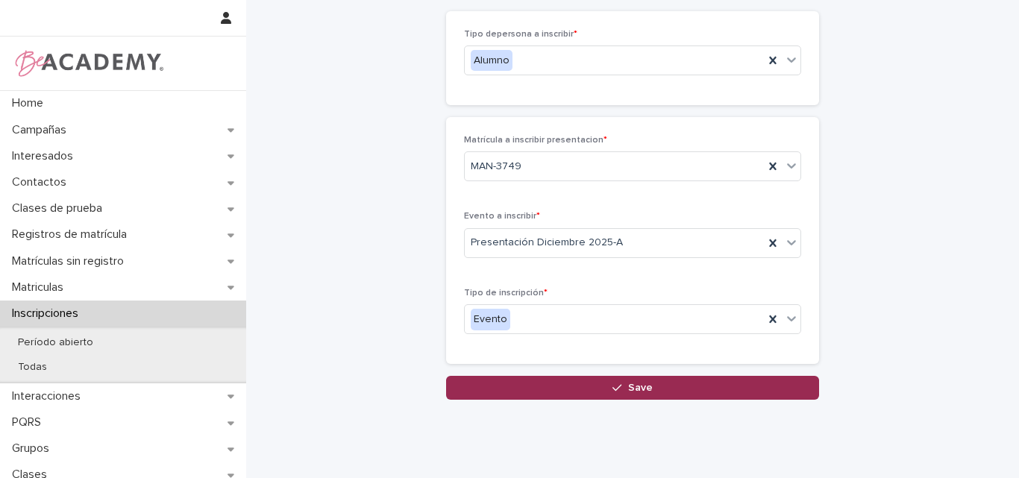
click at [628, 383] on span "Save" at bounding box center [640, 388] width 25 height 10
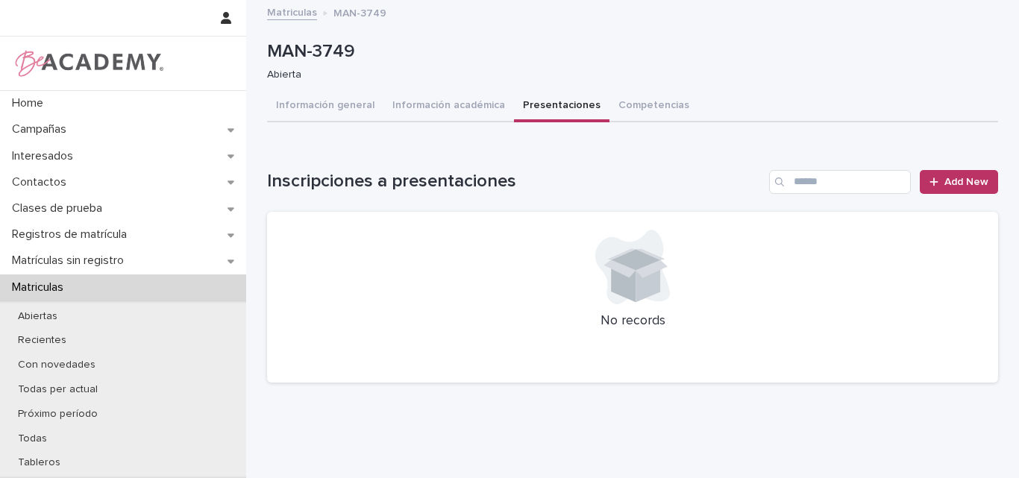
click at [538, 105] on button "Presentaciones" at bounding box center [561, 106] width 95 height 31
click at [541, 104] on button "Presentaciones" at bounding box center [561, 106] width 95 height 31
click at [336, 98] on button "Información general" at bounding box center [325, 106] width 116 height 31
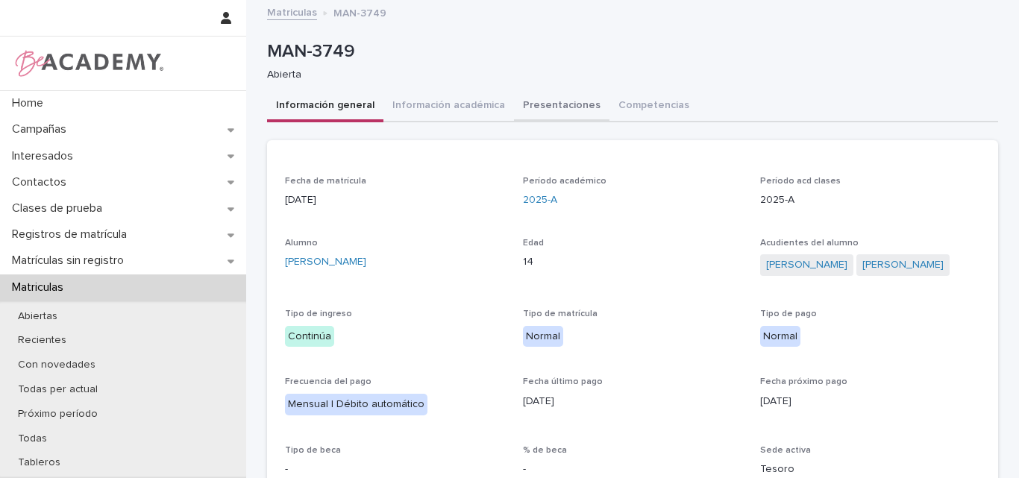
click at [535, 104] on button "Presentaciones" at bounding box center [561, 106] width 95 height 31
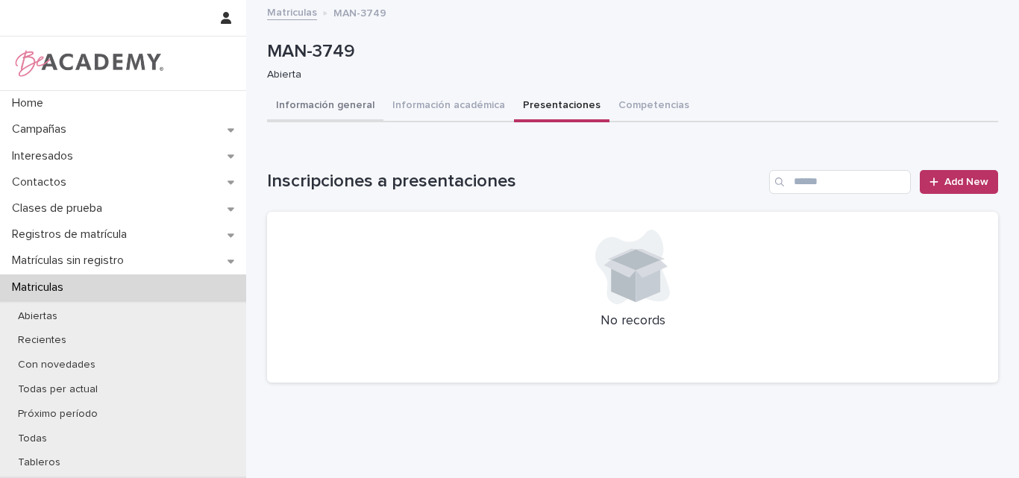
click at [336, 100] on button "Información general" at bounding box center [325, 106] width 116 height 31
click at [547, 100] on button "Presentaciones" at bounding box center [561, 106] width 95 height 31
click at [956, 178] on span "Add New" at bounding box center [966, 182] width 44 height 10
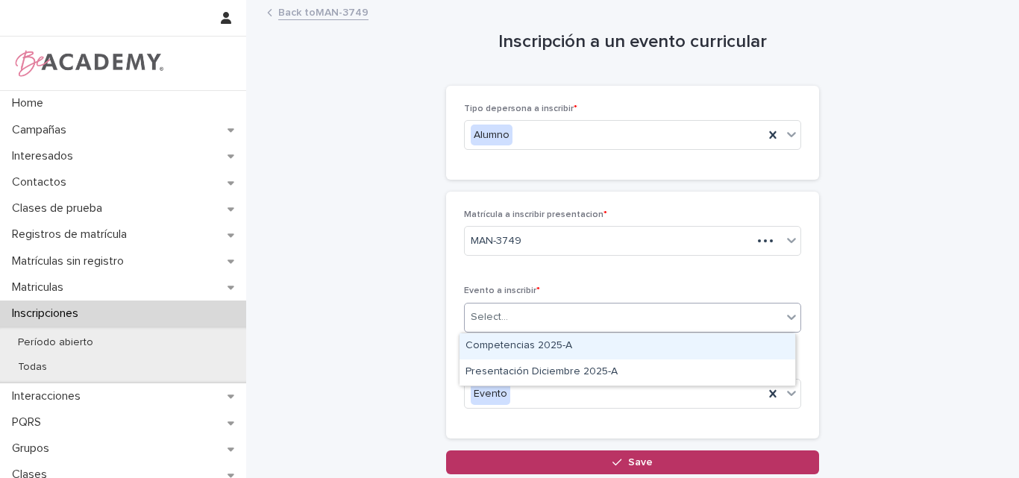
click at [586, 319] on div "Select..." at bounding box center [623, 317] width 317 height 25
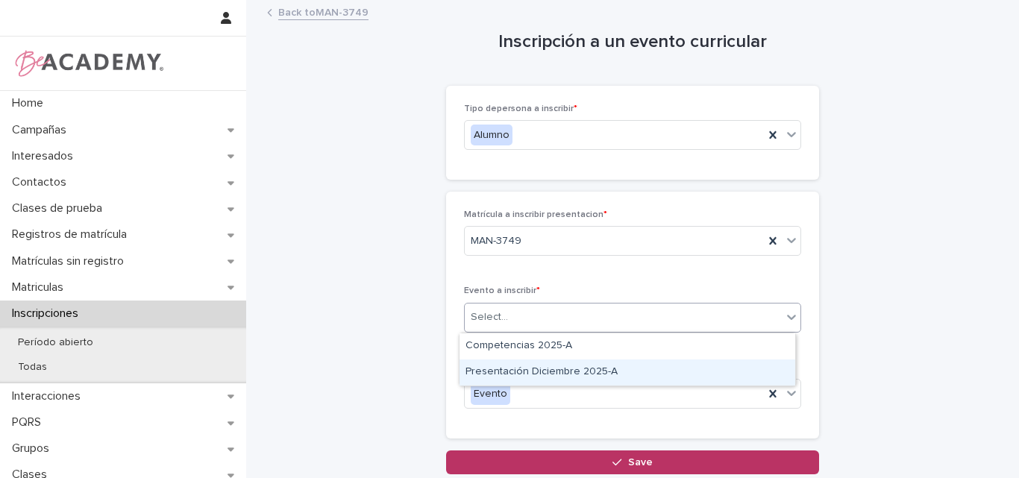
click at [589, 368] on div "Presentación Diciembre 2025-A" at bounding box center [627, 373] width 336 height 26
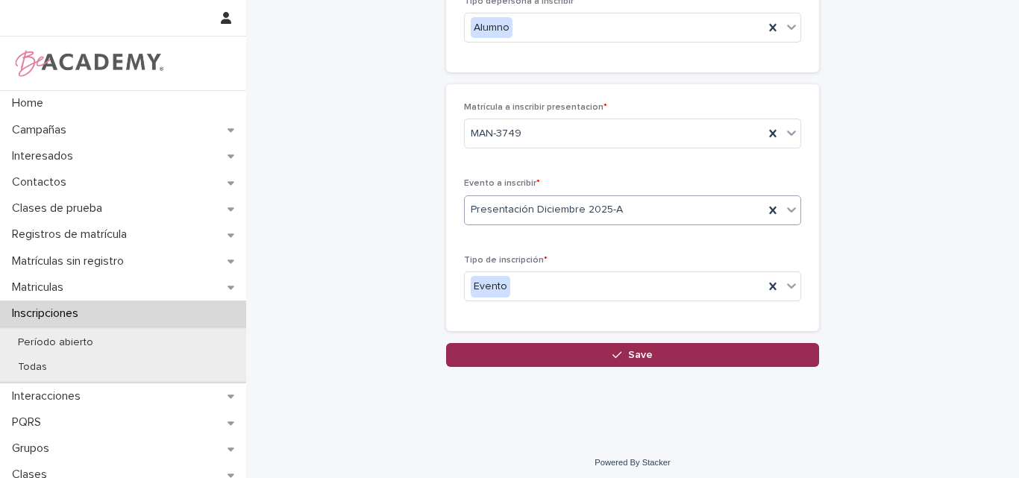
scroll to position [113, 0]
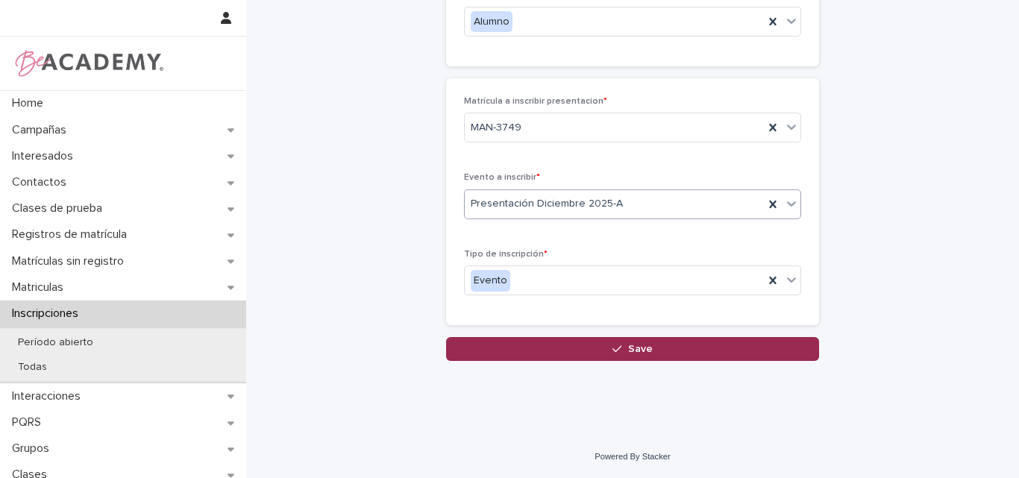
click at [649, 343] on button "Save" at bounding box center [632, 349] width 373 height 24
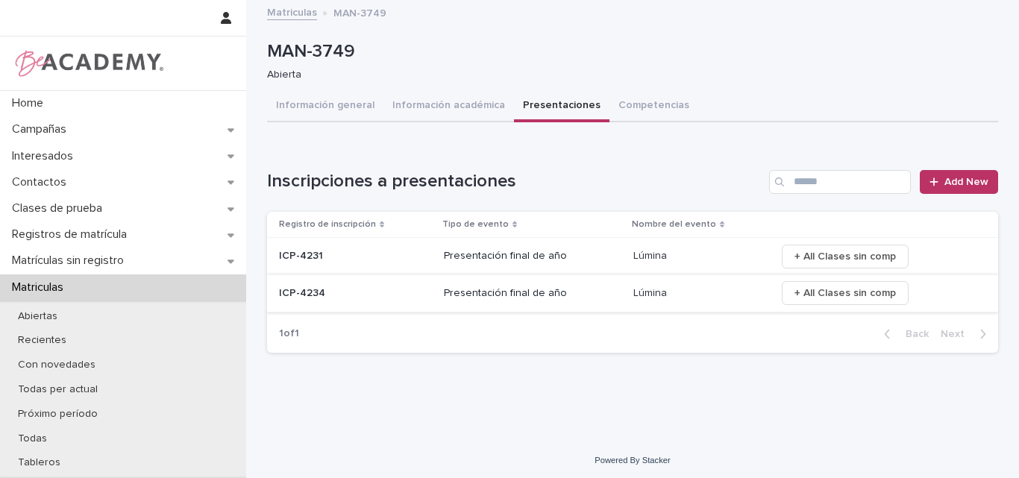
click at [815, 253] on span "+ All Clases sin comp" at bounding box center [844, 256] width 101 height 15
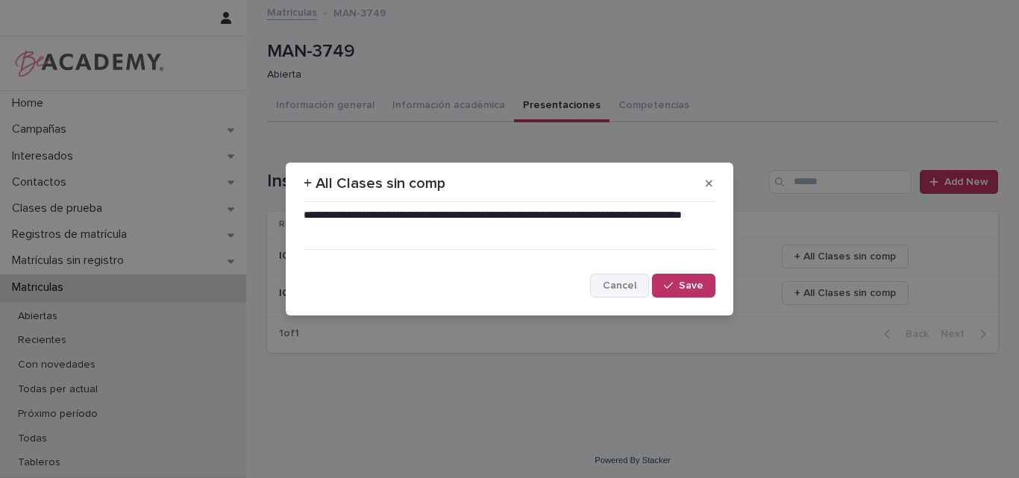
click at [615, 287] on span "Cancel" at bounding box center [620, 285] width 34 height 10
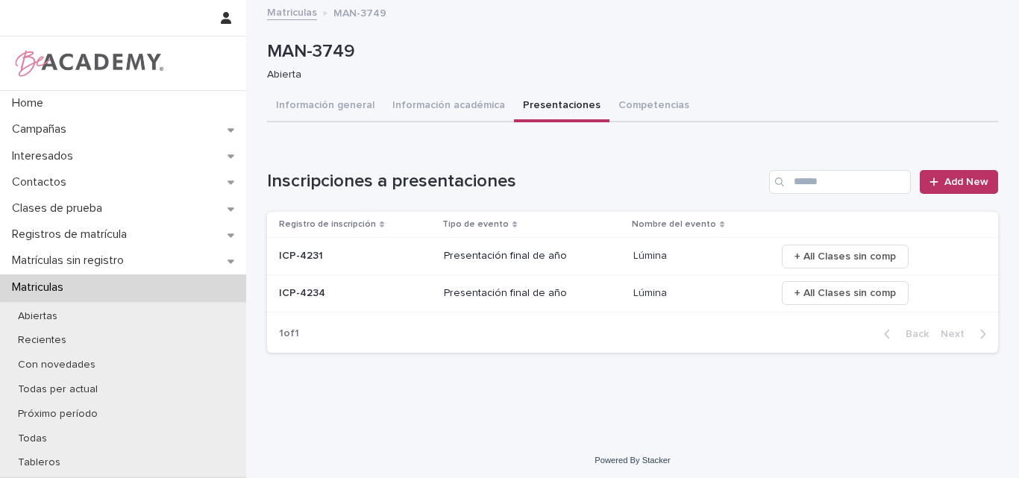
click at [334, 296] on p at bounding box center [355, 293] width 153 height 13
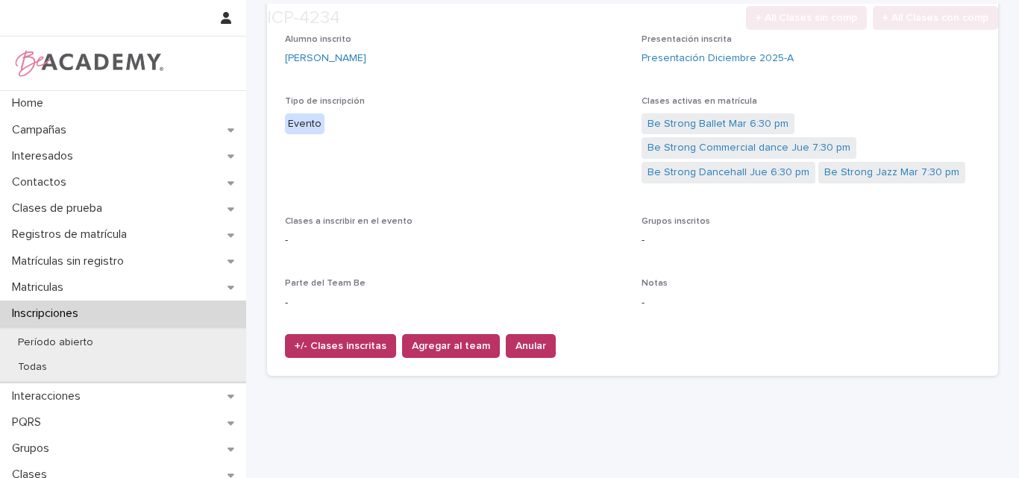
scroll to position [181, 0]
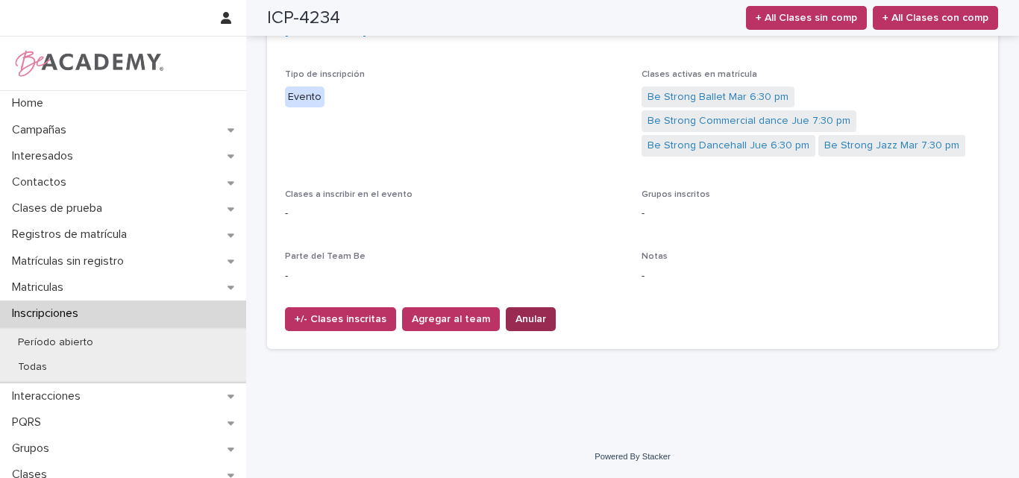
click at [525, 313] on span "Anular" at bounding box center [530, 319] width 31 height 15
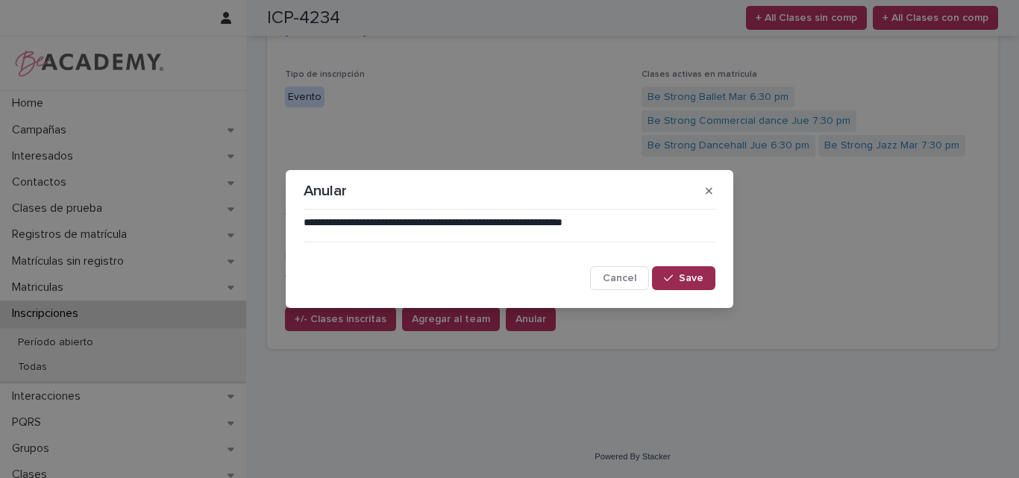
click at [674, 269] on button "Save" at bounding box center [683, 278] width 63 height 24
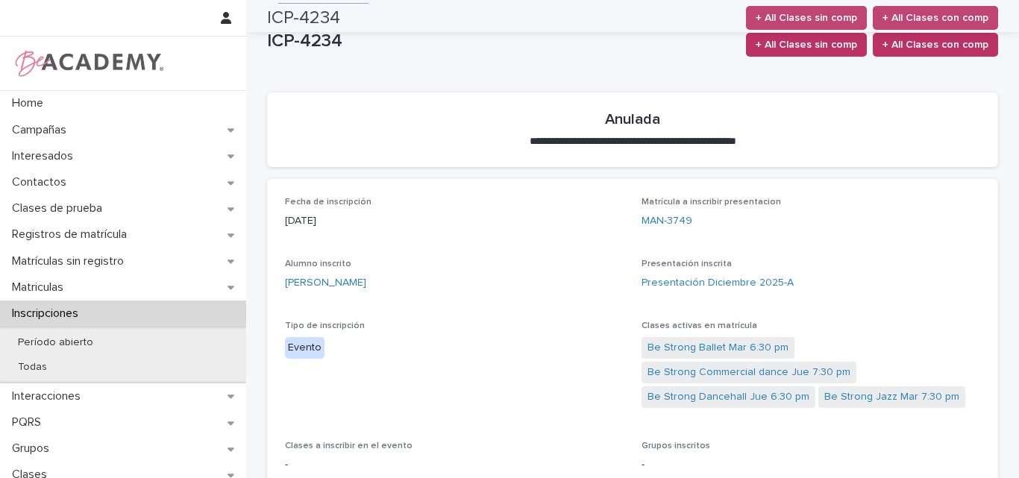
scroll to position [0, 0]
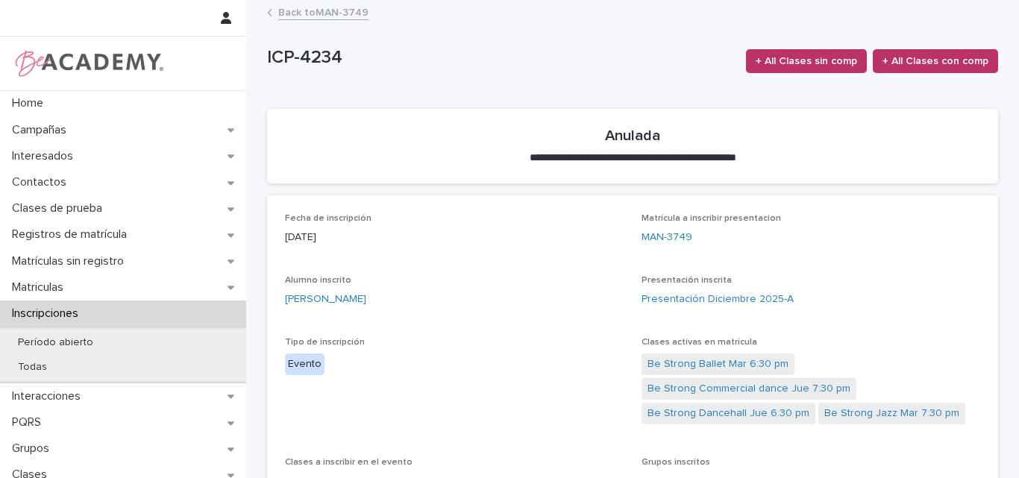
click at [327, 10] on link "Back to MAN-3749" at bounding box center [323, 11] width 90 height 17
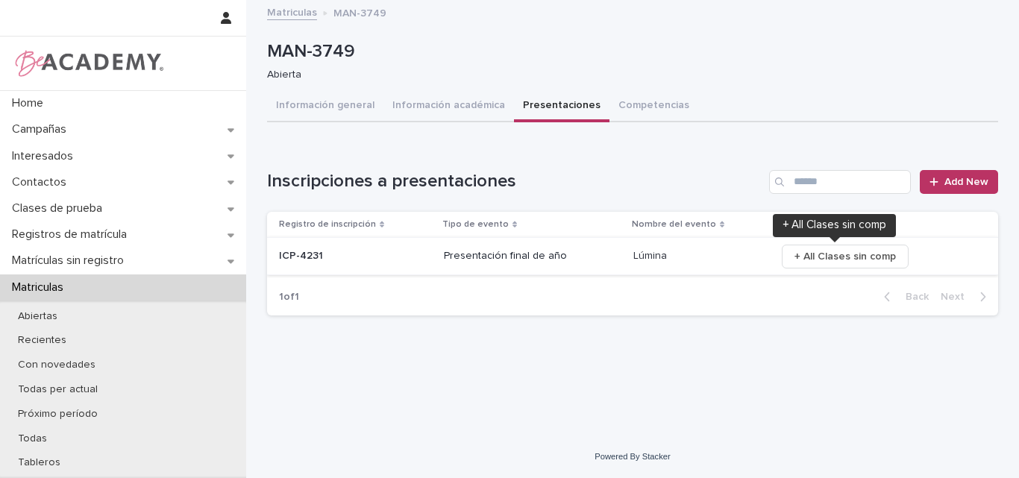
click at [833, 252] on span "+ All Clases sin comp" at bounding box center [844, 256] width 101 height 15
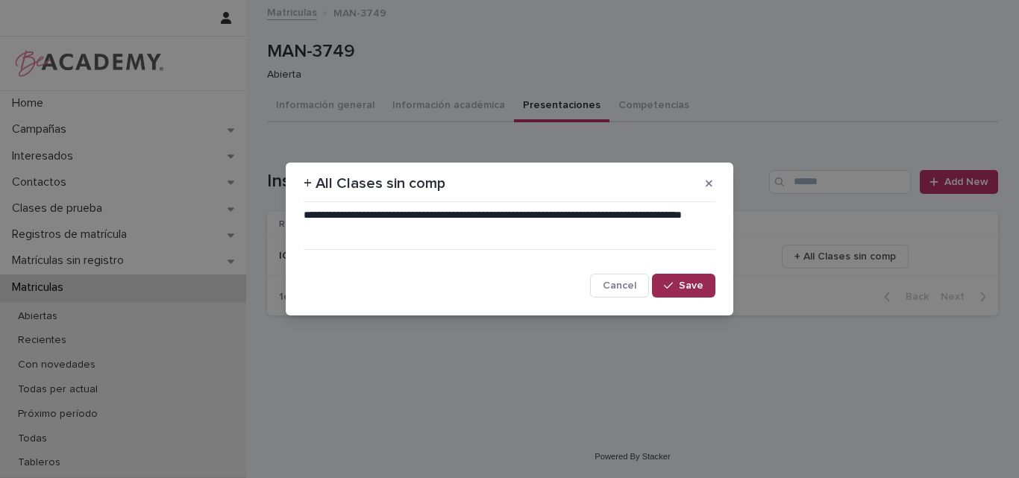
click at [688, 280] on button "Save" at bounding box center [683, 286] width 63 height 24
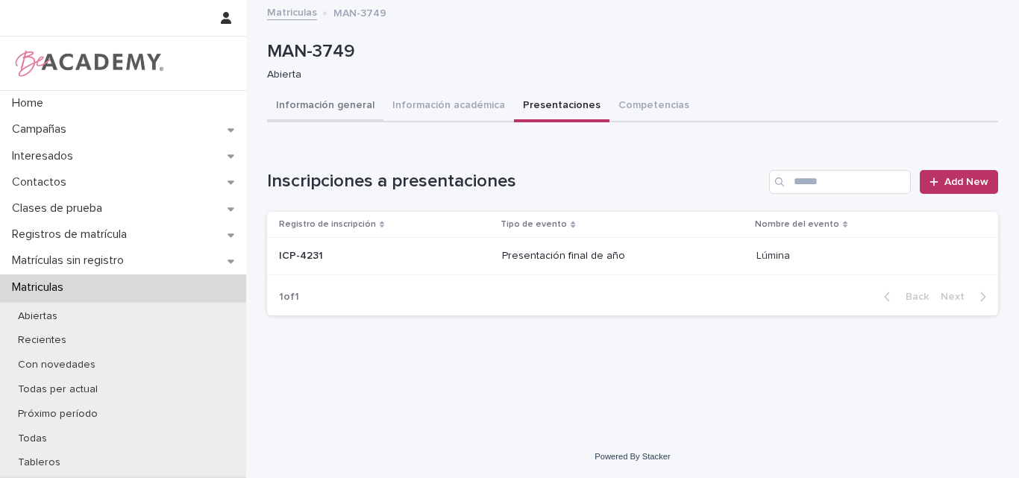
click at [339, 101] on button "Información general" at bounding box center [325, 106] width 116 height 31
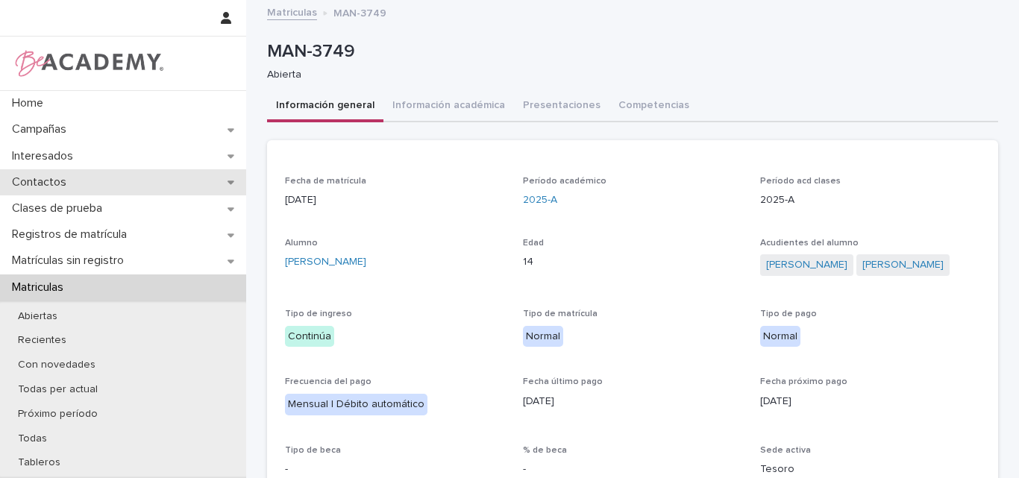
click at [60, 184] on p "Contactos" at bounding box center [42, 182] width 72 height 14
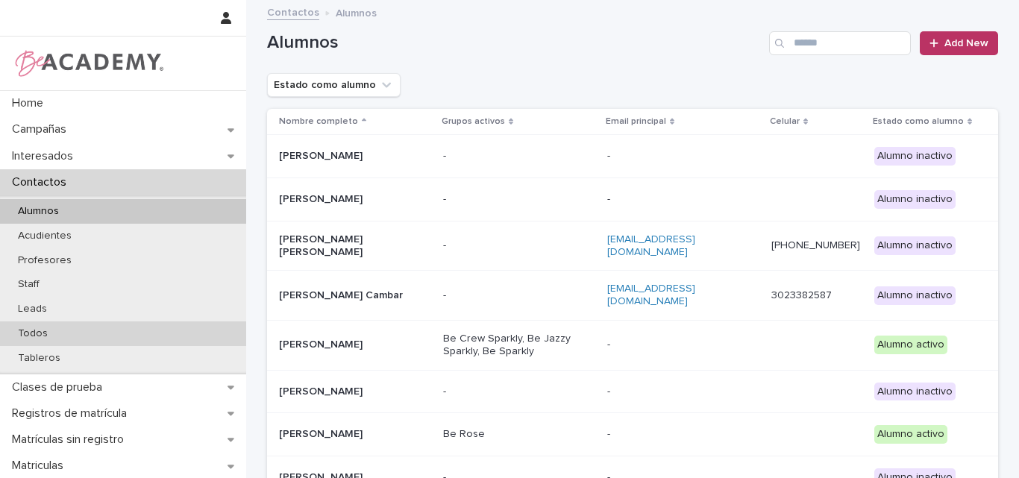
click at [55, 332] on p "Todos" at bounding box center [33, 333] width 54 height 13
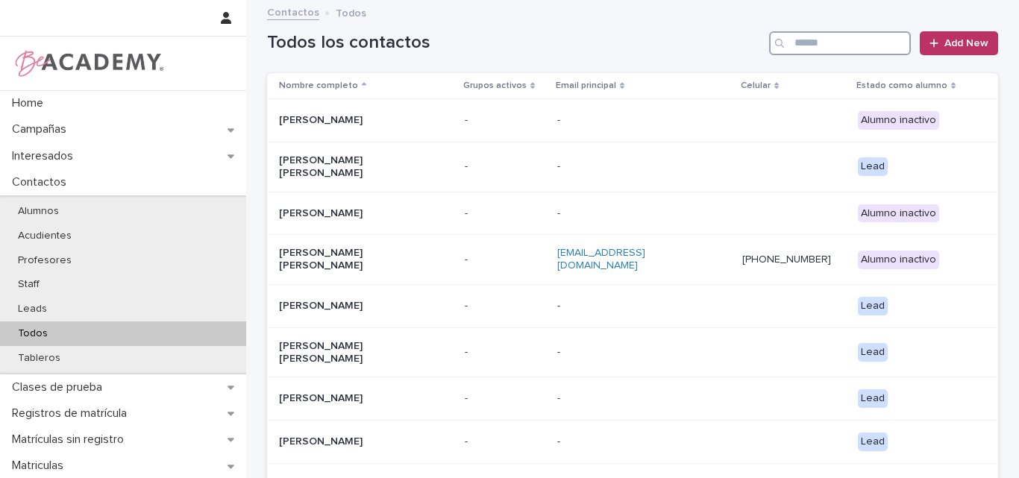
click at [794, 50] on input "Search" at bounding box center [840, 43] width 142 height 24
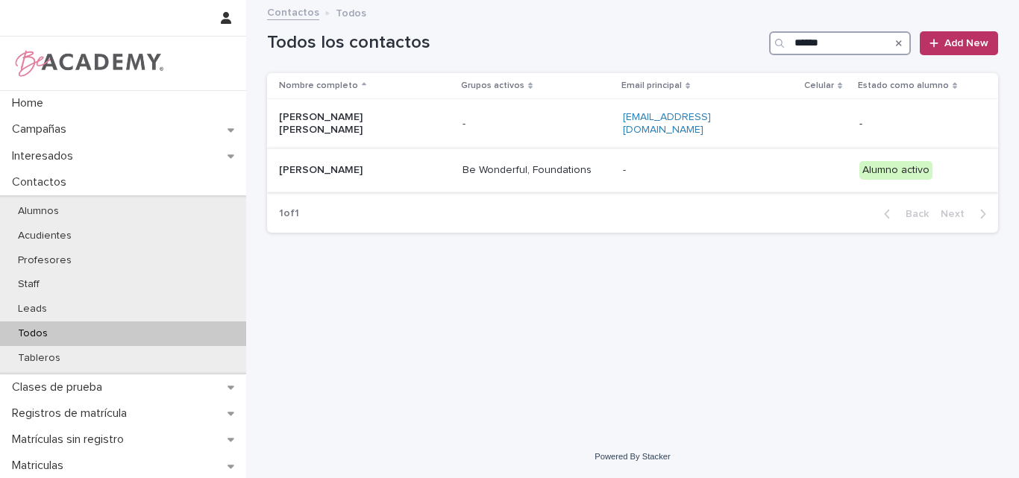
type input "******"
click at [300, 164] on p "[PERSON_NAME]" at bounding box center [353, 170] width 149 height 13
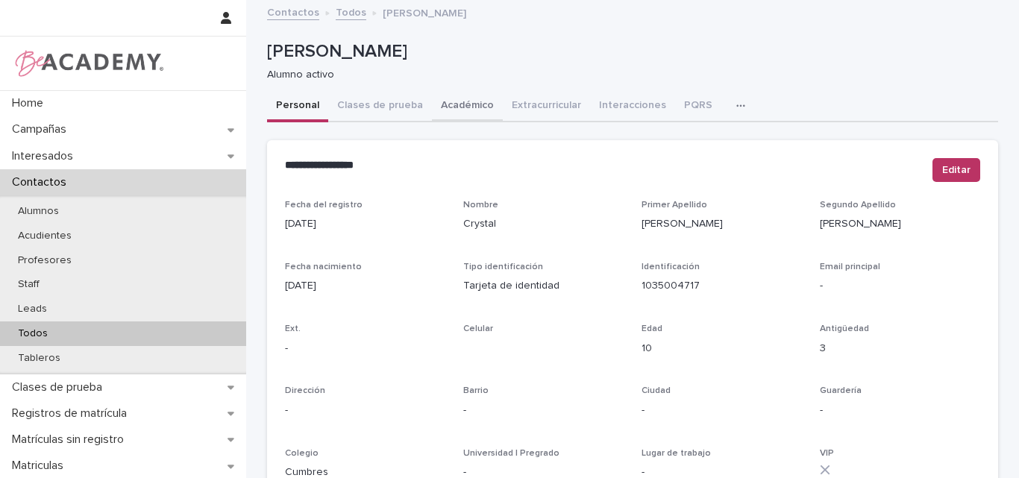
click at [464, 106] on button "Académico" at bounding box center [467, 106] width 71 height 31
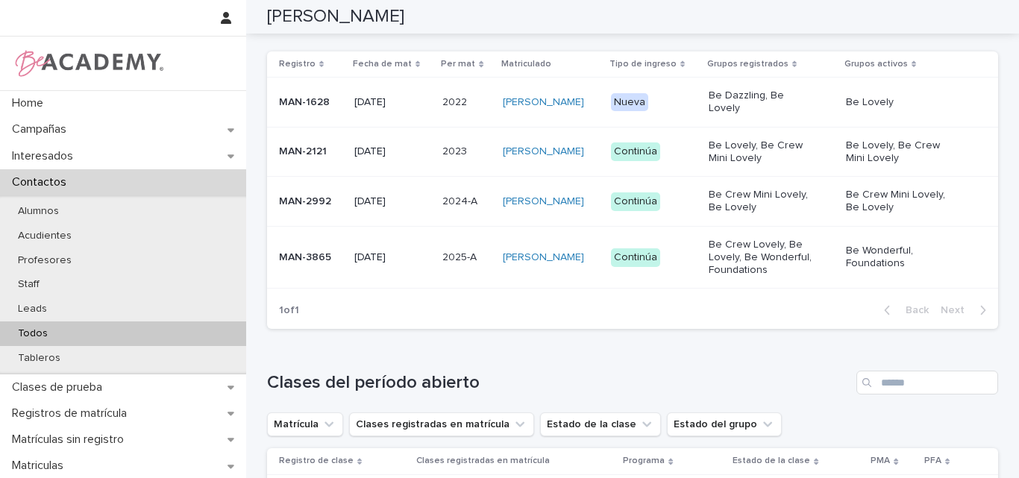
scroll to position [597, 0]
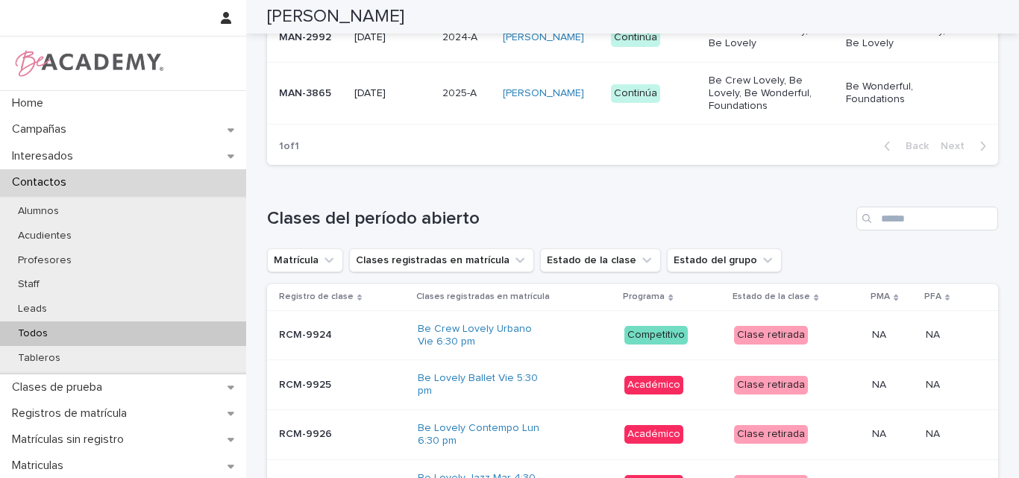
click at [327, 103] on div "MAN-3865" at bounding box center [310, 93] width 63 height 25
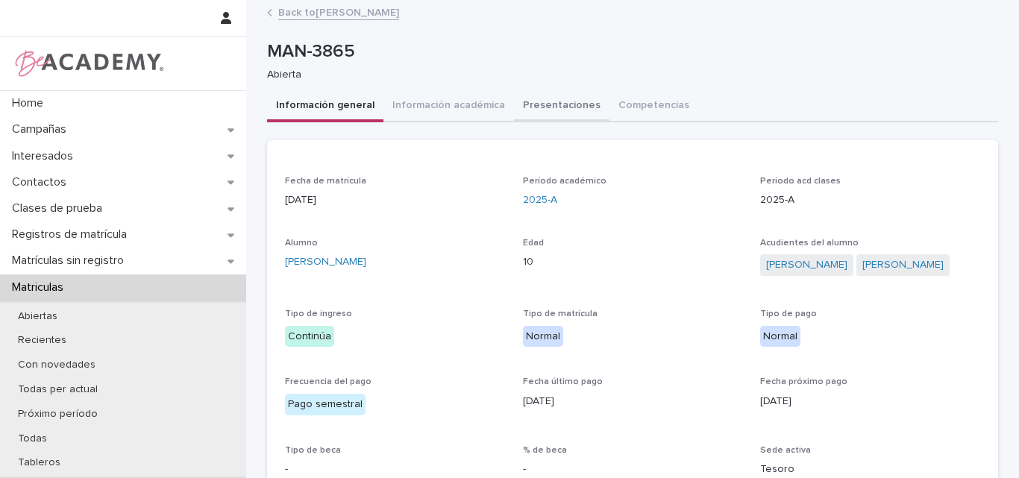
click at [538, 105] on button "Presentaciones" at bounding box center [561, 106] width 95 height 31
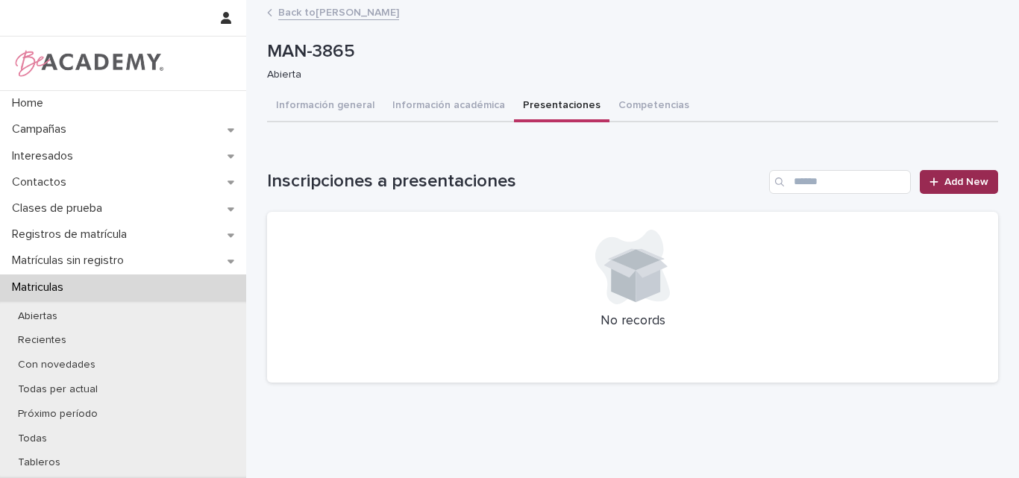
click at [944, 184] on span "Add New" at bounding box center [966, 182] width 44 height 10
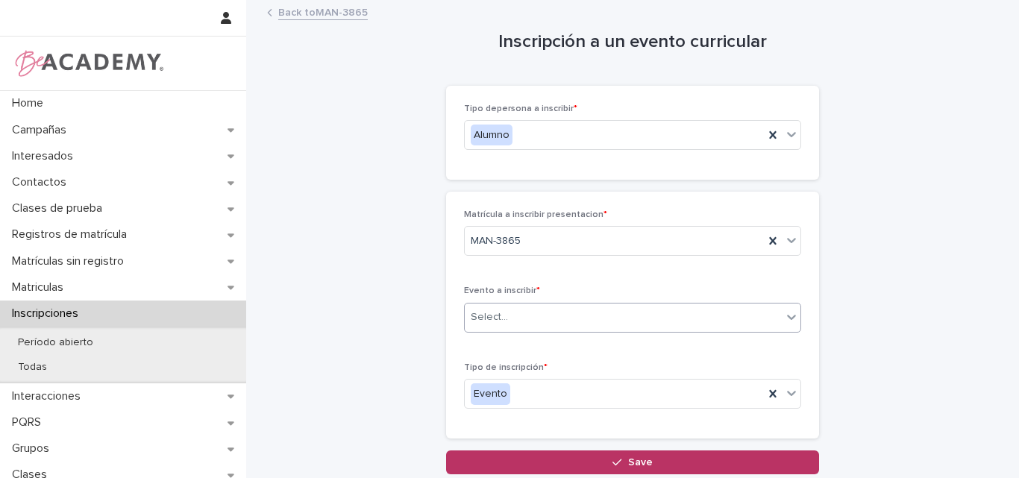
click at [568, 324] on div "Select..." at bounding box center [623, 317] width 317 height 25
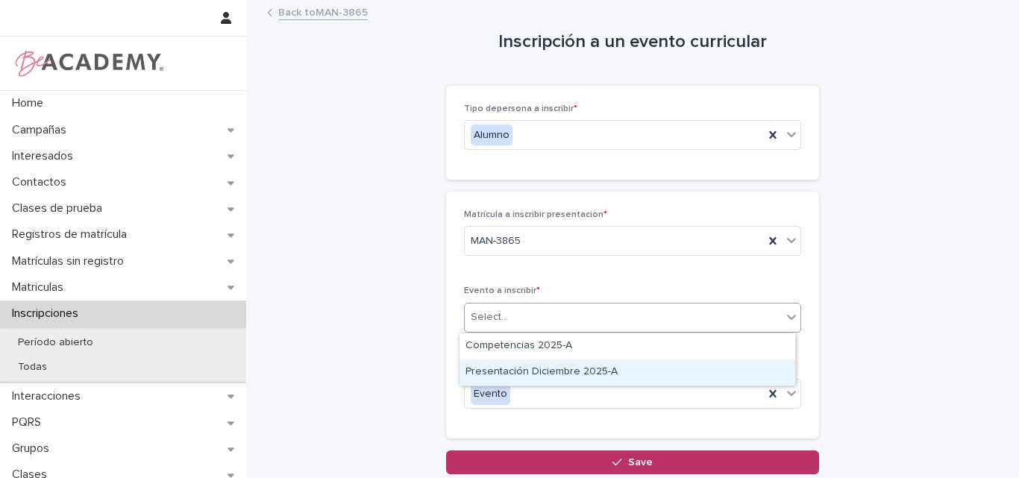
click at [545, 368] on div "Presentación Diciembre 2025-A" at bounding box center [627, 373] width 336 height 26
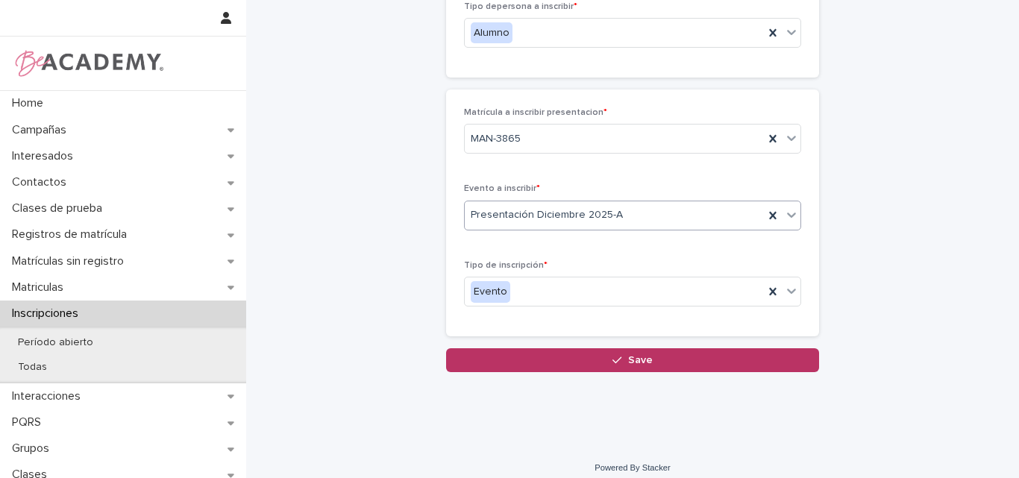
scroll to position [113, 0]
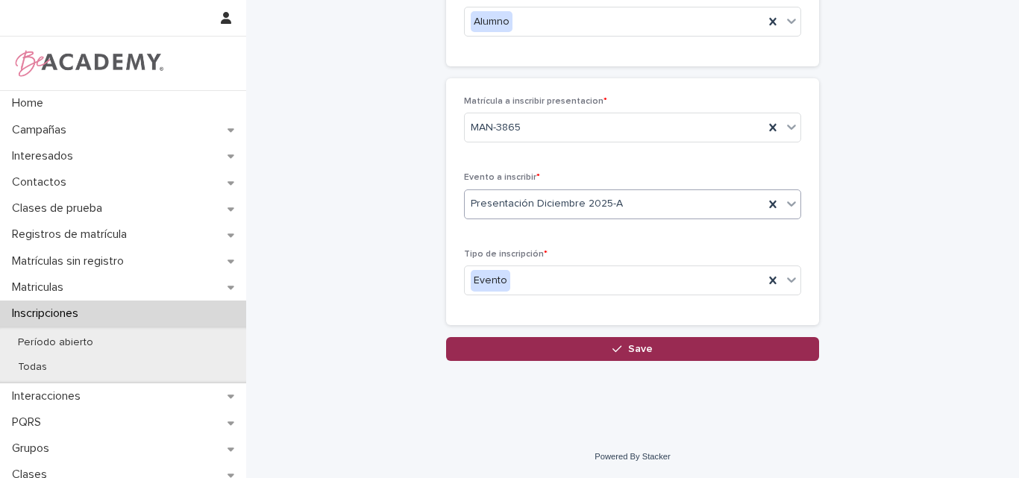
click at [618, 352] on div "button" at bounding box center [619, 349] width 15 height 10
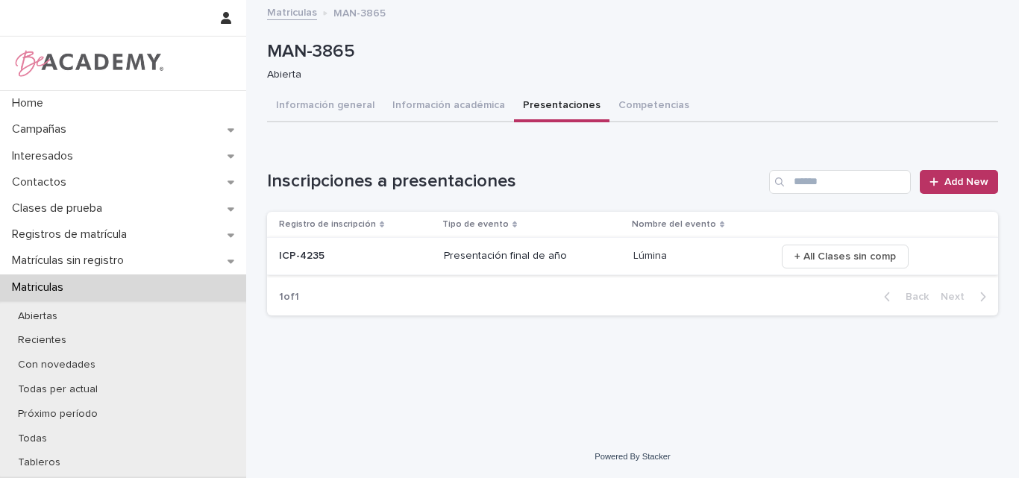
click at [841, 251] on span "+ All Clases sin comp" at bounding box center [844, 256] width 101 height 15
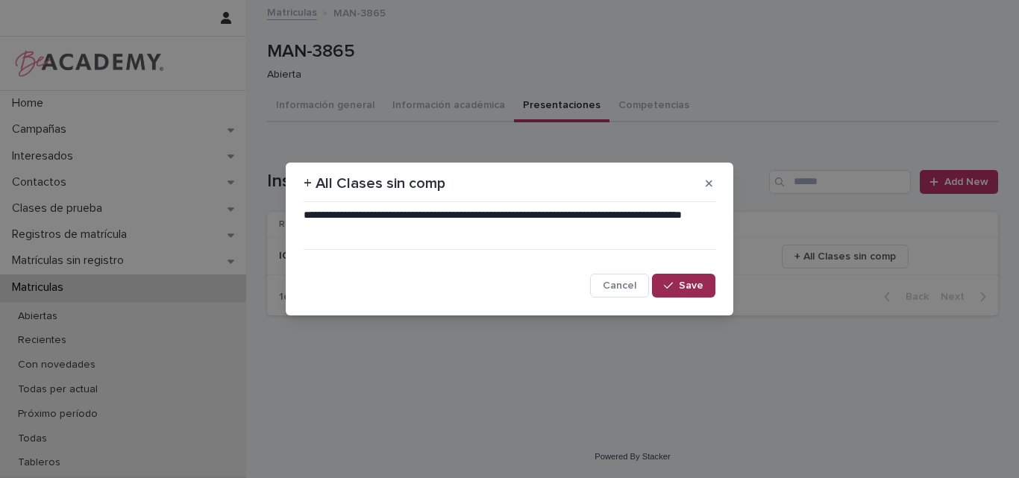
click at [673, 283] on icon "button" at bounding box center [668, 285] width 9 height 10
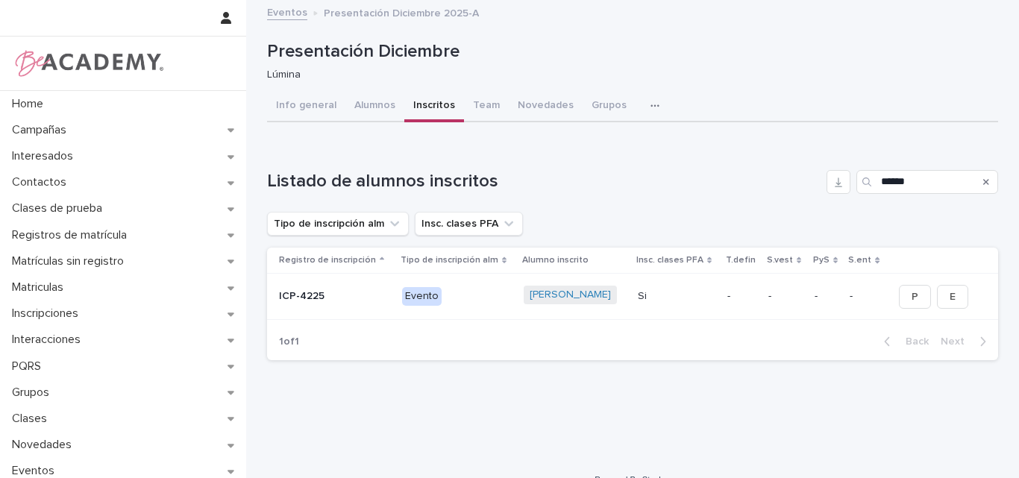
drag, startPoint x: 873, startPoint y: 184, endPoint x: 853, endPoint y: 184, distance: 19.4
click at [856, 184] on div "******" at bounding box center [927, 182] width 142 height 24
type input "********"
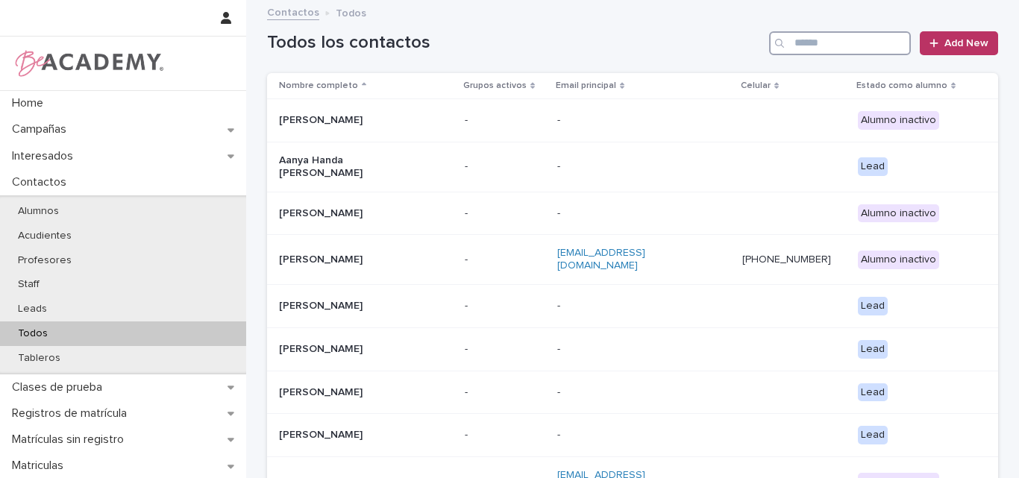
drag, startPoint x: 0, startPoint y: 0, endPoint x: 809, endPoint y: 40, distance: 809.6
click at [809, 40] on input "Search" at bounding box center [840, 43] width 142 height 24
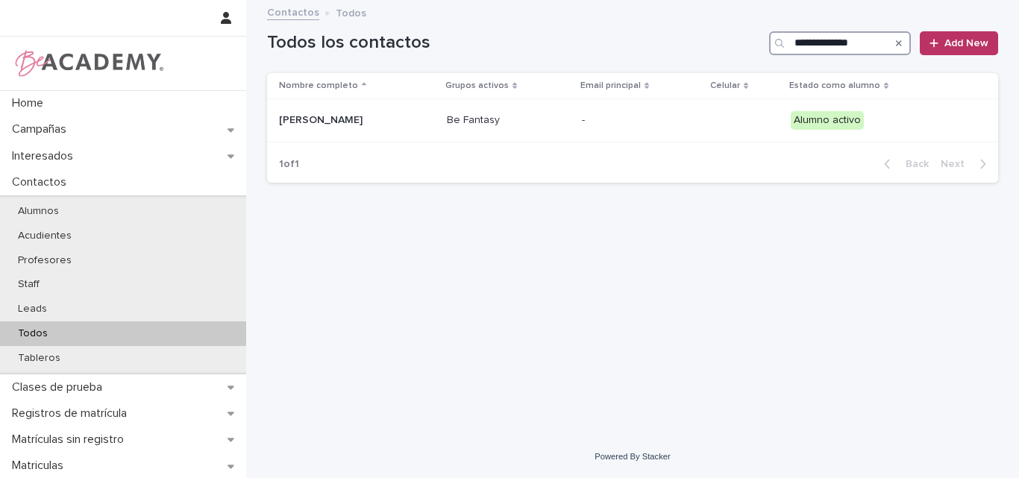
click at [833, 45] on input "**********" at bounding box center [840, 43] width 142 height 24
type input "**********"
click at [309, 122] on p "[PERSON_NAME]" at bounding box center [353, 120] width 149 height 13
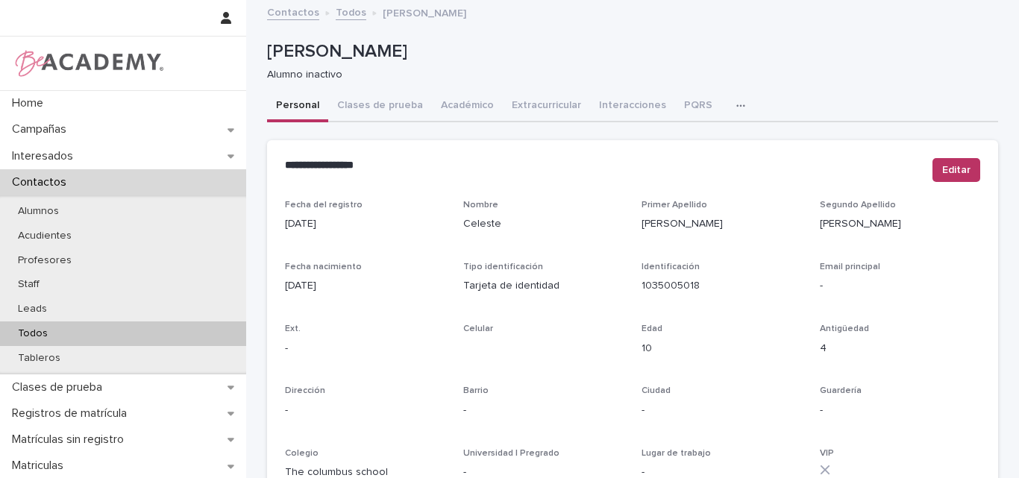
click at [736, 101] on icon "button" at bounding box center [740, 106] width 9 height 10
click at [787, 76] on p "Alumno inactivo" at bounding box center [626, 75] width 719 height 13
click at [682, 105] on button "PQRS" at bounding box center [698, 106] width 46 height 31
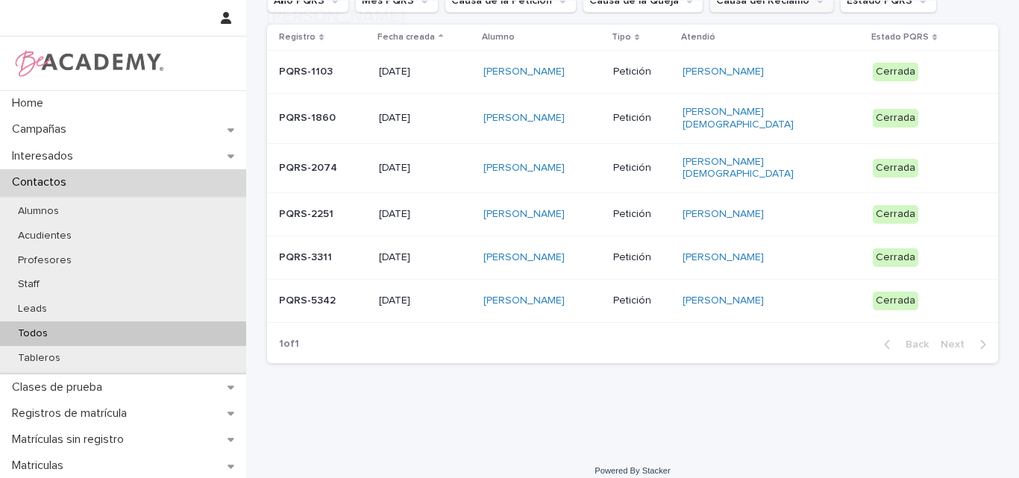
scroll to position [224, 0]
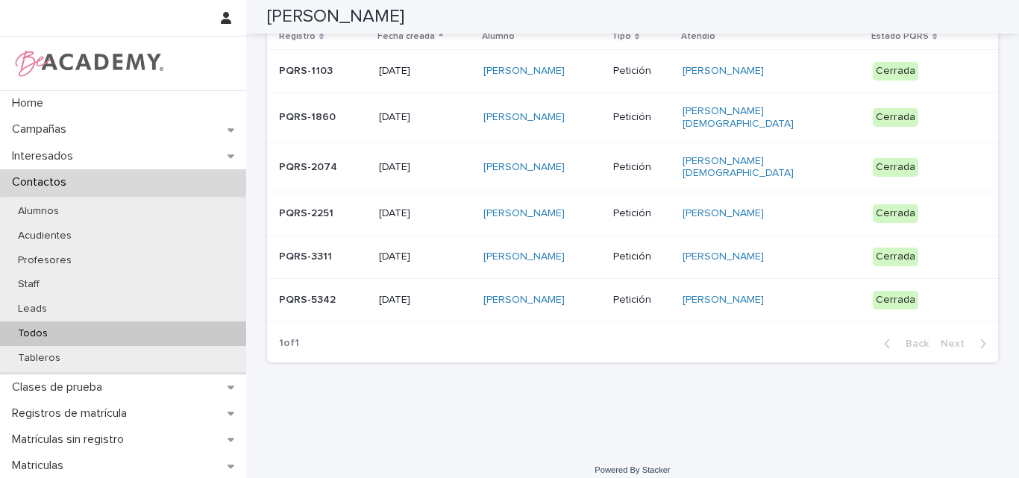
click at [309, 298] on div "PQRS-5342" at bounding box center [323, 300] width 88 height 25
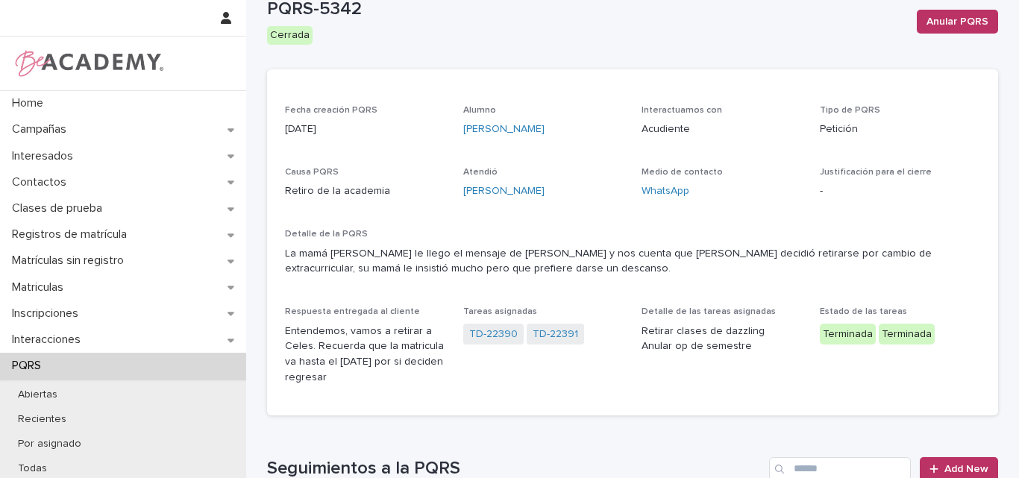
scroll to position [75, 0]
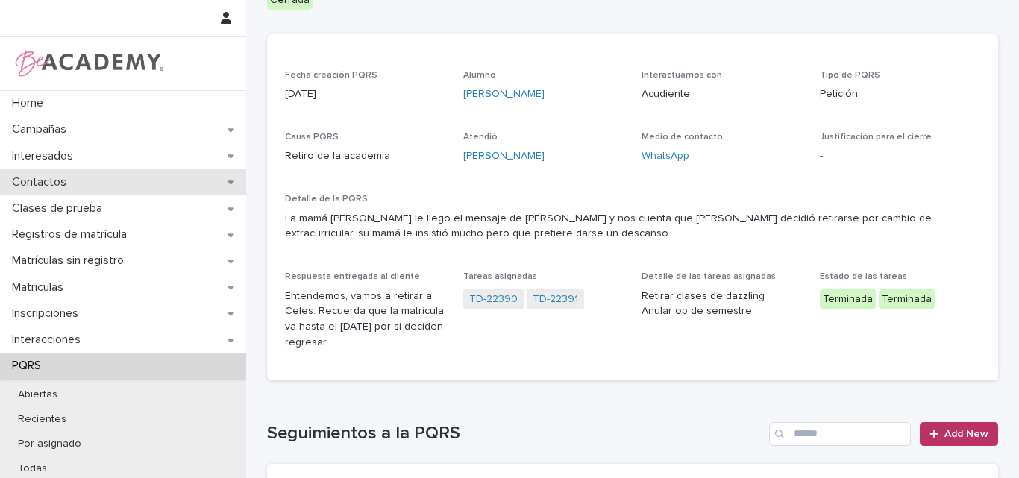
click at [52, 179] on p "Contactos" at bounding box center [42, 182] width 72 height 14
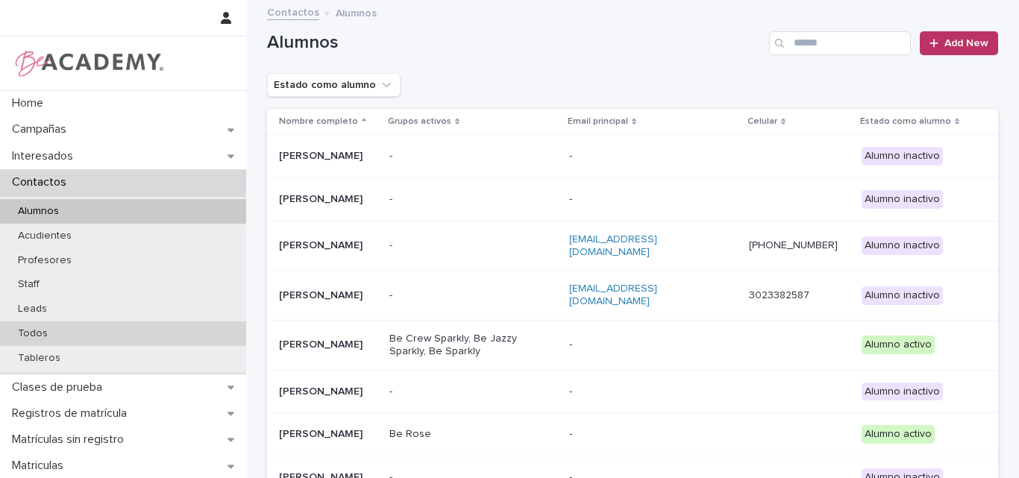
click at [43, 336] on p "Todos" at bounding box center [33, 333] width 54 height 13
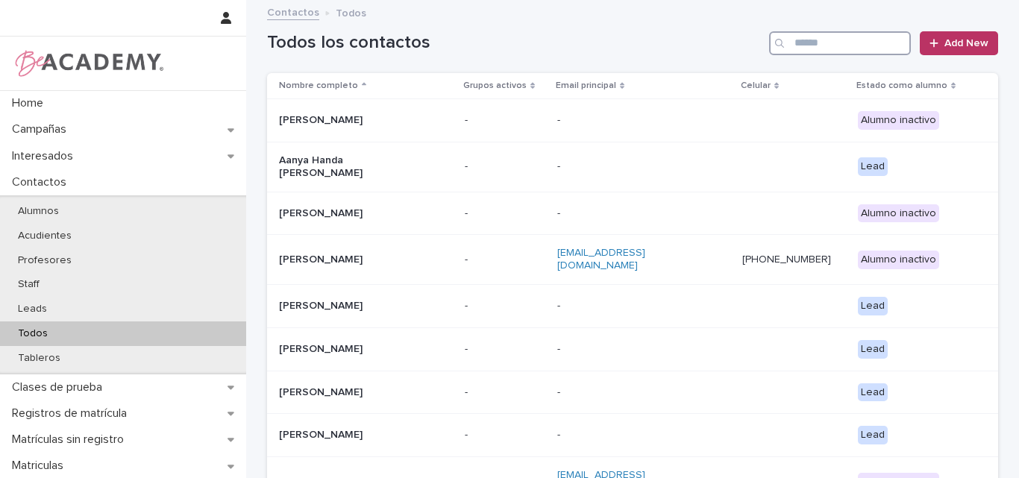
click at [850, 40] on input "Search" at bounding box center [840, 43] width 142 height 24
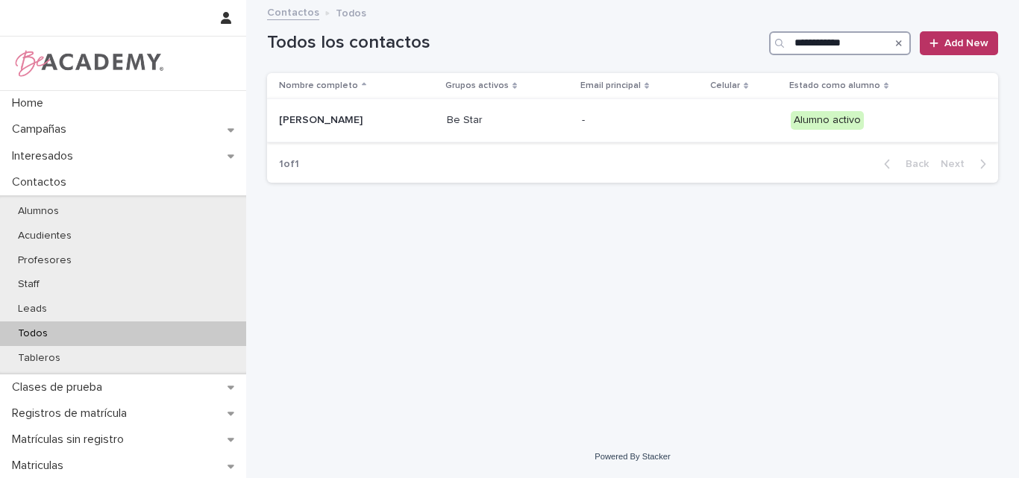
type input "**********"
click at [378, 116] on p "[PERSON_NAME]" at bounding box center [353, 120] width 149 height 13
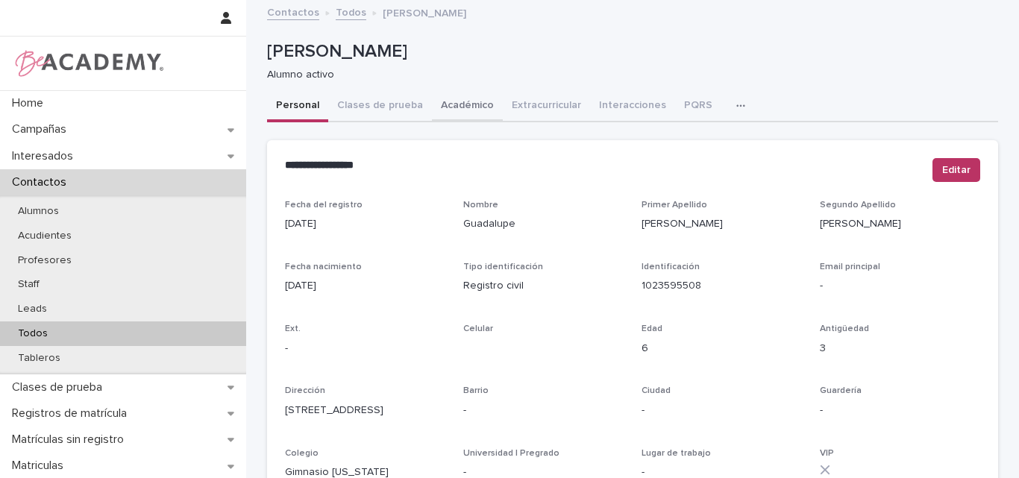
click at [470, 107] on button "Académico" at bounding box center [467, 106] width 71 height 31
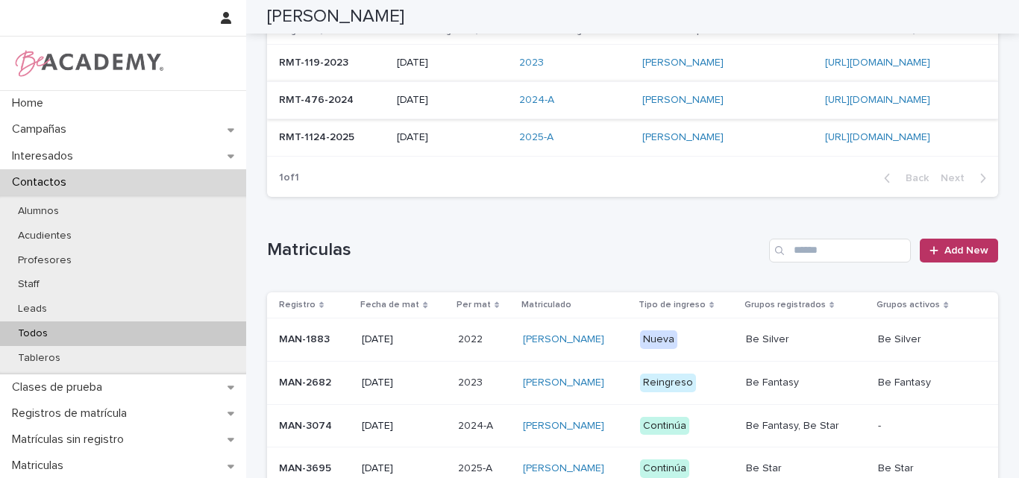
scroll to position [250, 0]
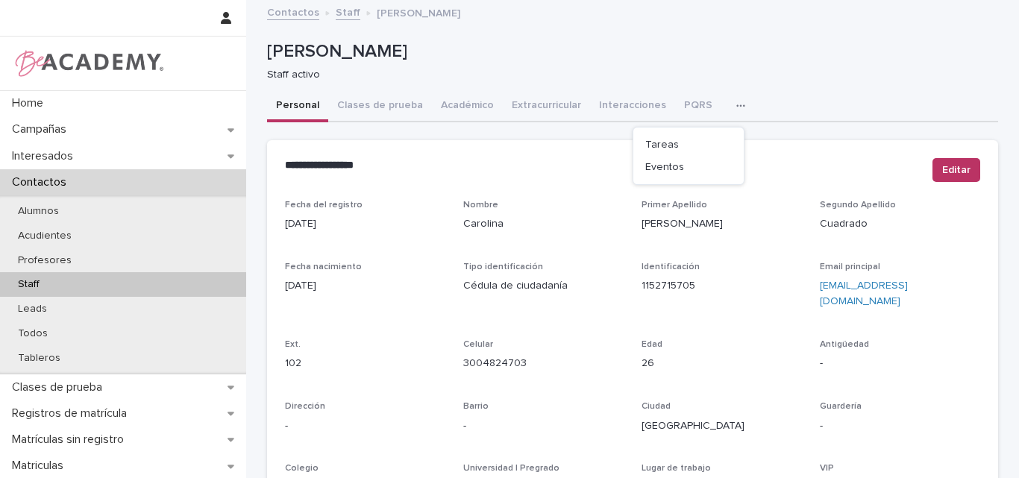
click at [691, 138] on button "Tareas" at bounding box center [688, 145] width 98 height 22
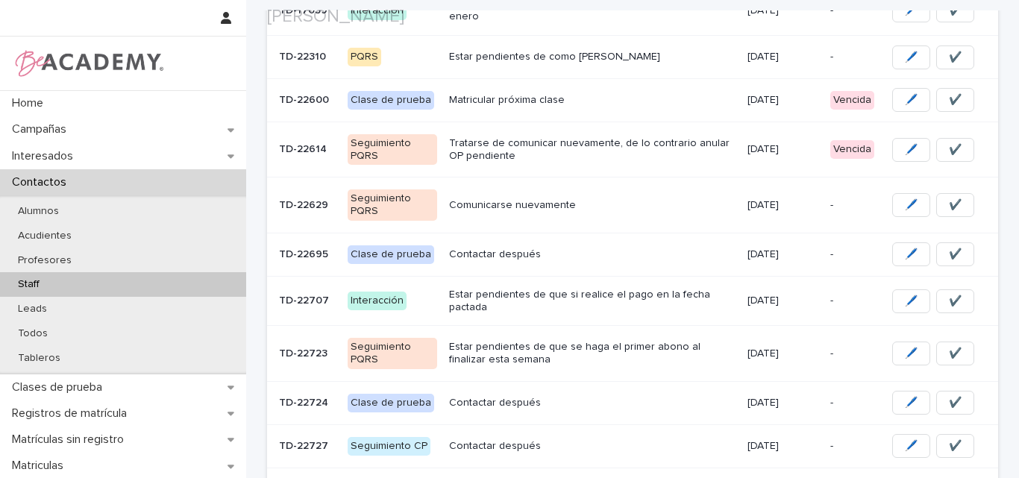
scroll to position [451, 0]
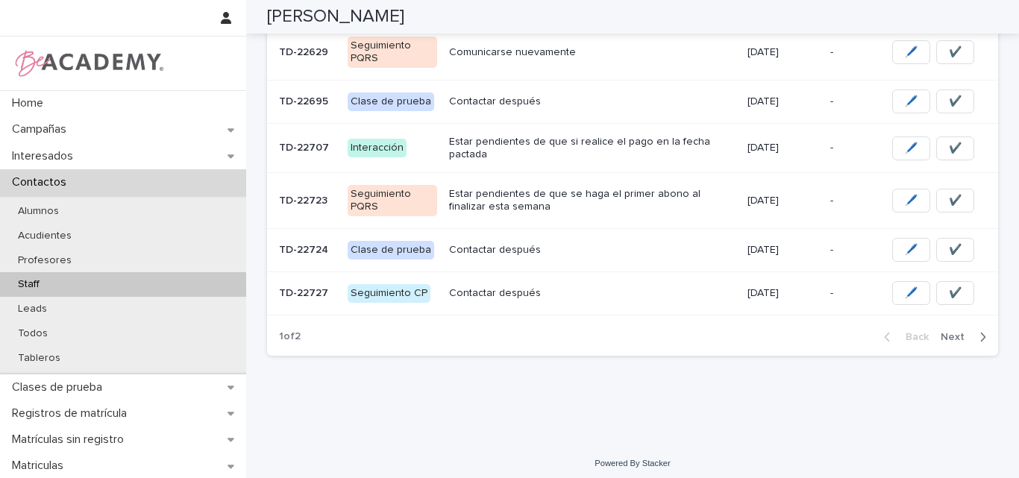
click at [40, 280] on p "Staff" at bounding box center [29, 284] width 46 height 13
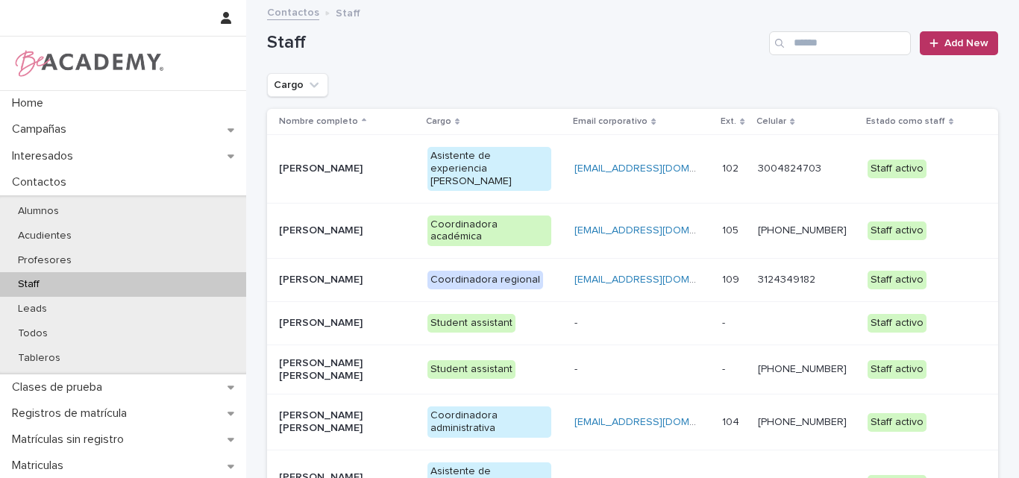
click at [308, 471] on p "Lina Rico Montoya" at bounding box center [341, 483] width 125 height 25
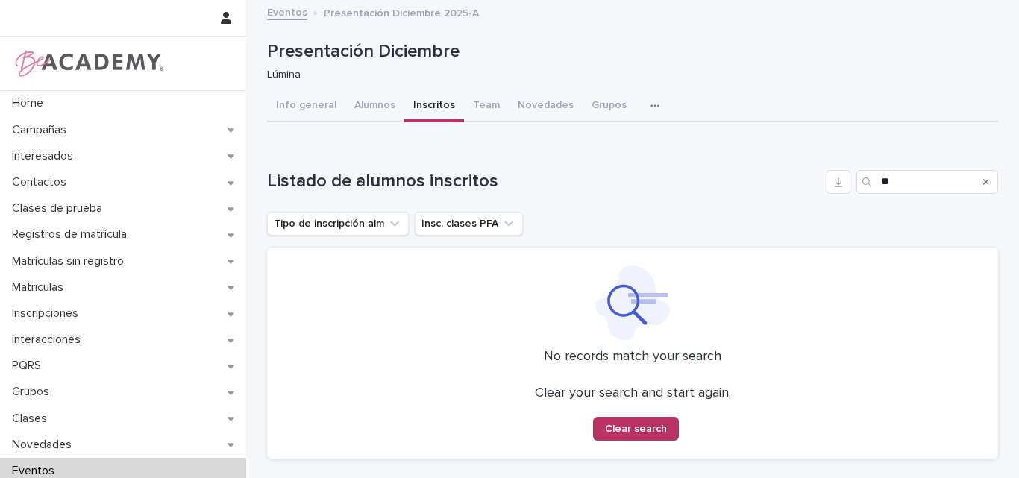
type input "*"
type input "**********"
drag, startPoint x: 981, startPoint y: 178, endPoint x: 915, endPoint y: 219, distance: 78.4
click at [983, 178] on icon "Search" at bounding box center [986, 182] width 6 height 9
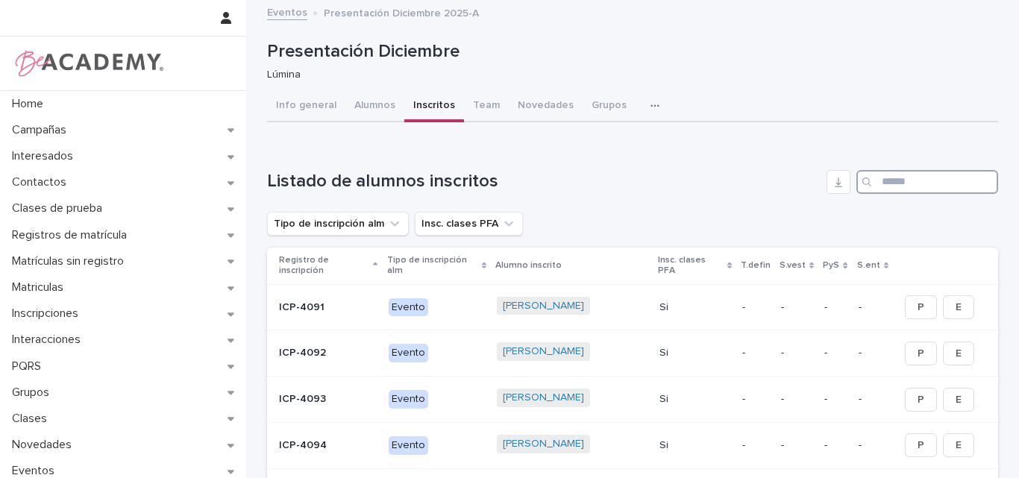
click at [901, 186] on input "Search" at bounding box center [927, 182] width 142 height 24
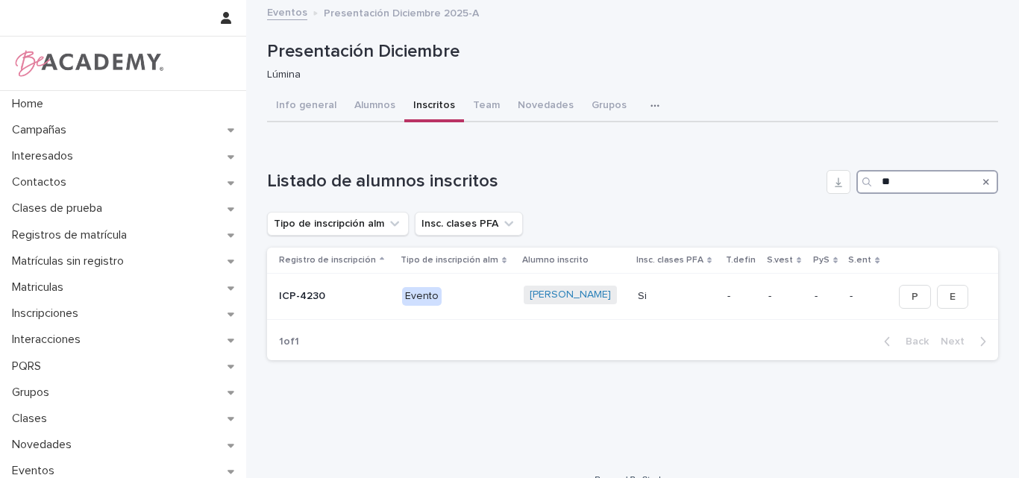
type input "*"
type input "**********"
click at [983, 175] on button "Search" at bounding box center [986, 182] width 6 height 24
